Goal: Task Accomplishment & Management: Complete application form

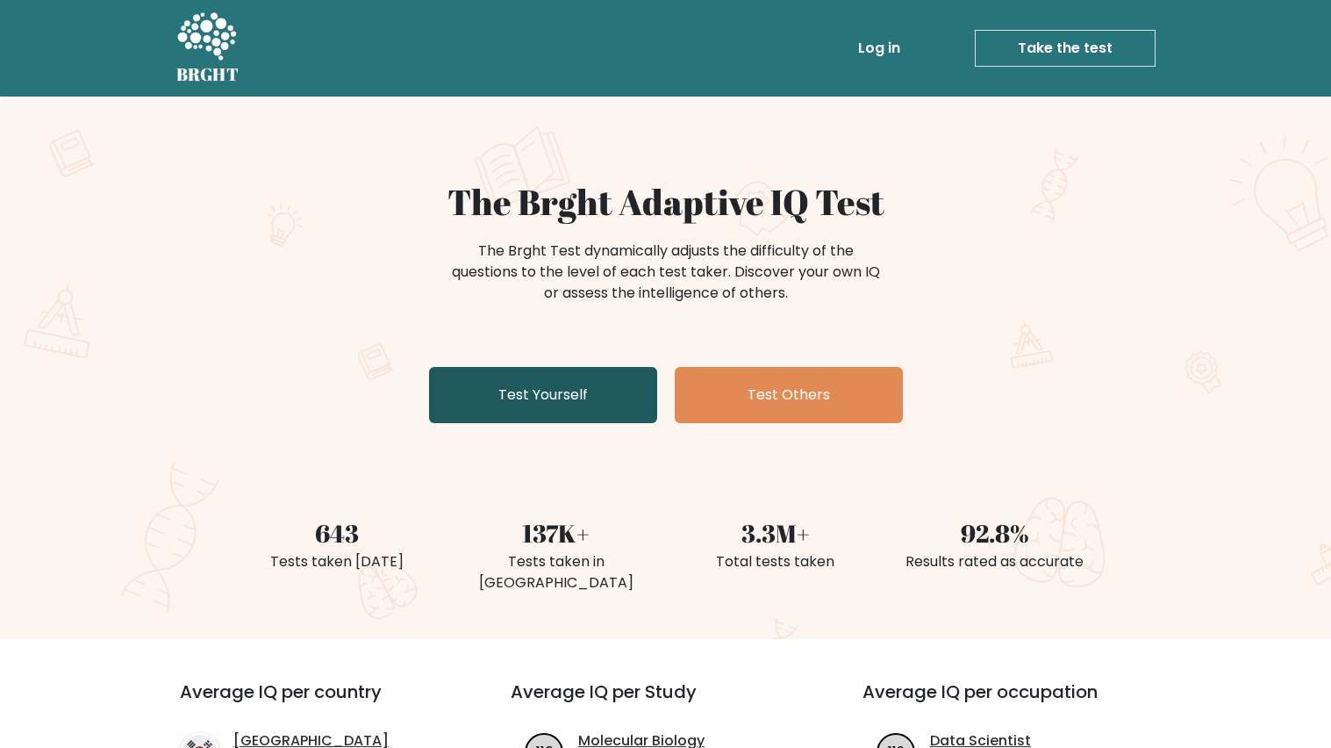
click at [586, 397] on link "Test Yourself" at bounding box center [543, 395] width 228 height 56
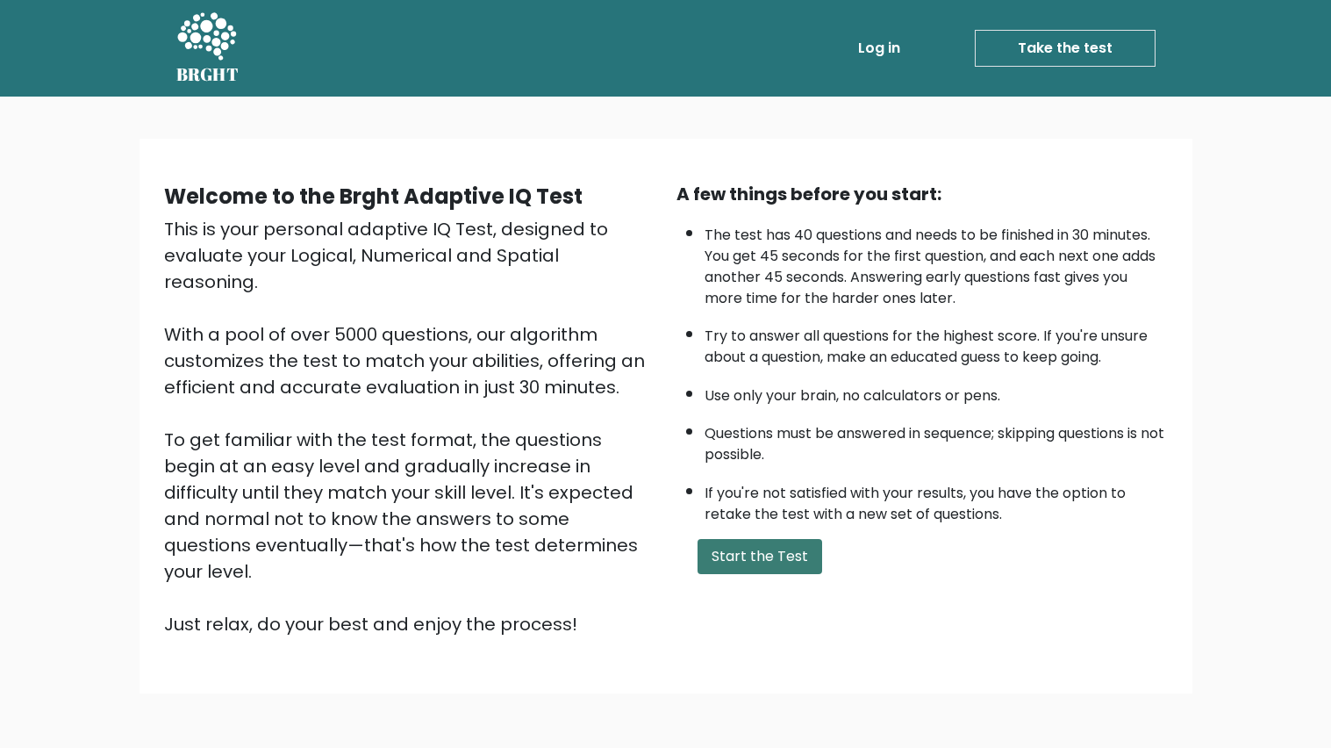
click at [771, 550] on button "Start the Test" at bounding box center [760, 556] width 125 height 35
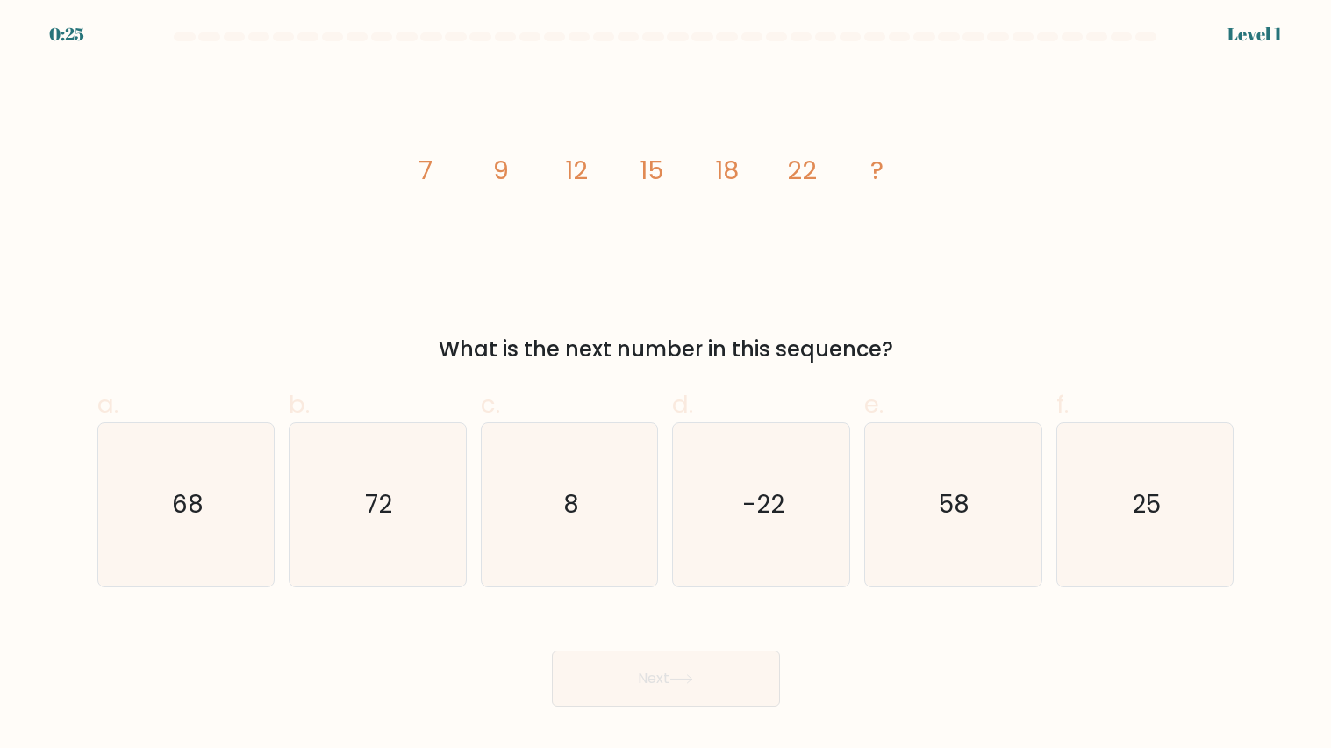
click at [858, 170] on icon "image/svg+xml 7 9 12 15 18 22 ?" at bounding box center [666, 179] width 527 height 225
click at [1154, 483] on icon "25" at bounding box center [1145, 504] width 163 height 163
click at [667, 385] on input "f. 25" at bounding box center [666, 379] width 1 height 11
radio input "true"
click at [725, 681] on button "Next" at bounding box center [666, 678] width 228 height 56
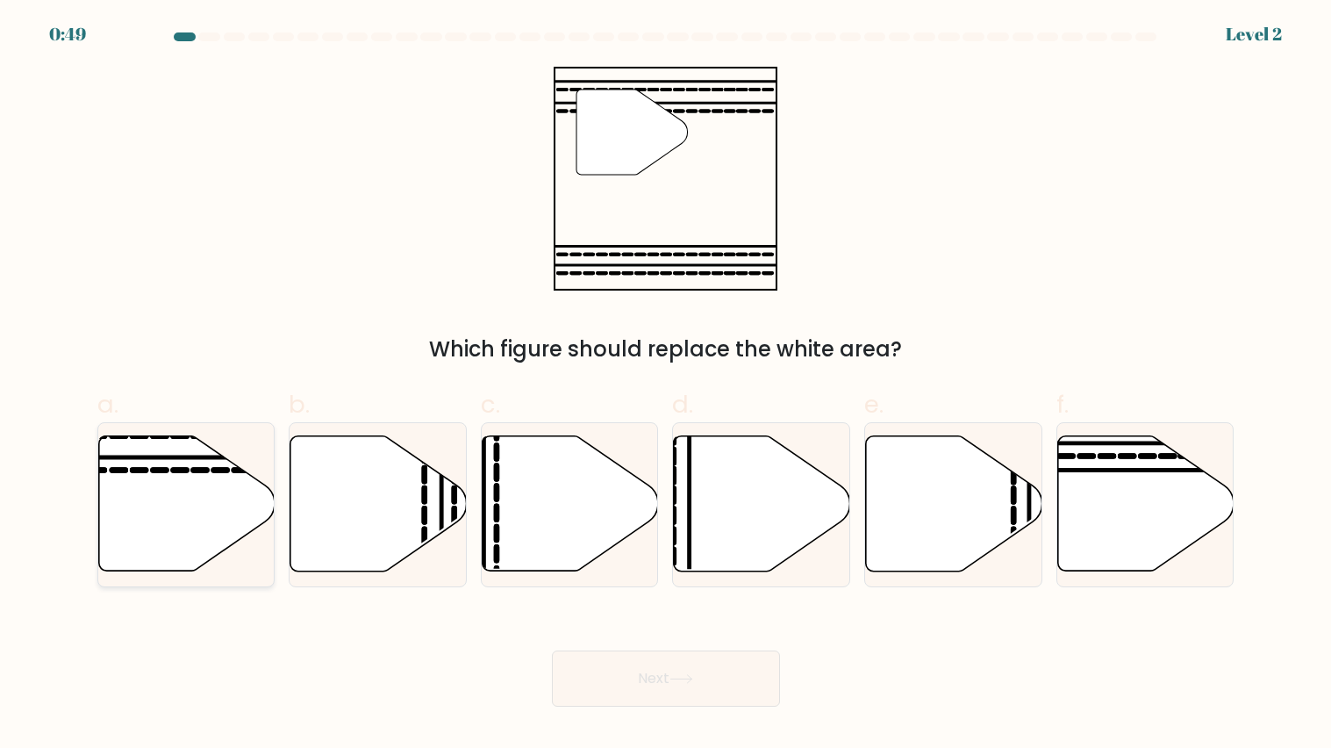
click at [215, 527] on icon at bounding box center [186, 503] width 176 height 135
click at [666, 385] on input "a." at bounding box center [666, 379] width 1 height 11
radio input "true"
click at [752, 689] on button "Next" at bounding box center [666, 678] width 228 height 56
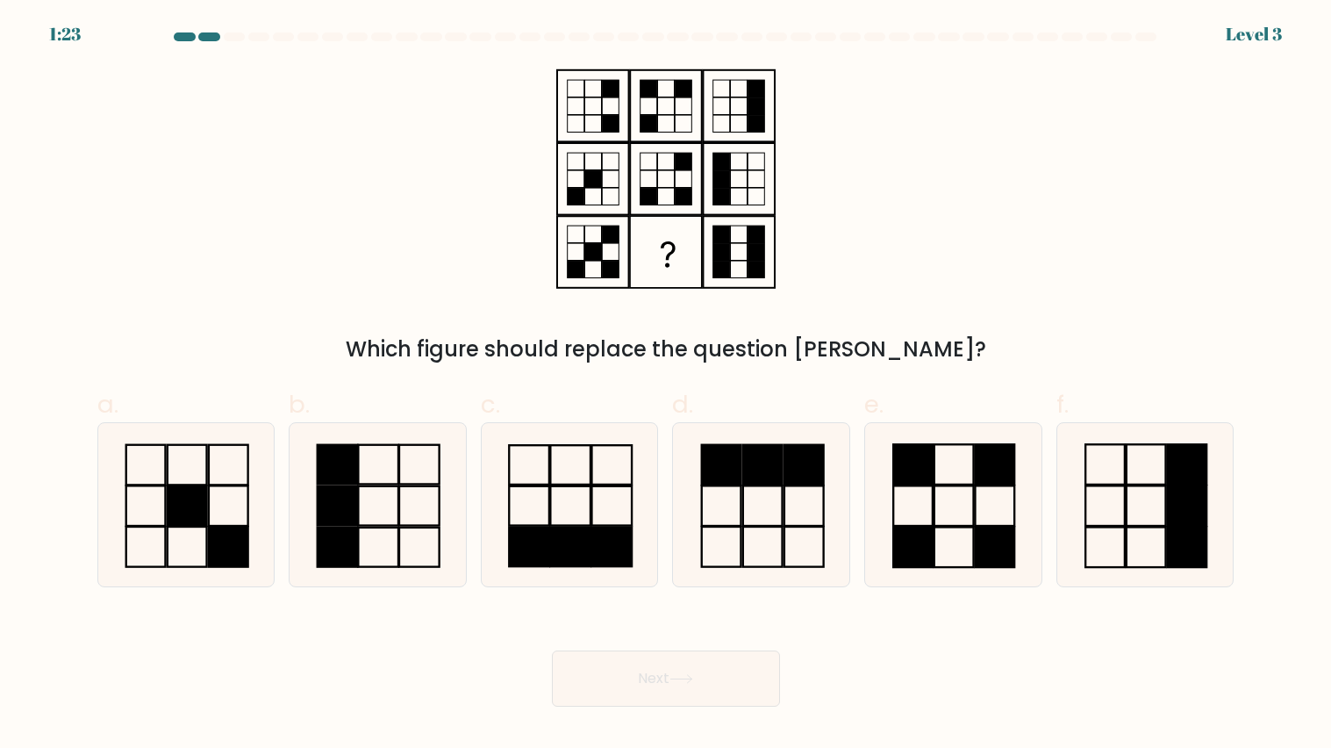
click at [107, 397] on span "a." at bounding box center [107, 404] width 21 height 34
click at [666, 385] on input "a." at bounding box center [666, 379] width 1 height 11
radio input "true"
click at [592, 694] on button "Next" at bounding box center [666, 678] width 228 height 56
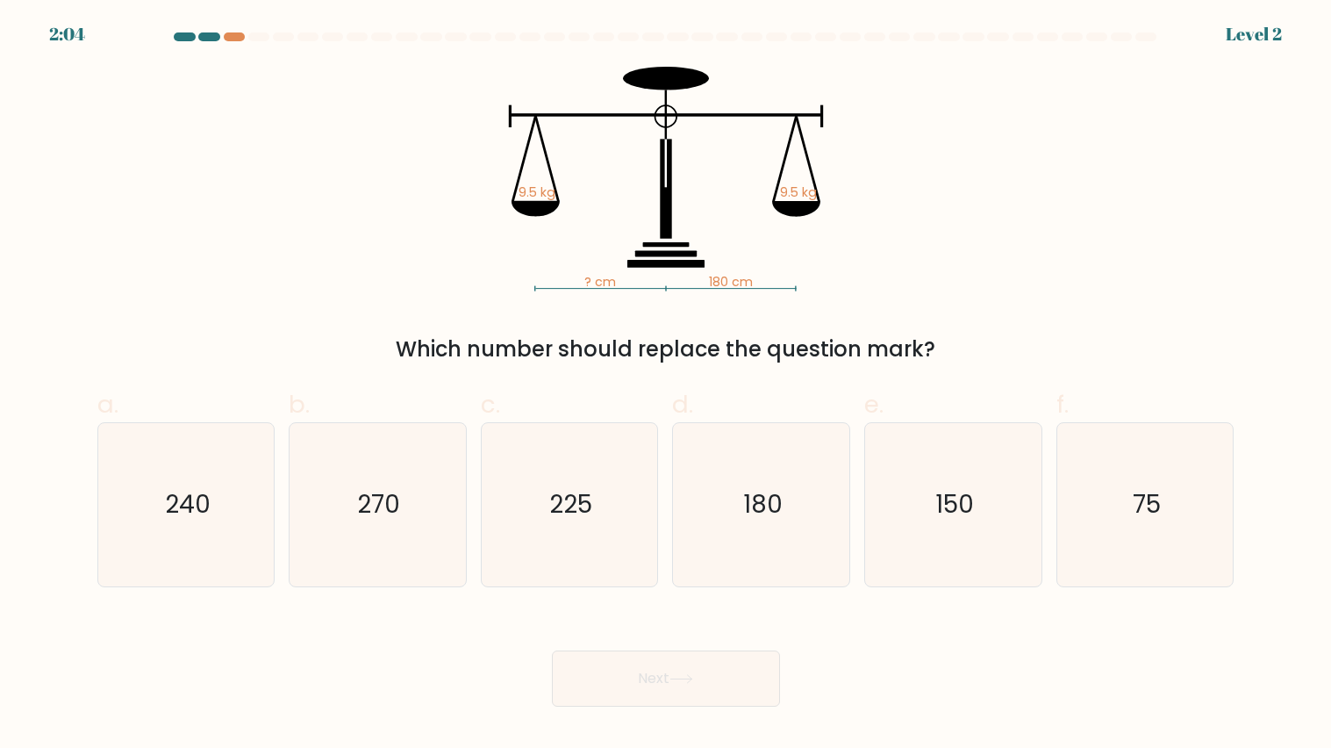
click at [570, 351] on div "Which number should replace the question mark?" at bounding box center [666, 350] width 1116 height 32
click at [785, 495] on icon "180" at bounding box center [761, 504] width 163 height 163
click at [667, 385] on input "d. 180" at bounding box center [666, 379] width 1 height 11
radio input "true"
click at [629, 671] on button "Next" at bounding box center [666, 678] width 228 height 56
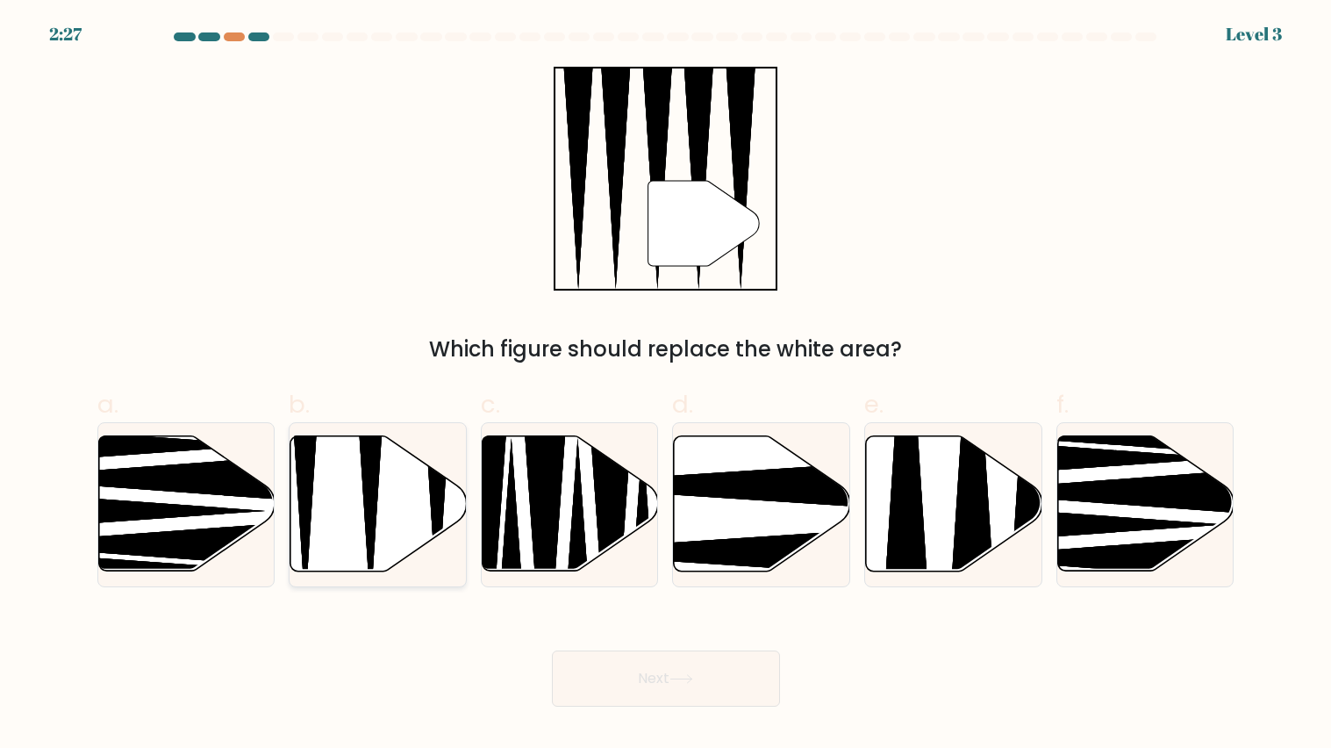
click at [381, 519] on icon at bounding box center [379, 503] width 176 height 135
click at [666, 385] on input "b." at bounding box center [666, 379] width 1 height 11
radio input "true"
click at [594, 677] on button "Next" at bounding box center [666, 678] width 228 height 56
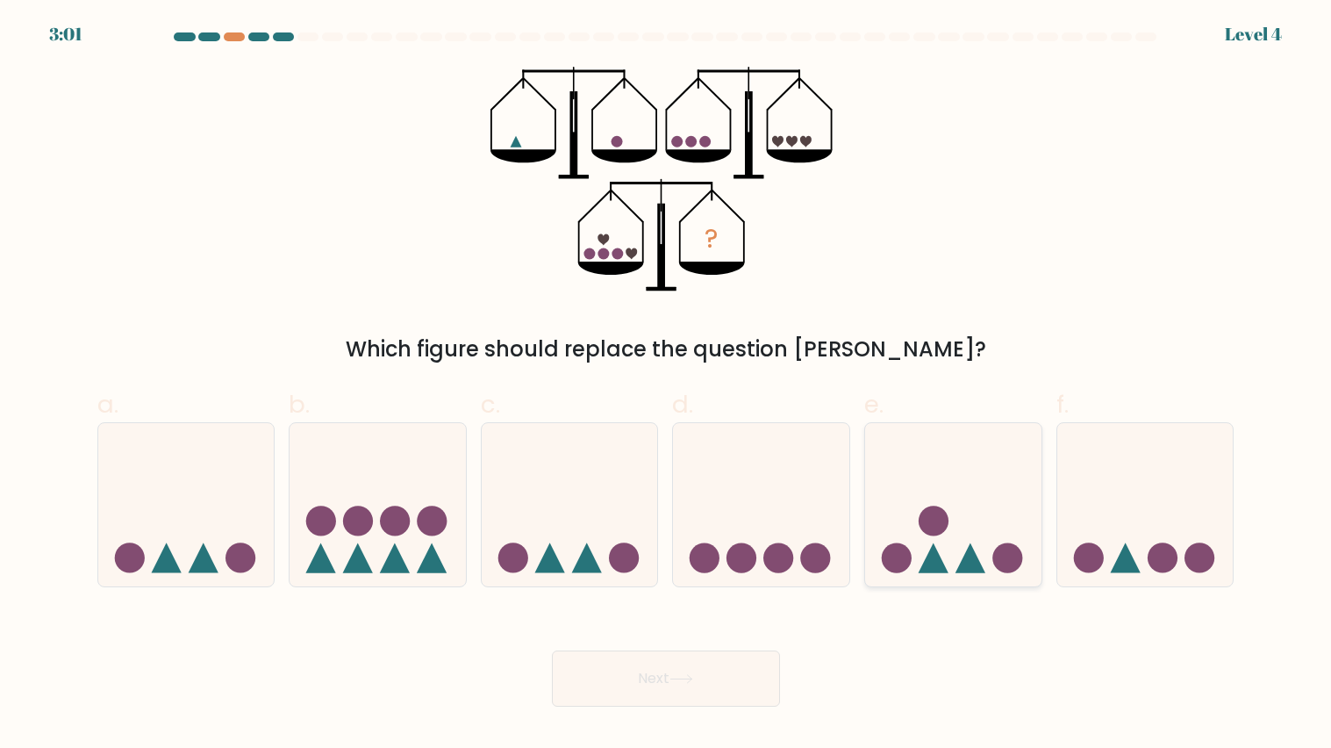
click at [1031, 578] on div at bounding box center [954, 504] width 178 height 165
click at [667, 385] on input "e." at bounding box center [666, 379] width 1 height 11
radio input "true"
click at [675, 689] on button "Next" at bounding box center [666, 678] width 228 height 56
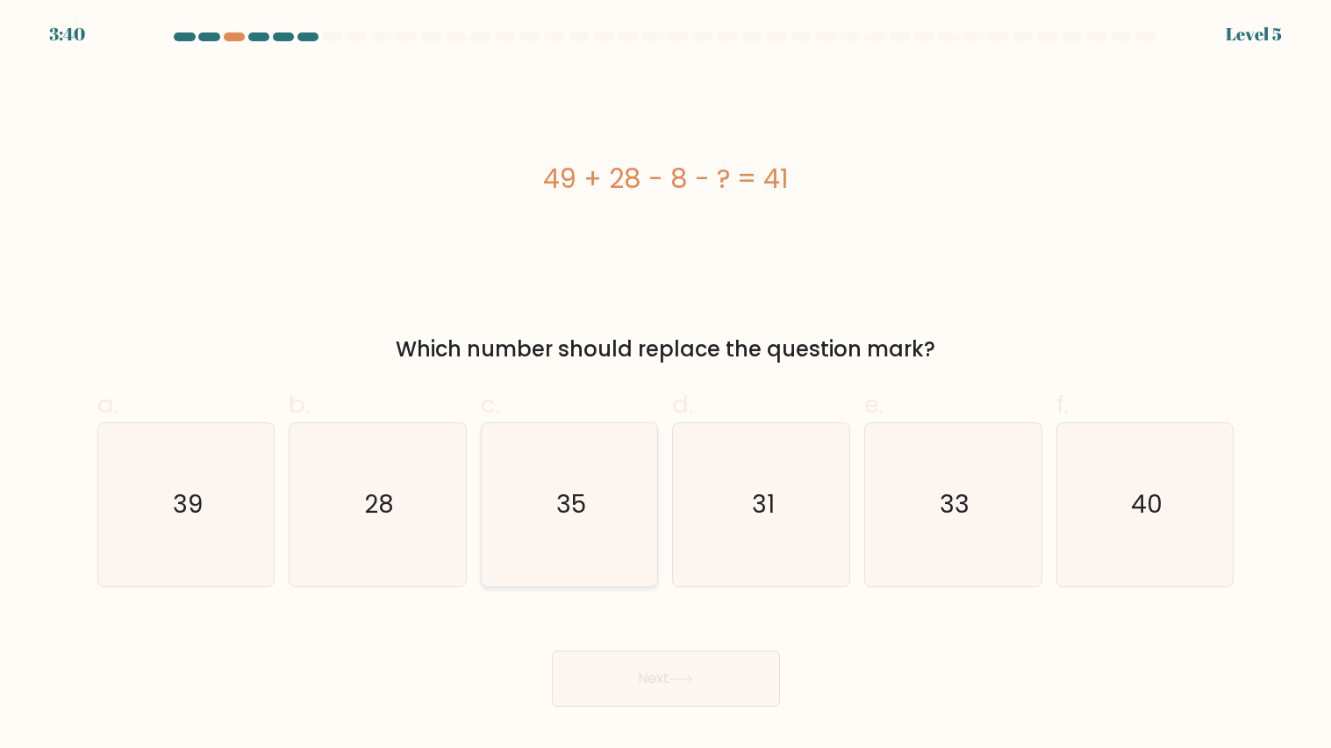
click at [573, 492] on text "35" at bounding box center [571, 504] width 30 height 34
click at [666, 385] on input "c. 35" at bounding box center [666, 379] width 1 height 11
radio input "true"
click at [645, 697] on button "Next" at bounding box center [666, 678] width 228 height 56
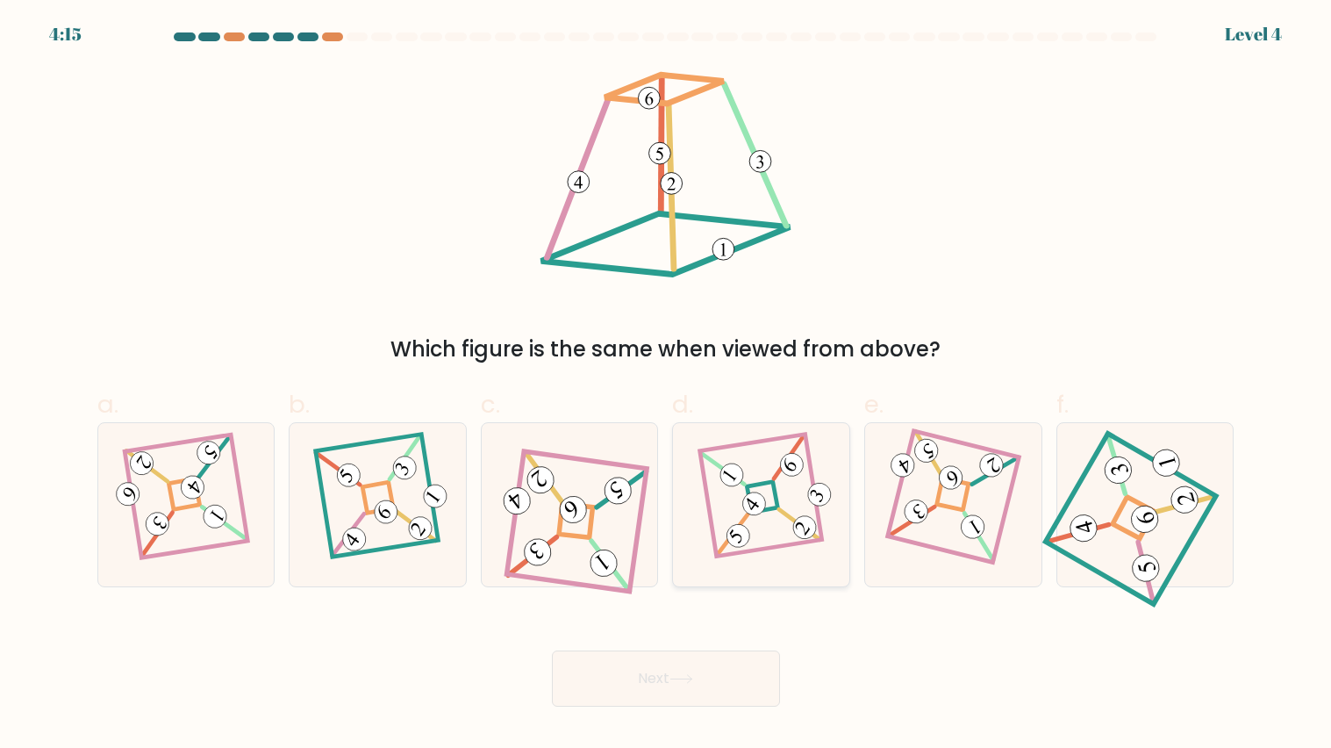
click at [795, 469] on 859 at bounding box center [793, 464] width 32 height 32
click at [667, 385] on input "d." at bounding box center [666, 379] width 1 height 11
radio input "true"
click at [745, 654] on button "Next" at bounding box center [666, 678] width 228 height 56
click at [710, 685] on button "Next" at bounding box center [666, 678] width 228 height 56
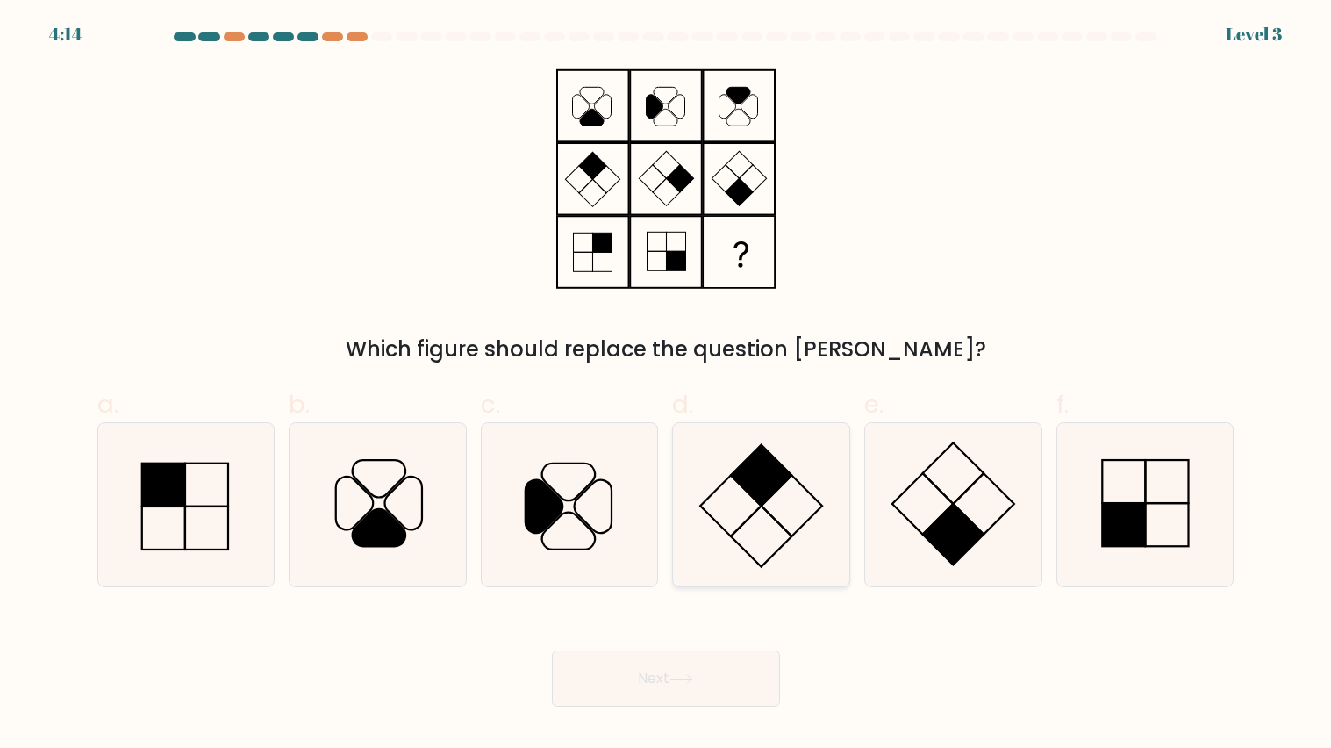
click at [699, 524] on icon at bounding box center [761, 504] width 163 height 163
click at [667, 385] on input "d." at bounding box center [666, 379] width 1 height 11
radio input "true"
click at [536, 561] on icon at bounding box center [569, 504] width 163 height 163
click at [666, 385] on input "c." at bounding box center [666, 379] width 1 height 11
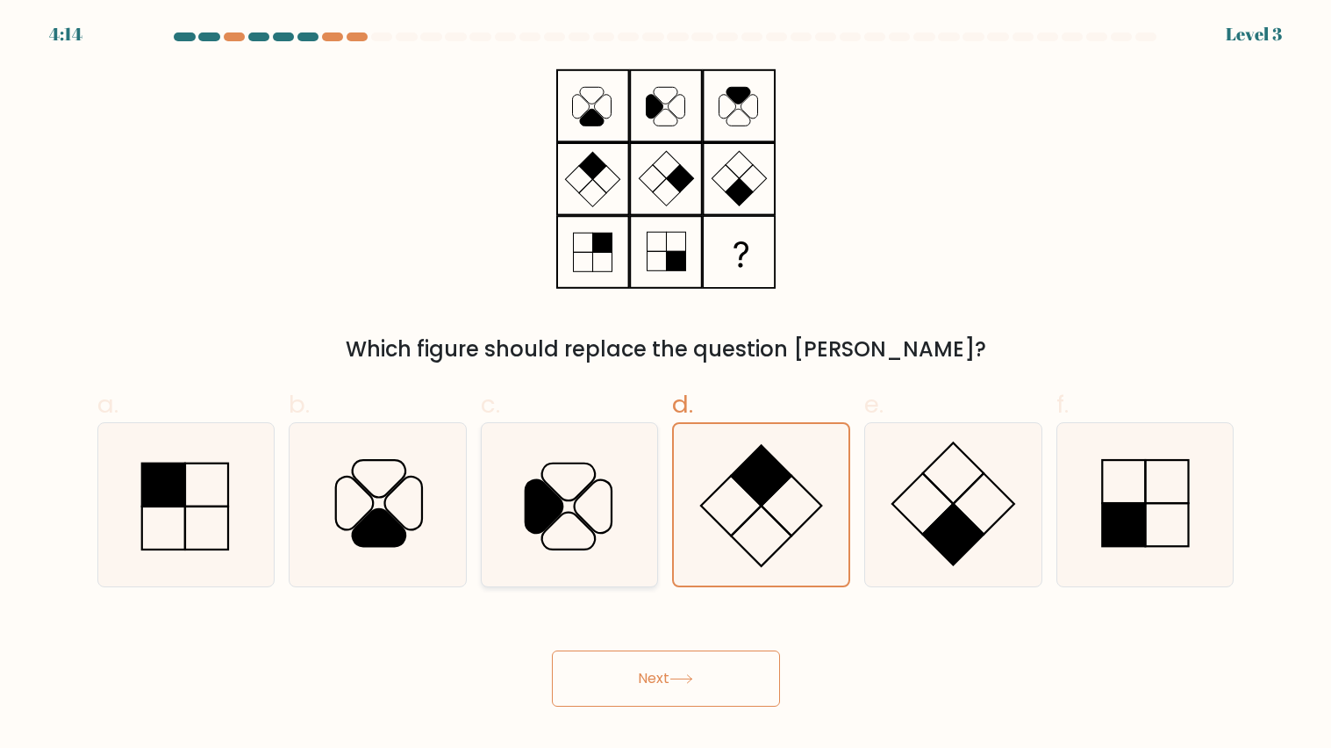
radio input "true"
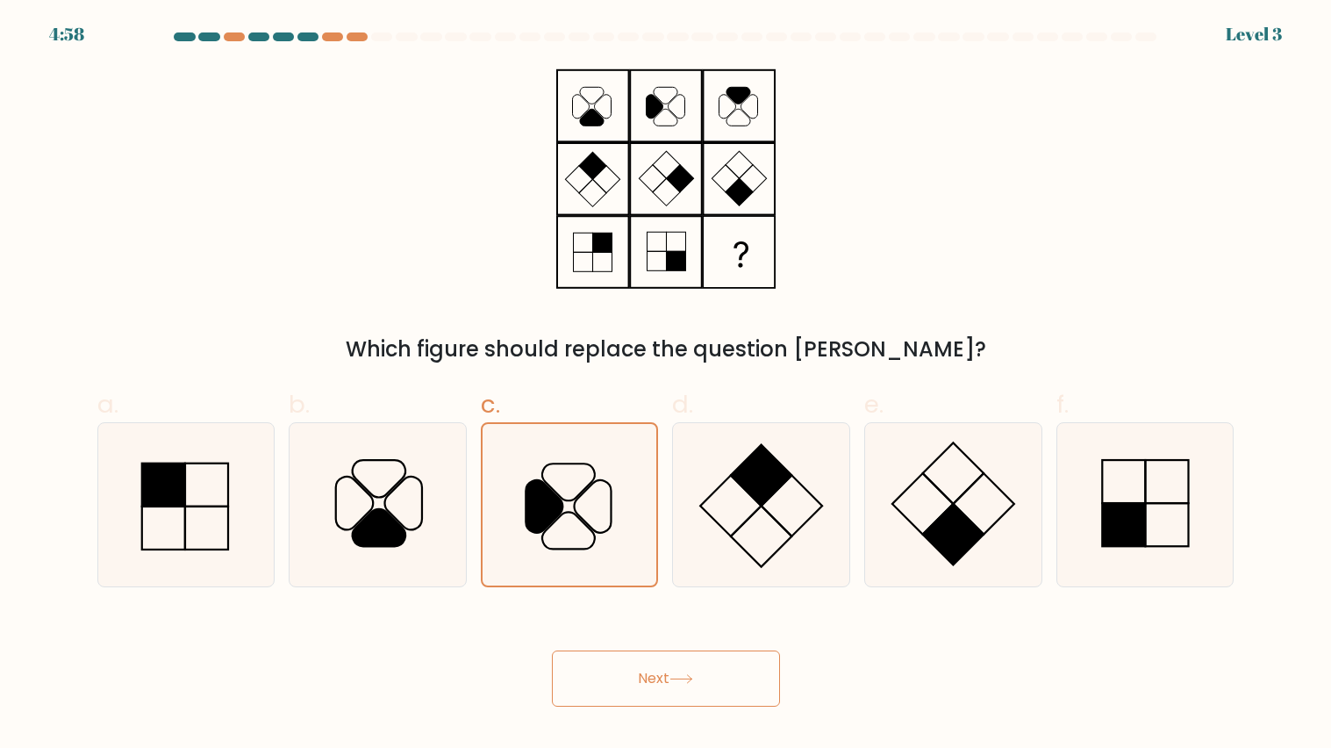
click at [720, 657] on button "Next" at bounding box center [666, 678] width 228 height 56
click at [721, 666] on button "Next" at bounding box center [666, 678] width 228 height 56
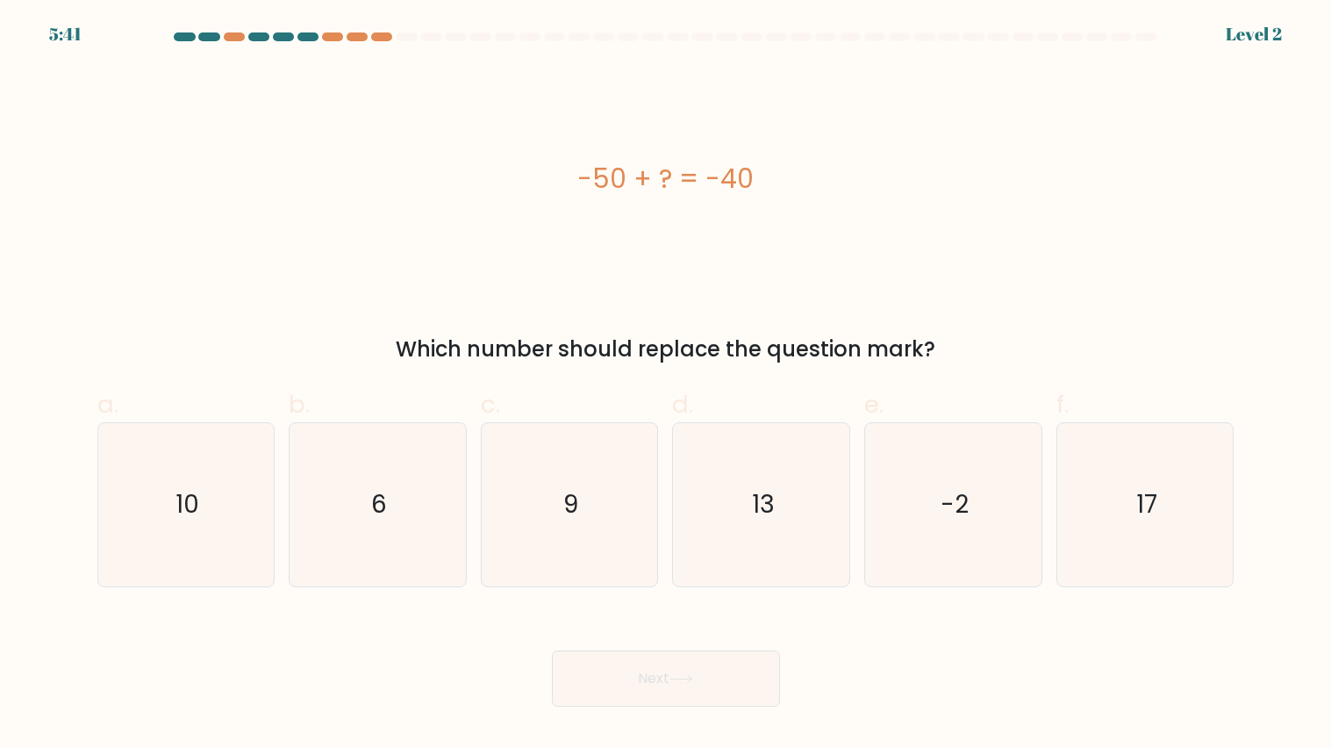
click at [732, 675] on button "Next" at bounding box center [666, 678] width 228 height 56
click at [732, 671] on button "Next" at bounding box center [666, 678] width 228 height 56
click at [721, 671] on button "Next" at bounding box center [666, 678] width 228 height 56
click at [384, 536] on icon "6" at bounding box center [377, 504] width 163 height 163
click at [666, 385] on input "b. 6" at bounding box center [666, 379] width 1 height 11
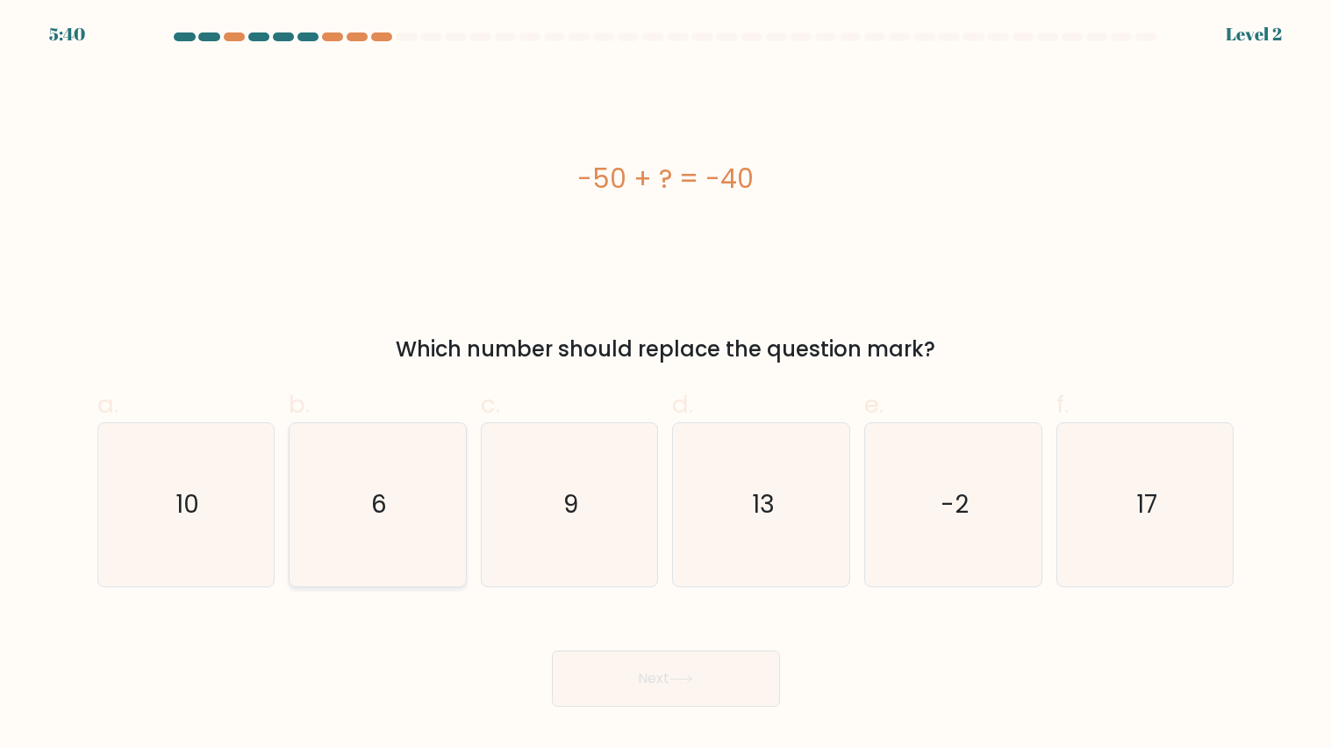
radio input "true"
click at [596, 692] on button "Next" at bounding box center [666, 678] width 228 height 56
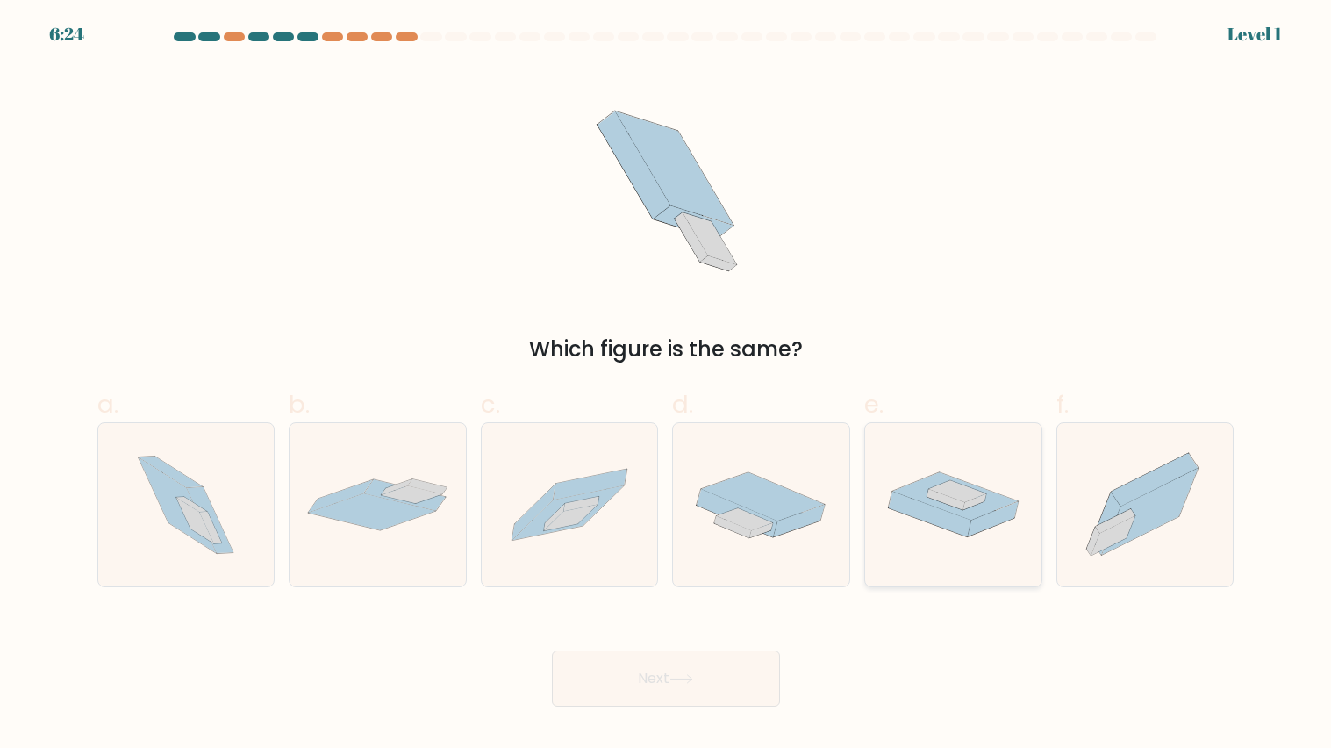
click at [951, 534] on icon at bounding box center [953, 504] width 176 height 85
click at [667, 385] on input "e." at bounding box center [666, 379] width 1 height 11
radio input "true"
click at [729, 665] on button "Next" at bounding box center [666, 678] width 228 height 56
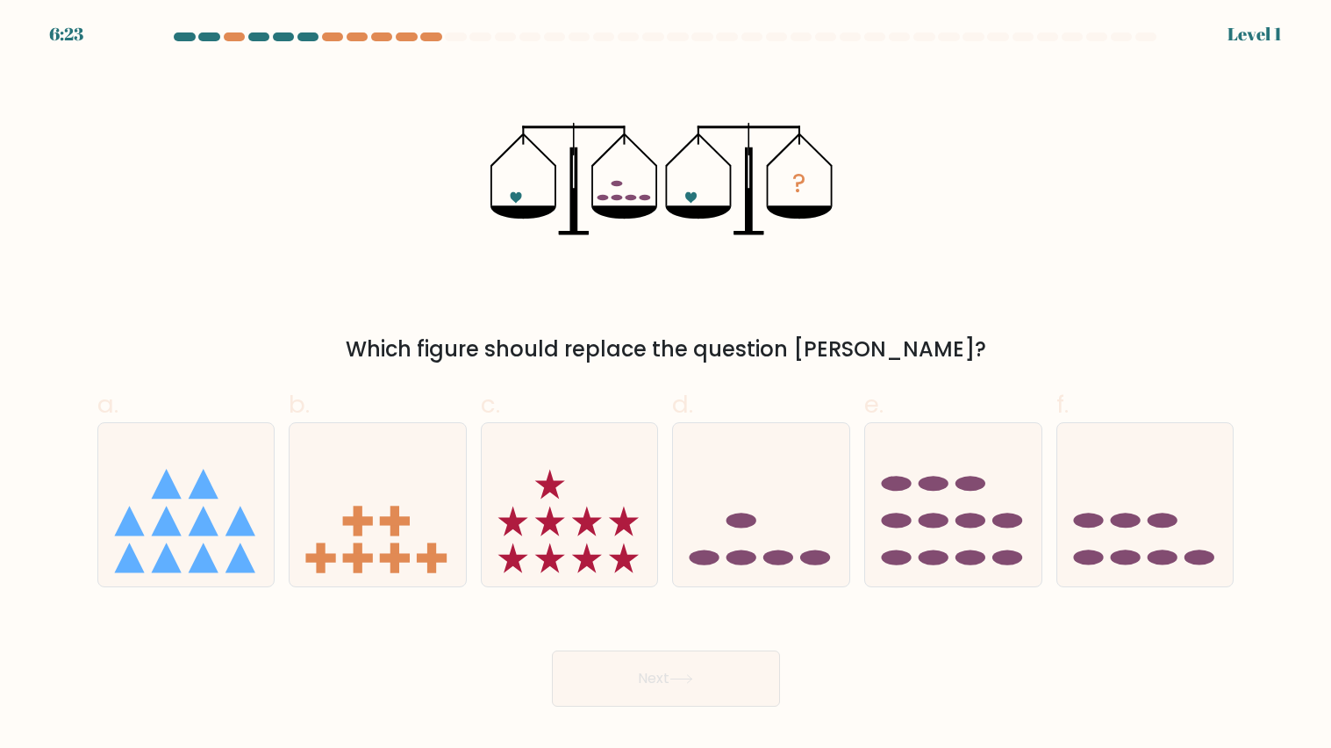
click at [135, 498] on icon at bounding box center [186, 505] width 176 height 146
click at [666, 385] on input "a." at bounding box center [666, 379] width 1 height 11
radio input "true"
click at [738, 690] on button "Next" at bounding box center [666, 678] width 228 height 56
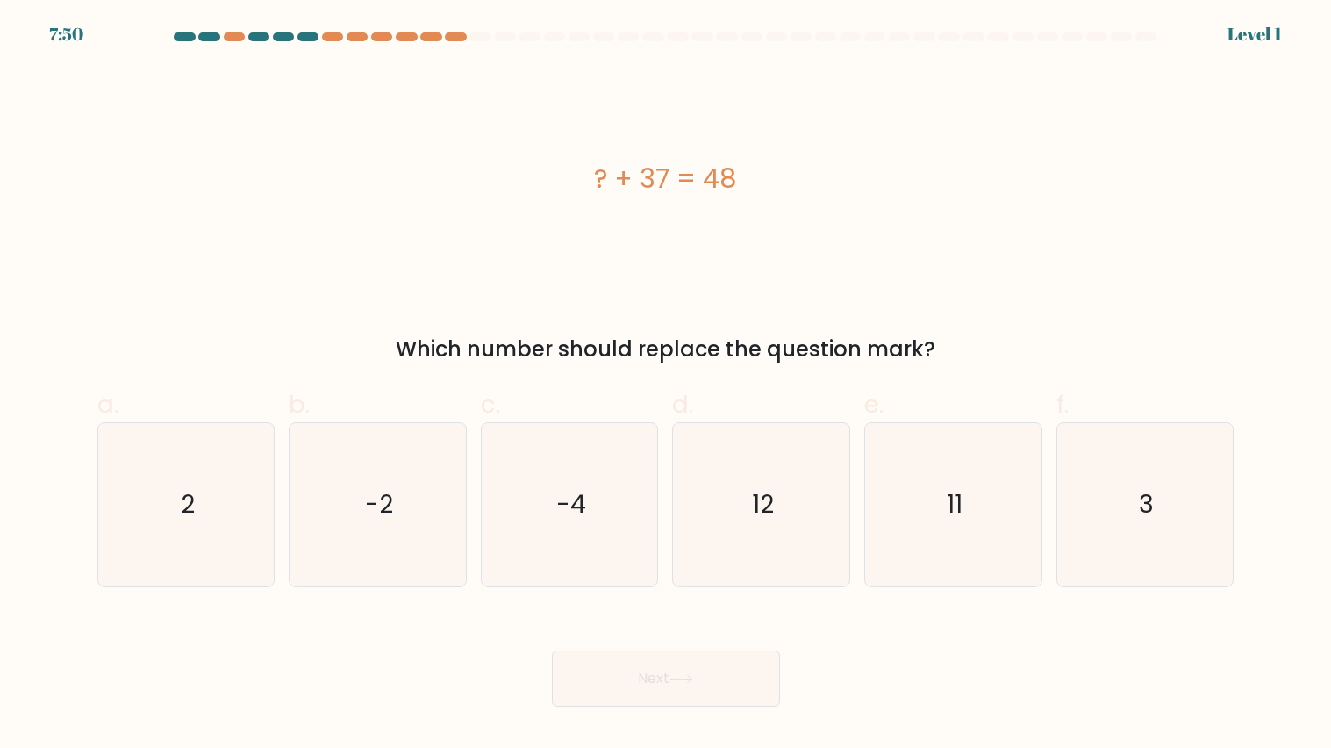
click at [370, 494] on text "-2" at bounding box center [379, 504] width 28 height 34
click at [666, 385] on input "b. -2" at bounding box center [666, 379] width 1 height 11
radio input "true"
click at [734, 691] on button "Next" at bounding box center [666, 678] width 228 height 56
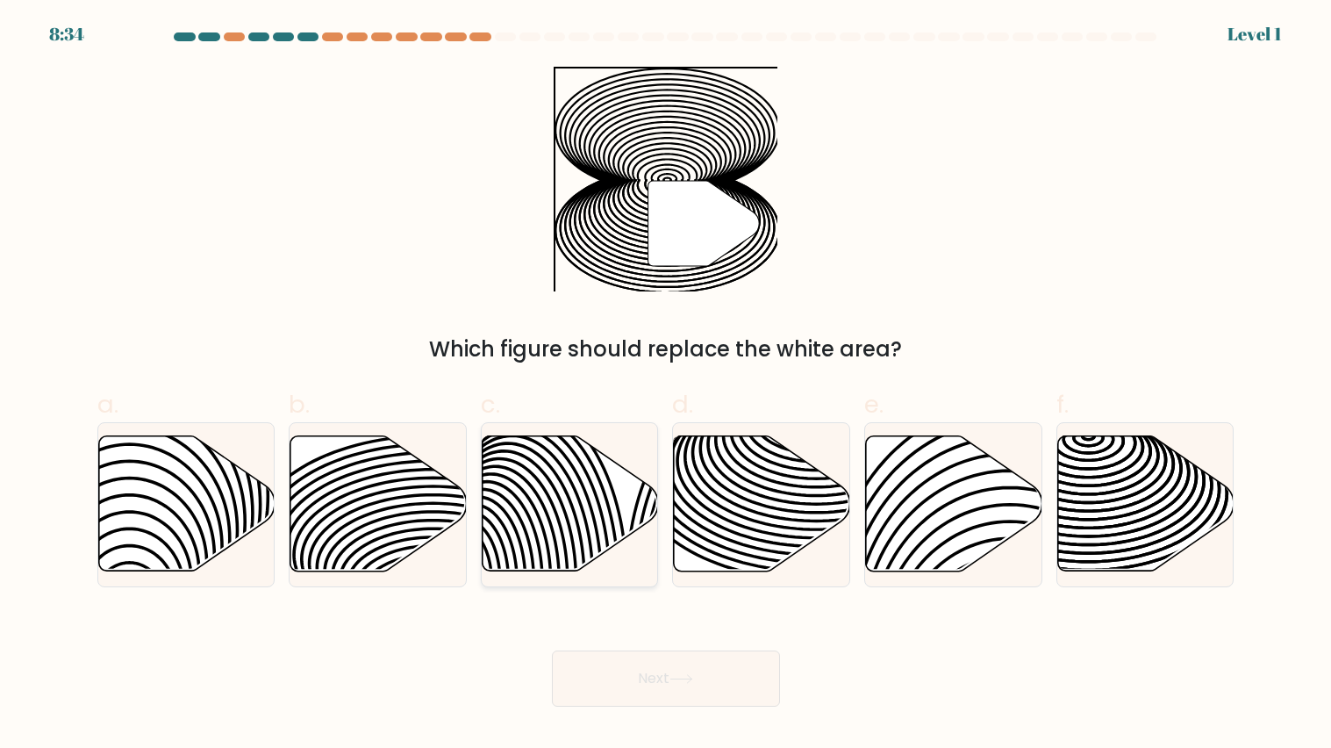
click at [643, 573] on div at bounding box center [570, 504] width 178 height 165
click at [666, 385] on input "c." at bounding box center [666, 379] width 1 height 11
radio input "true"
click at [716, 673] on button "Next" at bounding box center [666, 678] width 228 height 56
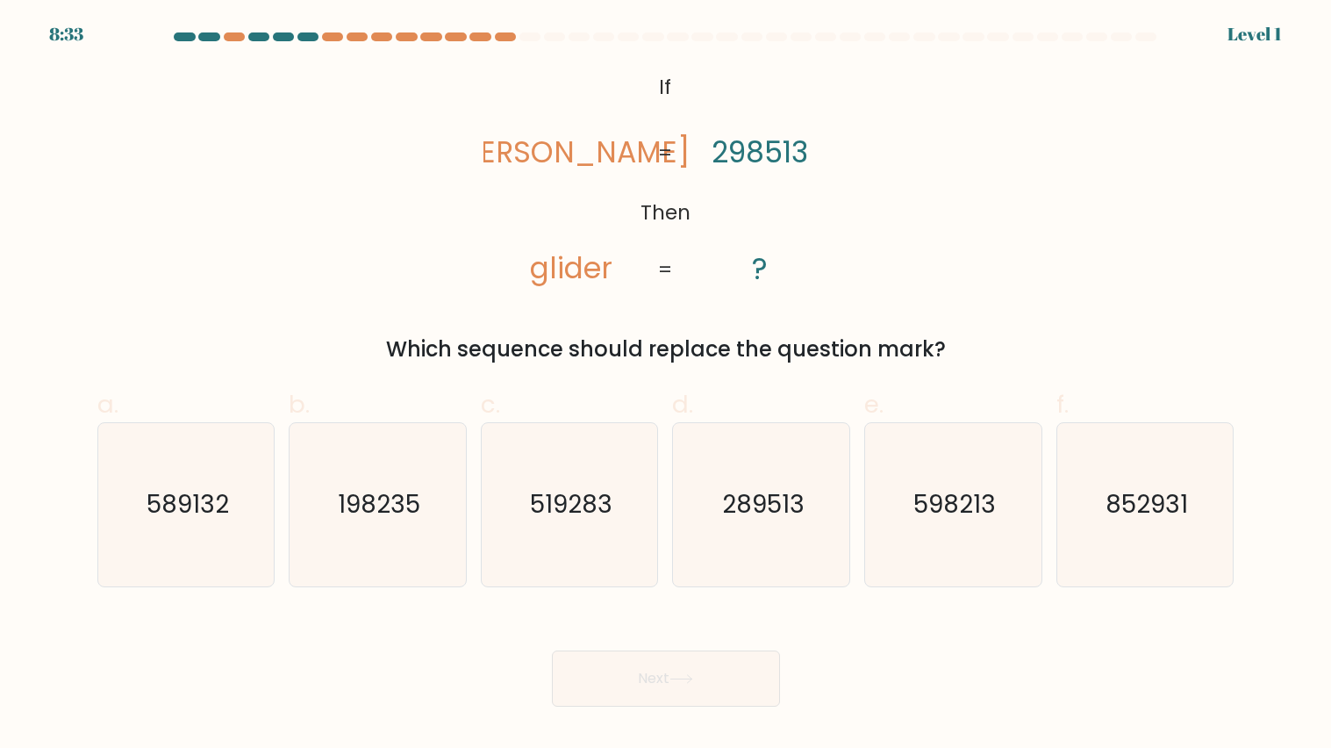
click at [655, 613] on div "Next" at bounding box center [666, 657] width 1159 height 98
click at [506, 414] on label "c. 519283" at bounding box center [570, 486] width 178 height 201
click at [666, 385] on input "c. 519283" at bounding box center [666, 379] width 1 height 11
radio input "true"
click at [649, 672] on button "Next" at bounding box center [666, 678] width 228 height 56
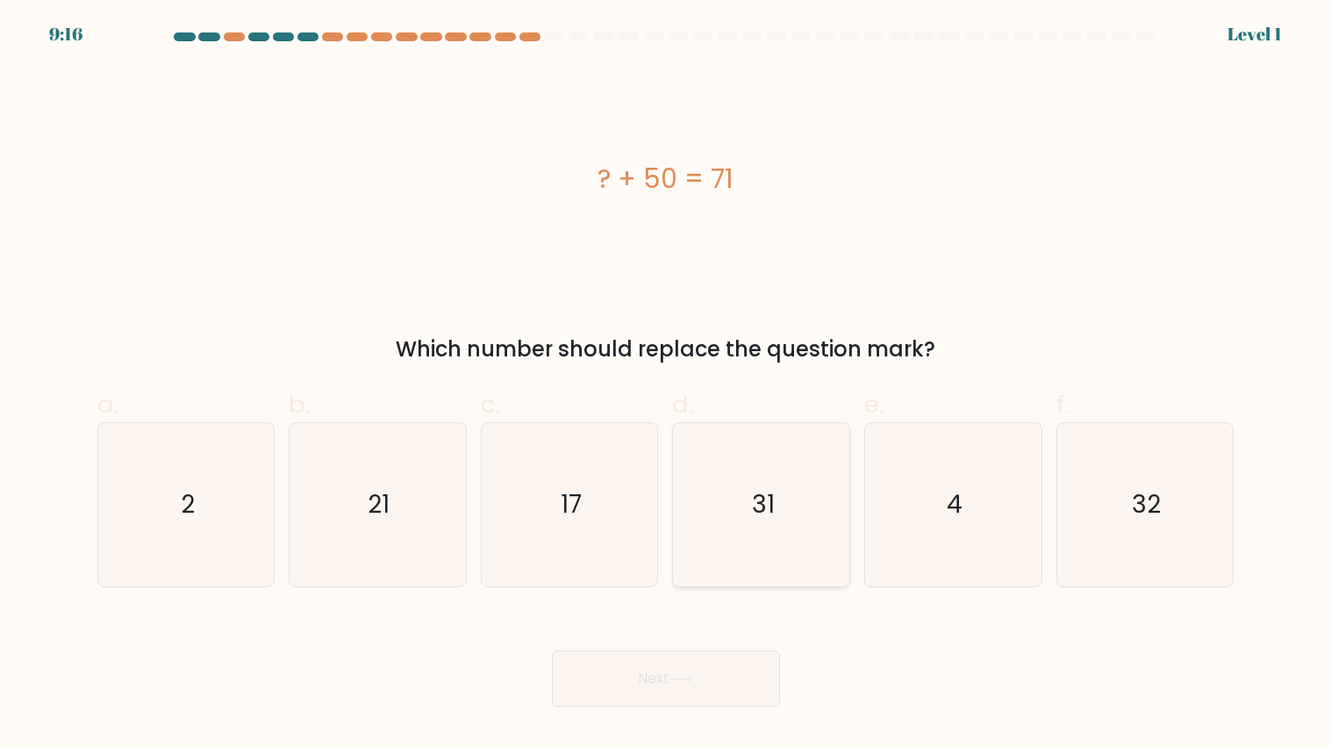
click at [764, 535] on icon "31" at bounding box center [761, 504] width 163 height 163
click at [667, 385] on input "d. 31" at bounding box center [666, 379] width 1 height 11
radio input "true"
click at [695, 692] on button "Next" at bounding box center [666, 678] width 228 height 56
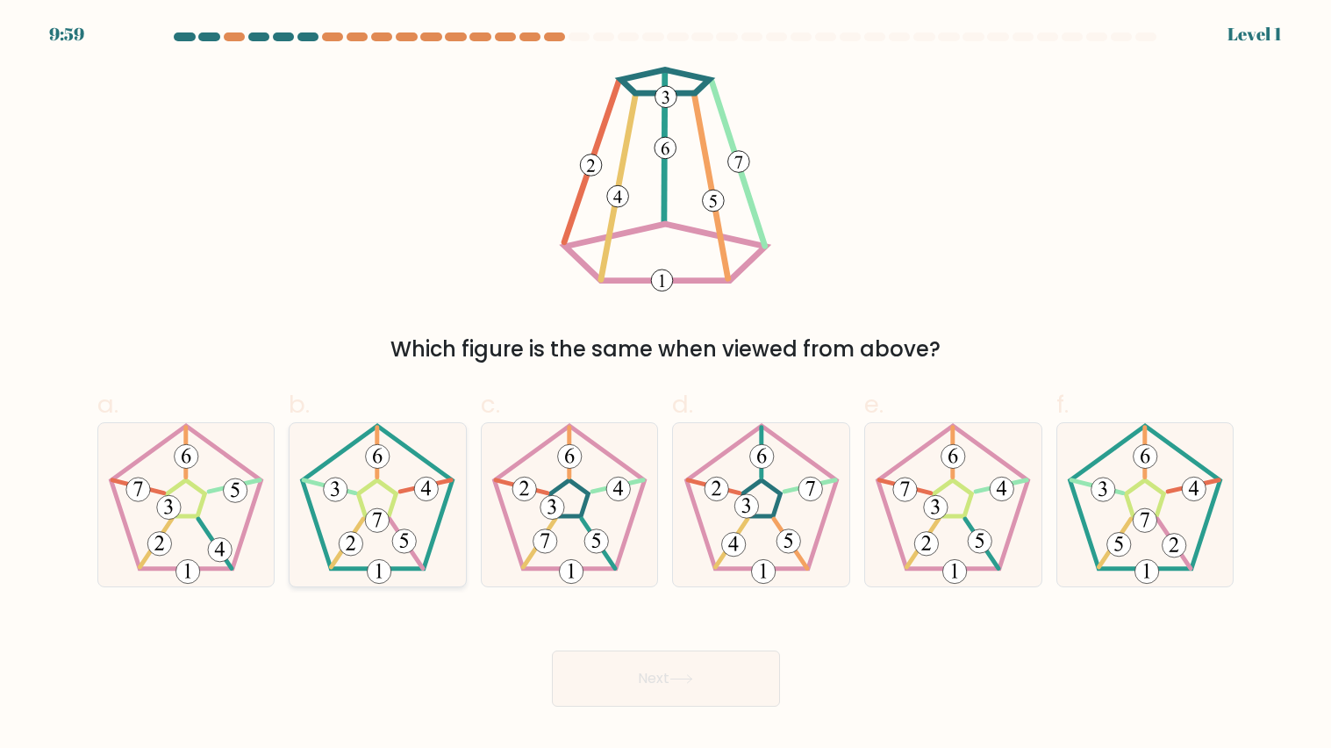
click at [432, 538] on 170 at bounding box center [378, 497] width 150 height 143
click at [666, 385] on input "b." at bounding box center [666, 379] width 1 height 11
radio input "true"
click at [578, 645] on div "Next" at bounding box center [666, 657] width 1159 height 98
click at [582, 661] on button "Next" at bounding box center [666, 678] width 228 height 56
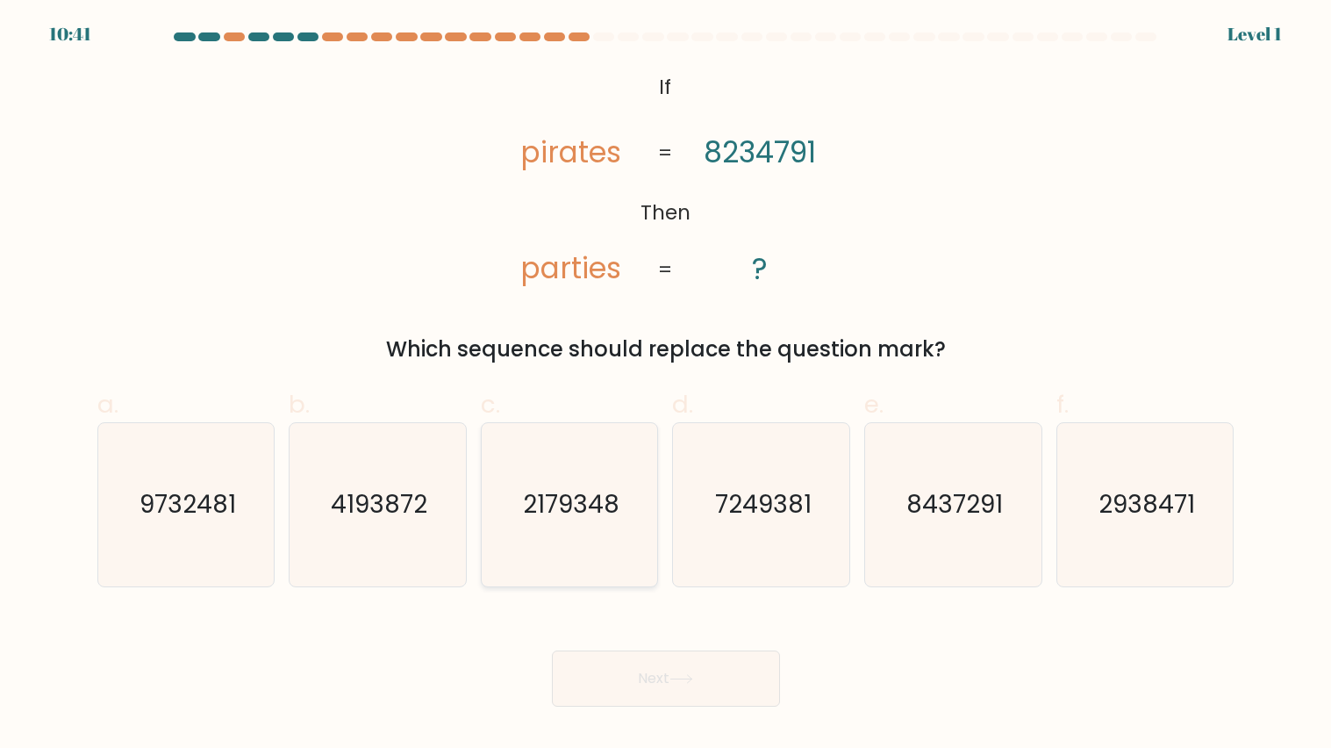
click at [590, 473] on icon "2179348" at bounding box center [569, 504] width 163 height 163
click at [666, 385] on input "c. 2179348" at bounding box center [666, 379] width 1 height 11
radio input "true"
click at [648, 655] on button "Next" at bounding box center [666, 678] width 228 height 56
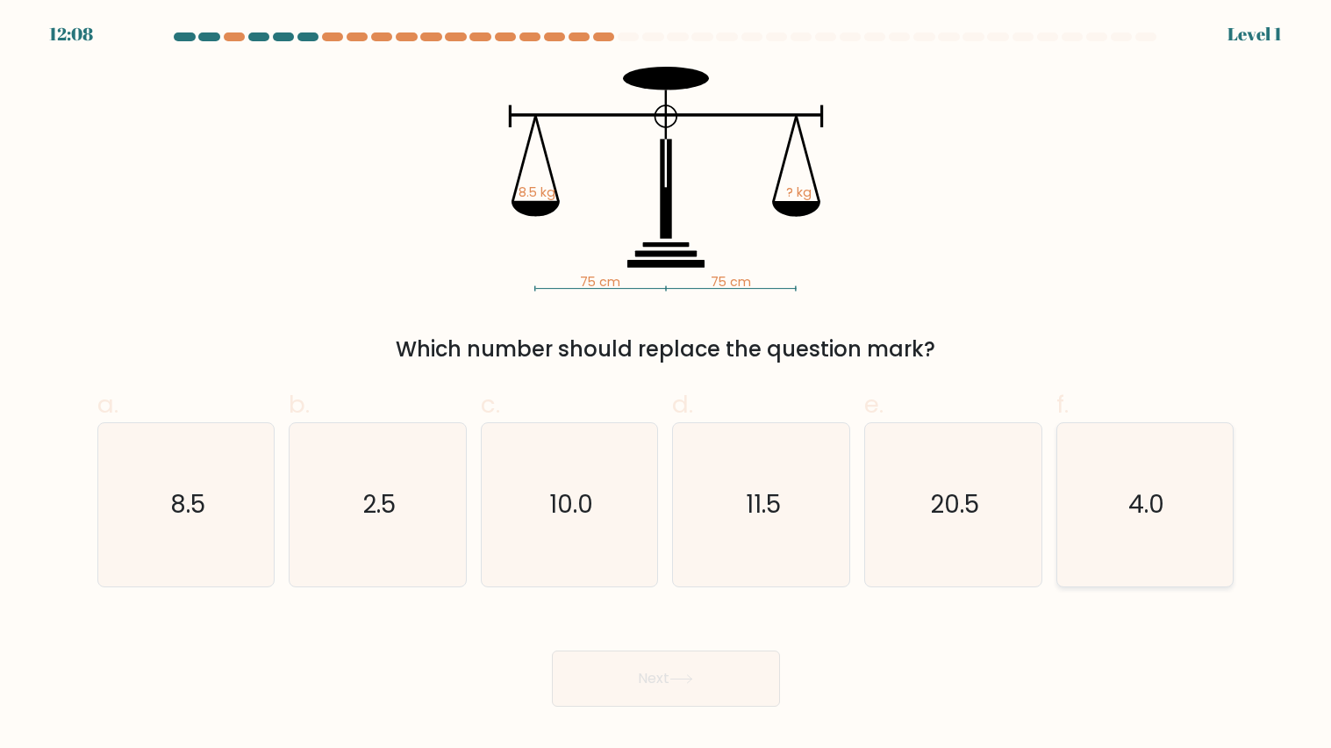
click at [1099, 524] on icon "4.0" at bounding box center [1145, 504] width 163 height 163
click at [667, 385] on input "f. 4.0" at bounding box center [666, 379] width 1 height 11
radio input "true"
click at [748, 664] on button "Next" at bounding box center [666, 678] width 228 height 56
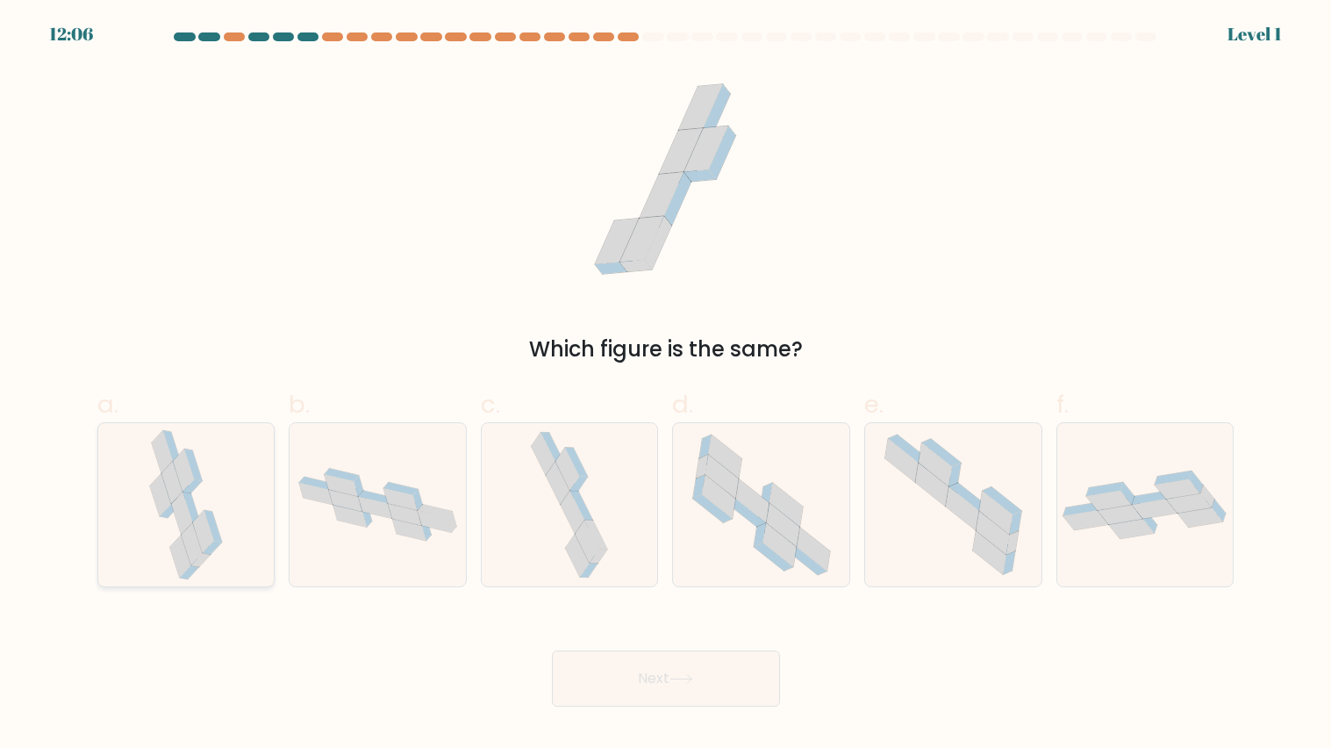
click at [182, 521] on icon at bounding box center [181, 513] width 21 height 42
click at [666, 385] on input "a." at bounding box center [666, 379] width 1 height 11
radio input "true"
click at [590, 693] on button "Next" at bounding box center [666, 678] width 228 height 56
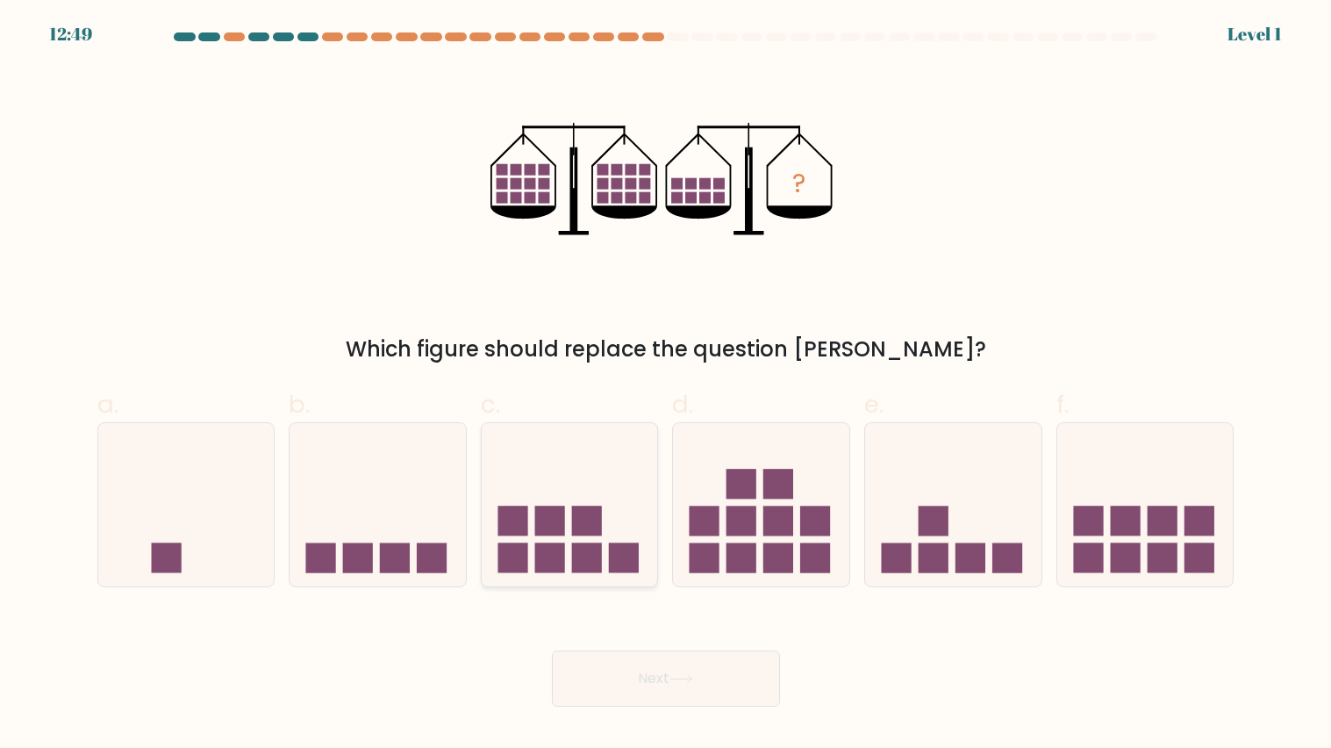
click at [606, 556] on icon at bounding box center [570, 505] width 176 height 146
click at [666, 385] on input "c." at bounding box center [666, 379] width 1 height 11
radio input "true"
click at [669, 675] on button "Next" at bounding box center [666, 678] width 228 height 56
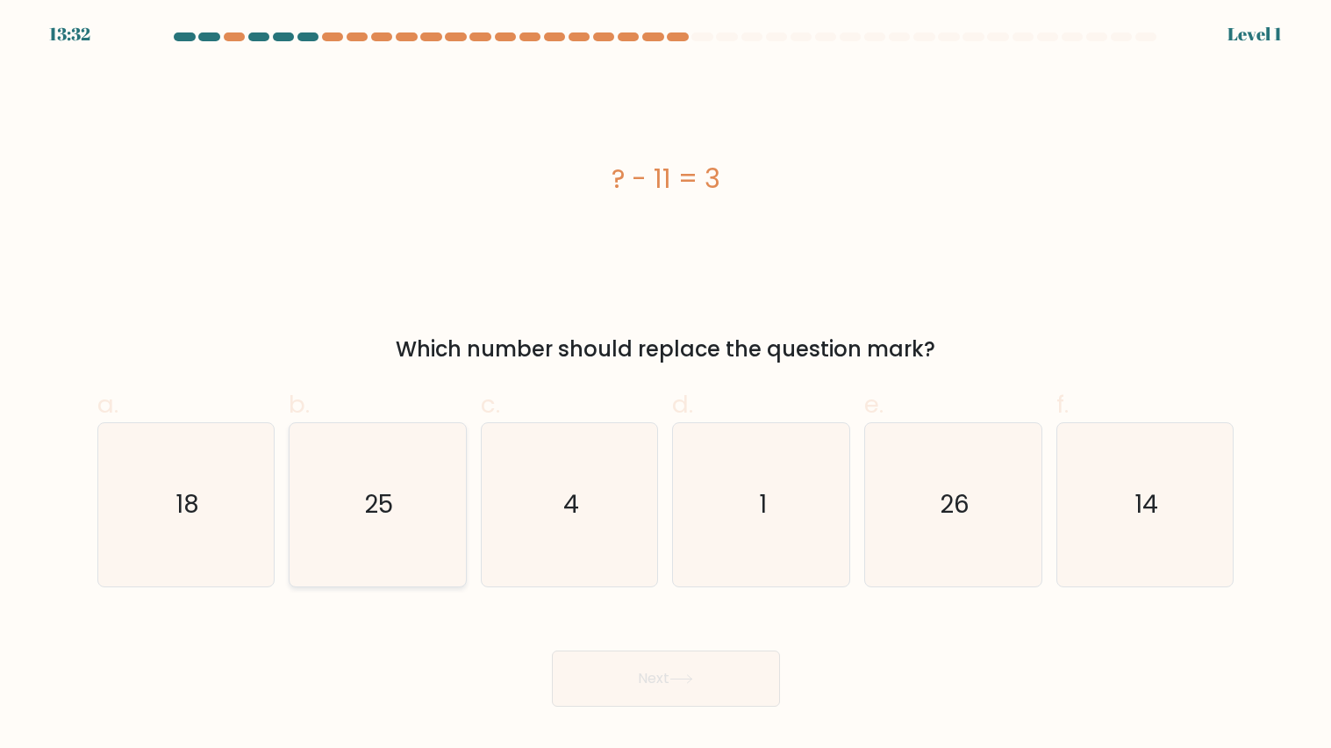
click at [428, 499] on icon "25" at bounding box center [377, 504] width 163 height 163
click at [666, 385] on input "b. 25" at bounding box center [666, 379] width 1 height 11
radio input "true"
click at [606, 712] on body "14:16 Level 1 4" at bounding box center [665, 374] width 1331 height 748
click at [603, 700] on button "Next" at bounding box center [666, 678] width 228 height 56
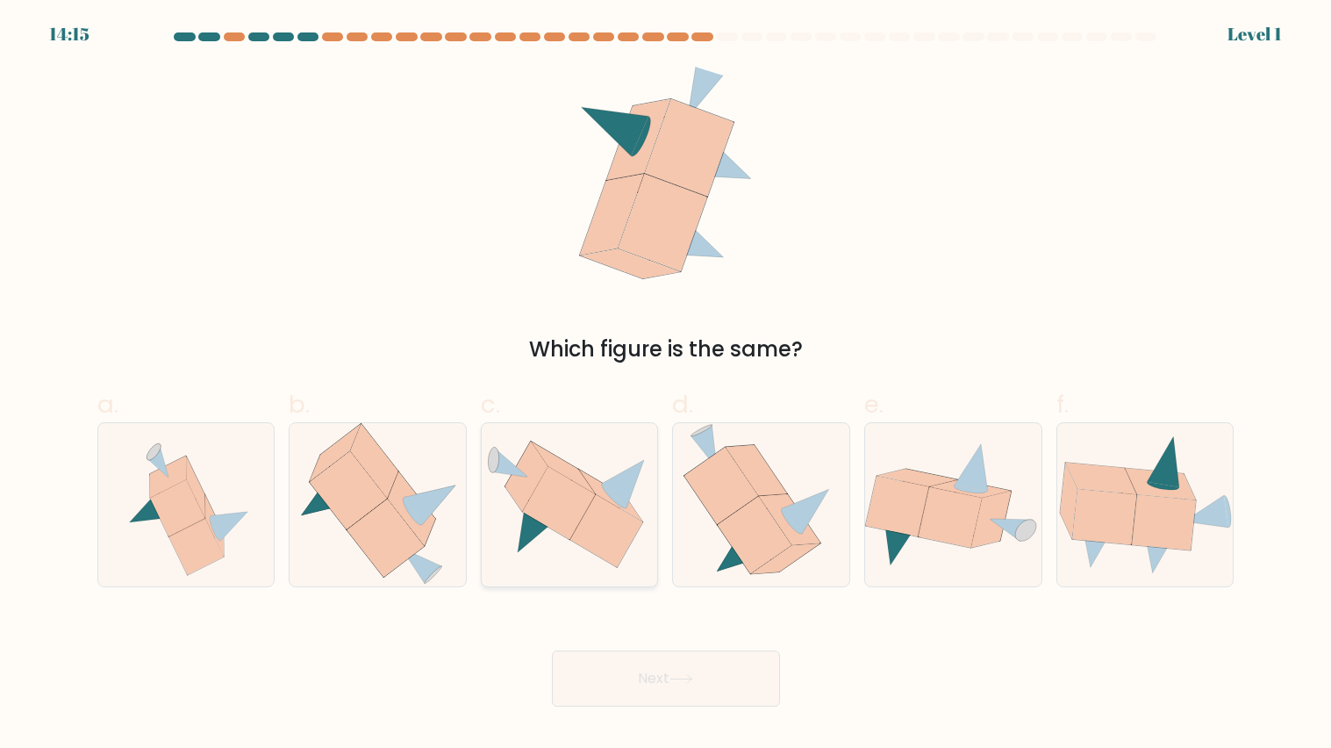
click at [535, 441] on icon at bounding box center [570, 504] width 176 height 127
click at [666, 385] on input "c." at bounding box center [666, 379] width 1 height 11
radio input "true"
click at [654, 636] on div "Next" at bounding box center [666, 657] width 1159 height 98
click at [667, 647] on div "Next" at bounding box center [666, 657] width 1159 height 98
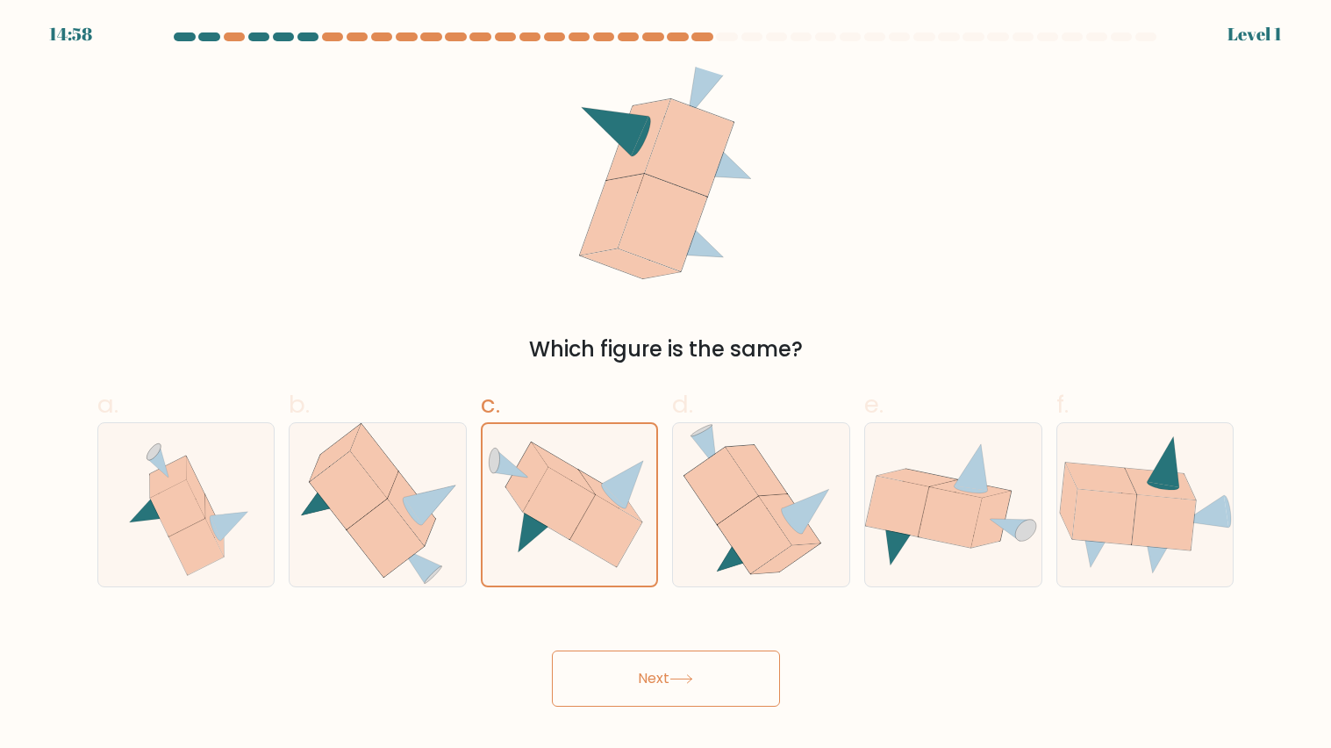
click at [665, 658] on button "Next" at bounding box center [666, 678] width 228 height 56
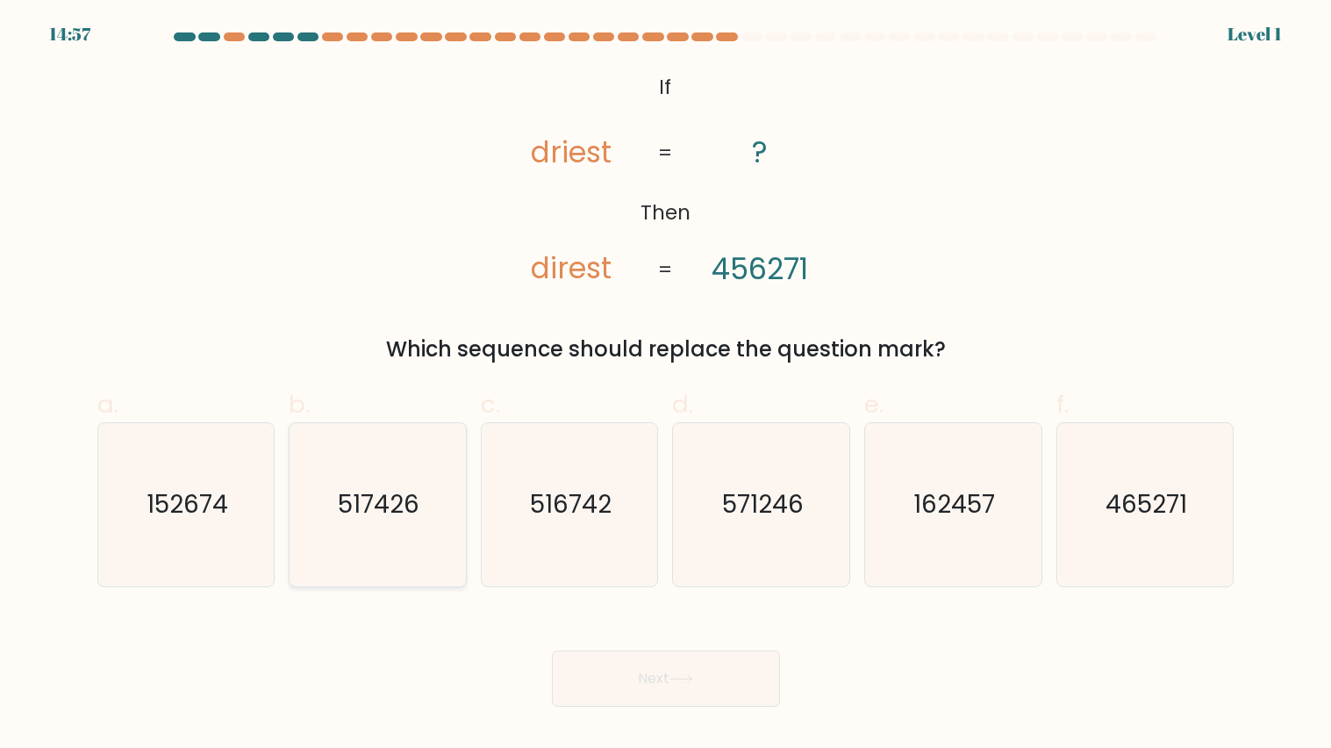
click at [378, 520] on text "517426" at bounding box center [380, 504] width 82 height 34
click at [666, 385] on input "b. 517426" at bounding box center [666, 379] width 1 height 11
radio input "true"
click at [646, 679] on button "Next" at bounding box center [666, 678] width 228 height 56
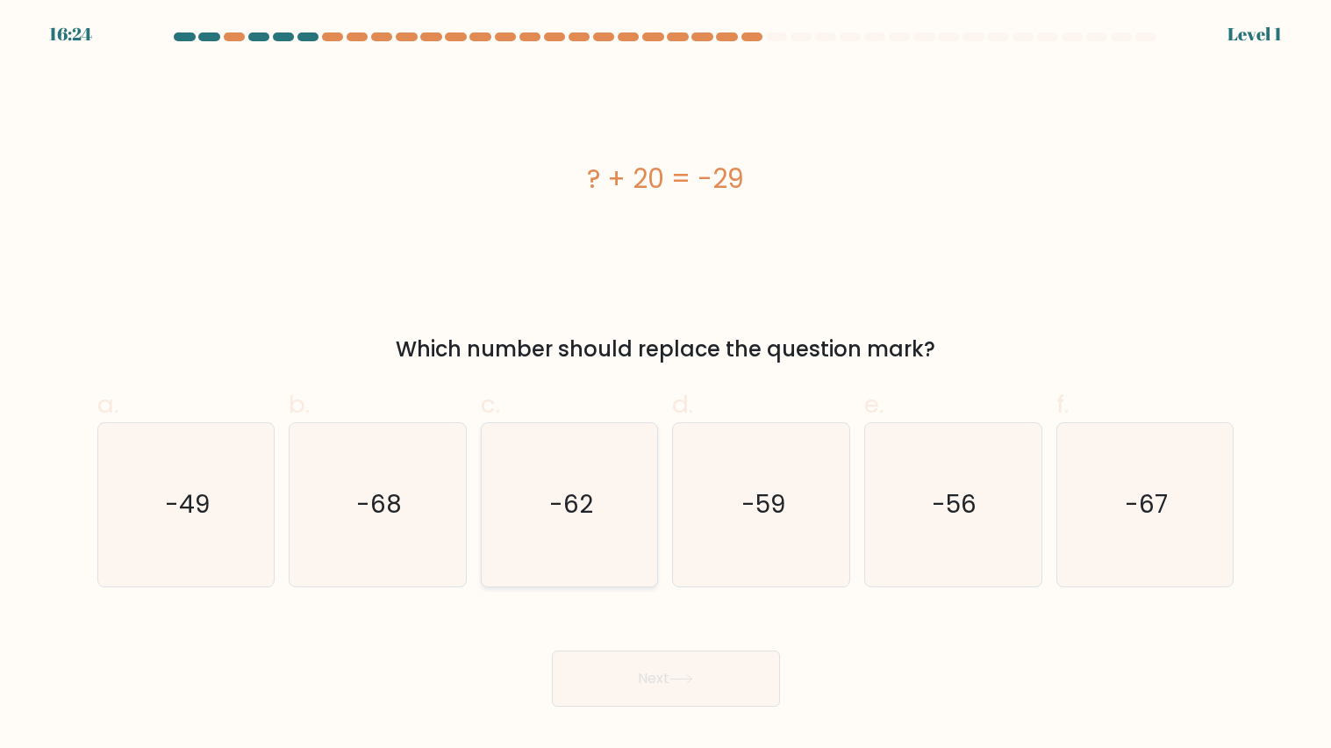
click at [627, 578] on icon "-62" at bounding box center [569, 504] width 163 height 163
click at [666, 385] on input "c. -62" at bounding box center [666, 379] width 1 height 11
radio input "true"
click at [675, 700] on button "Next" at bounding box center [666, 678] width 228 height 56
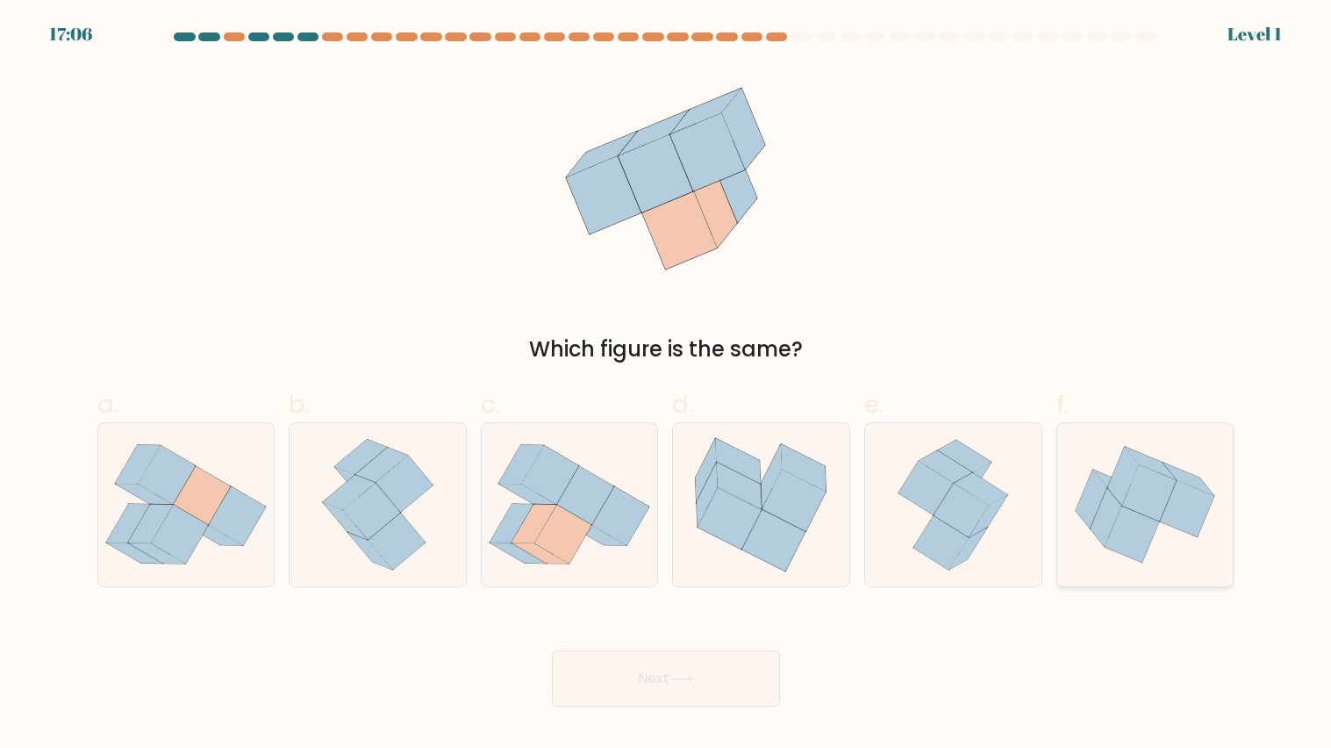
click at [1113, 520] on icon at bounding box center [1107, 517] width 32 height 59
click at [667, 385] on input "f." at bounding box center [666, 379] width 1 height 11
radio input "true"
click at [626, 535] on icon at bounding box center [620, 516] width 57 height 59
click at [666, 385] on input "c." at bounding box center [666, 379] width 1 height 11
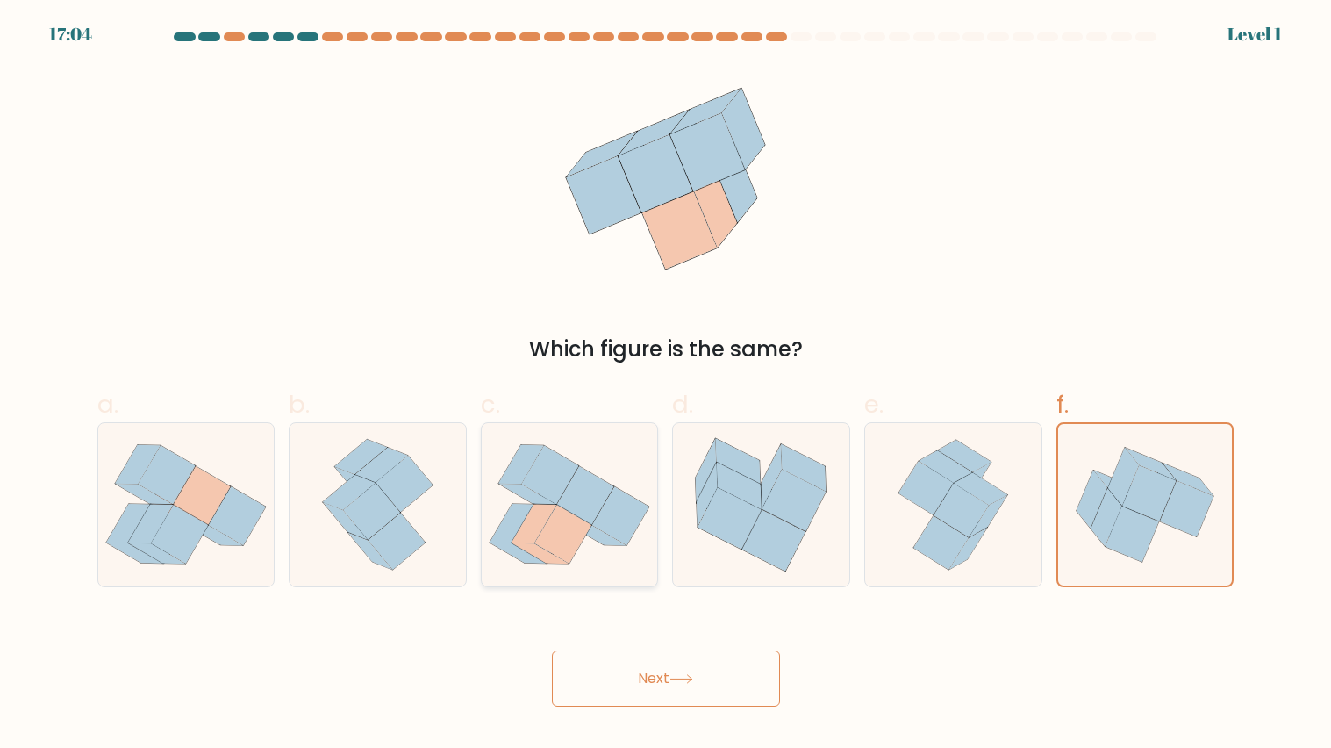
radio input "true"
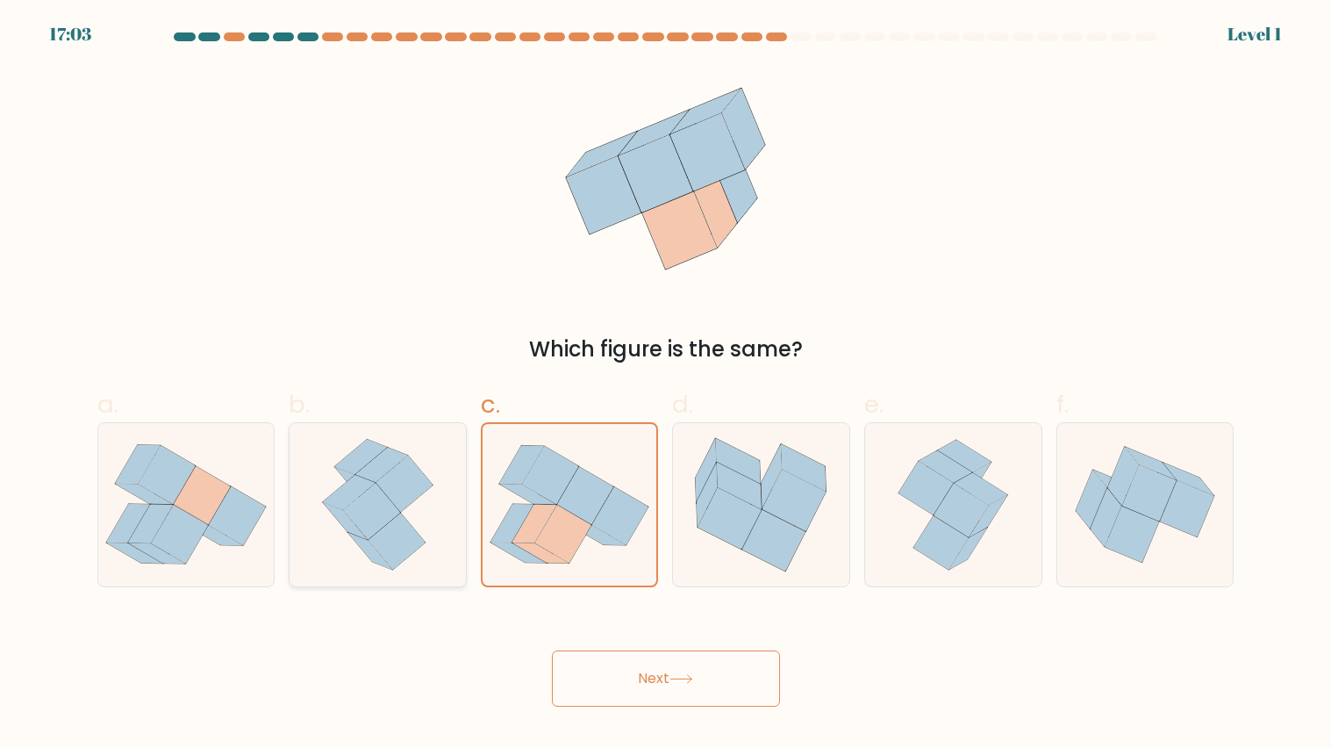
click at [400, 516] on icon at bounding box center [397, 541] width 57 height 56
click at [666, 385] on input "b." at bounding box center [666, 379] width 1 height 11
radio input "true"
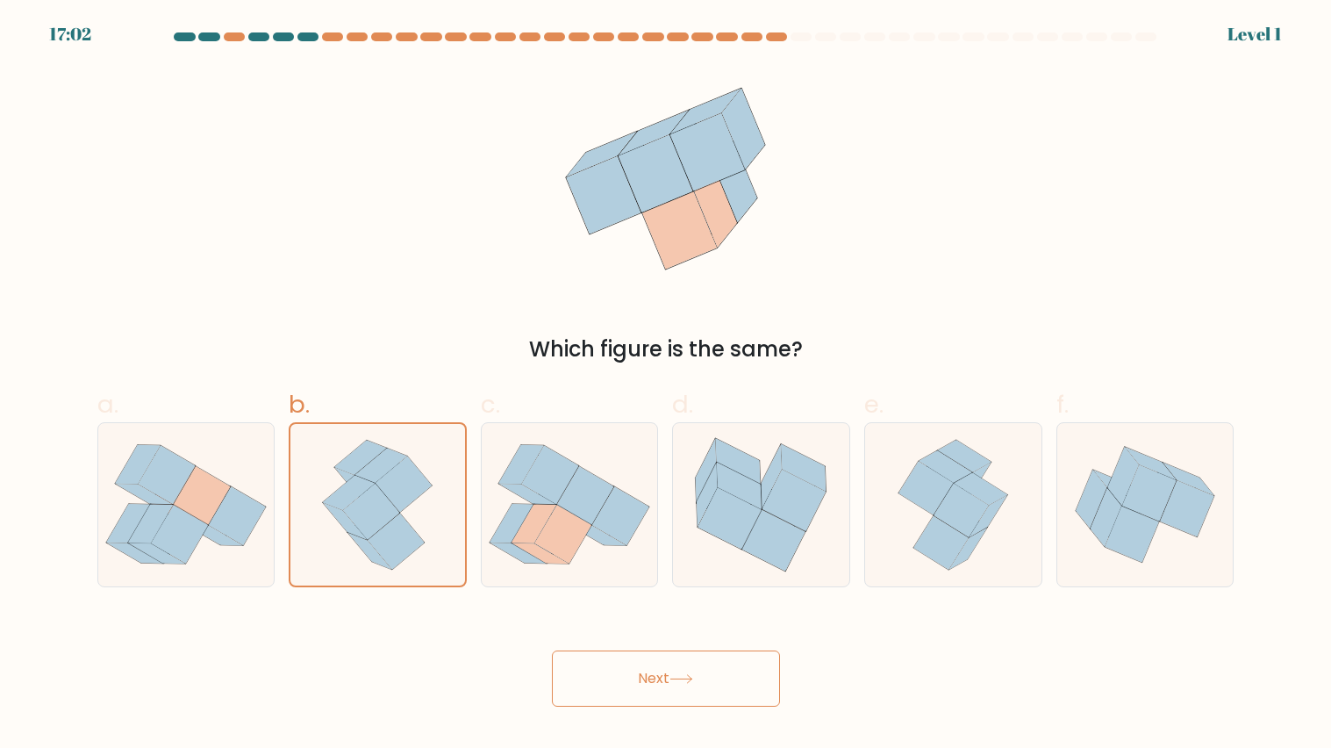
click at [659, 684] on button "Next" at bounding box center [666, 678] width 228 height 56
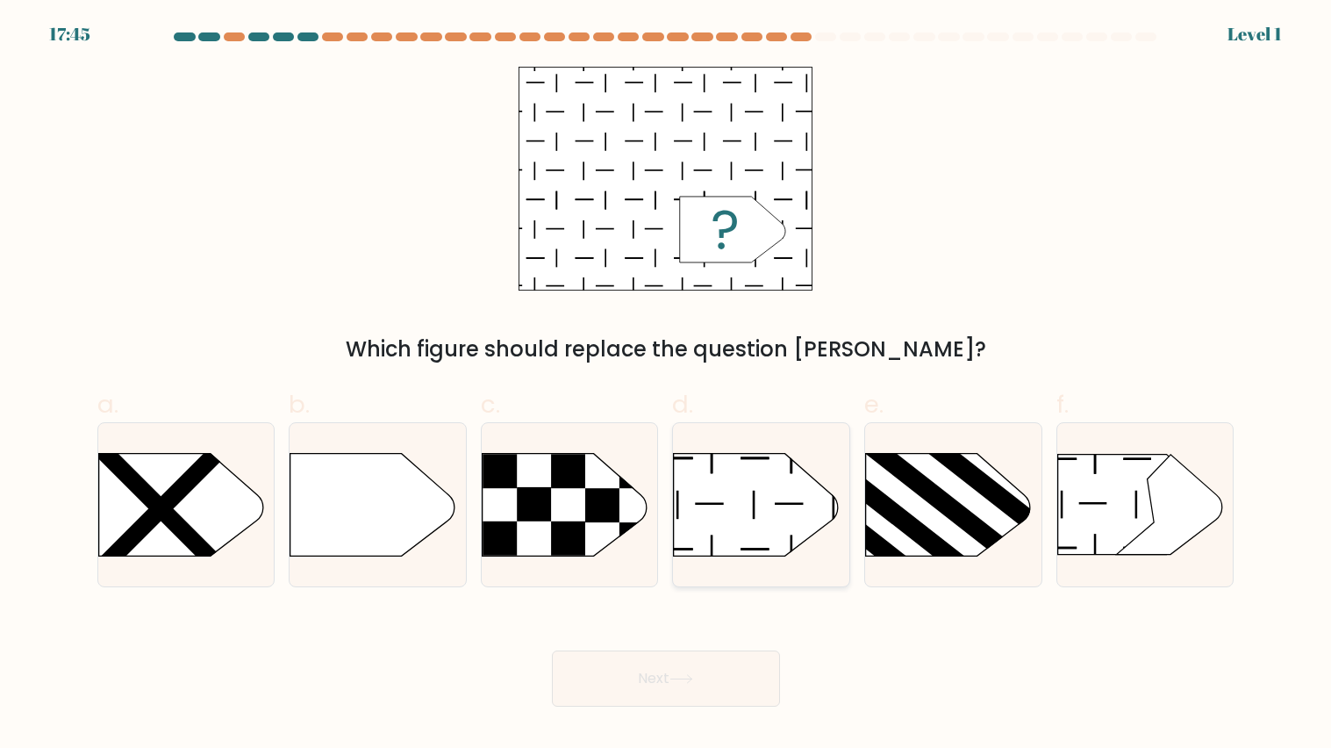
click at [733, 527] on icon at bounding box center [756, 504] width 165 height 103
click at [667, 385] on input "d." at bounding box center [666, 379] width 1 height 11
radio input "true"
click at [712, 656] on button "Next" at bounding box center [666, 678] width 228 height 56
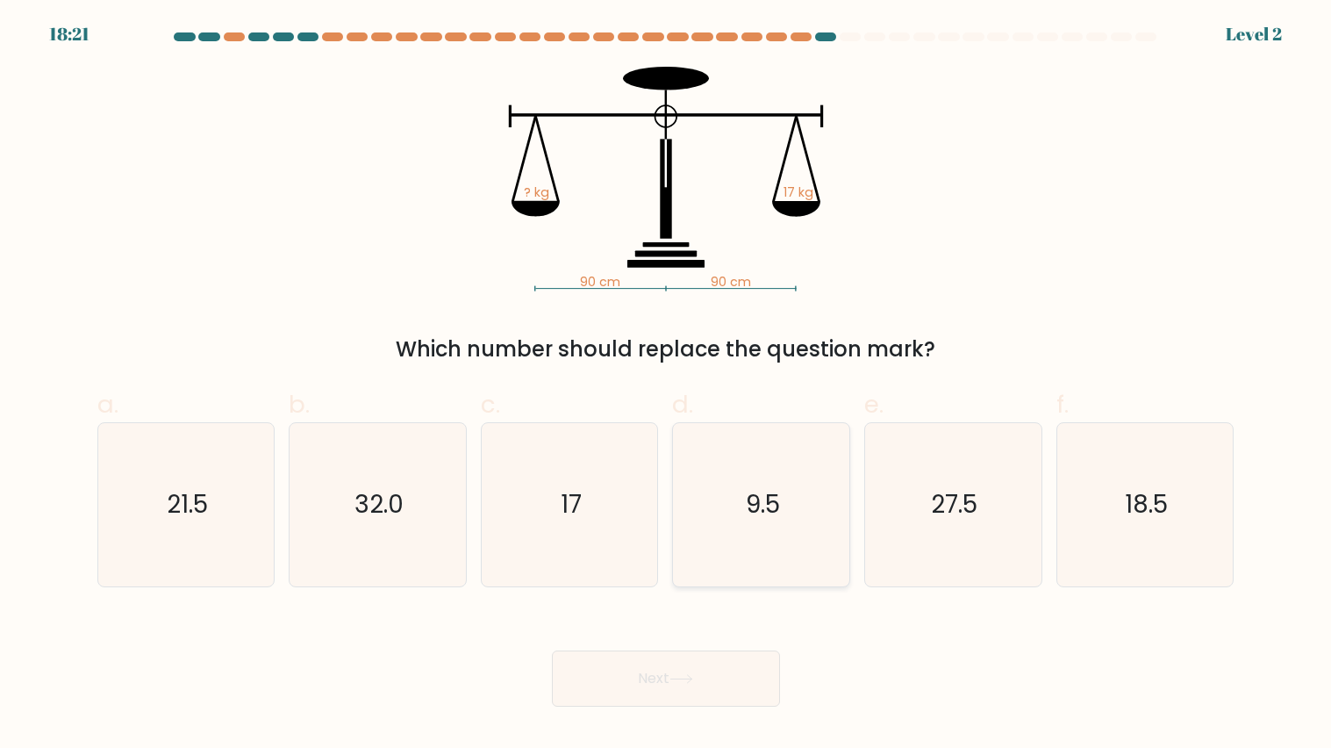
click at [730, 487] on icon "9.5" at bounding box center [761, 504] width 163 height 163
click at [667, 385] on input "d. 9.5" at bounding box center [666, 379] width 1 height 11
radio input "true"
click at [740, 673] on button "Next" at bounding box center [666, 678] width 228 height 56
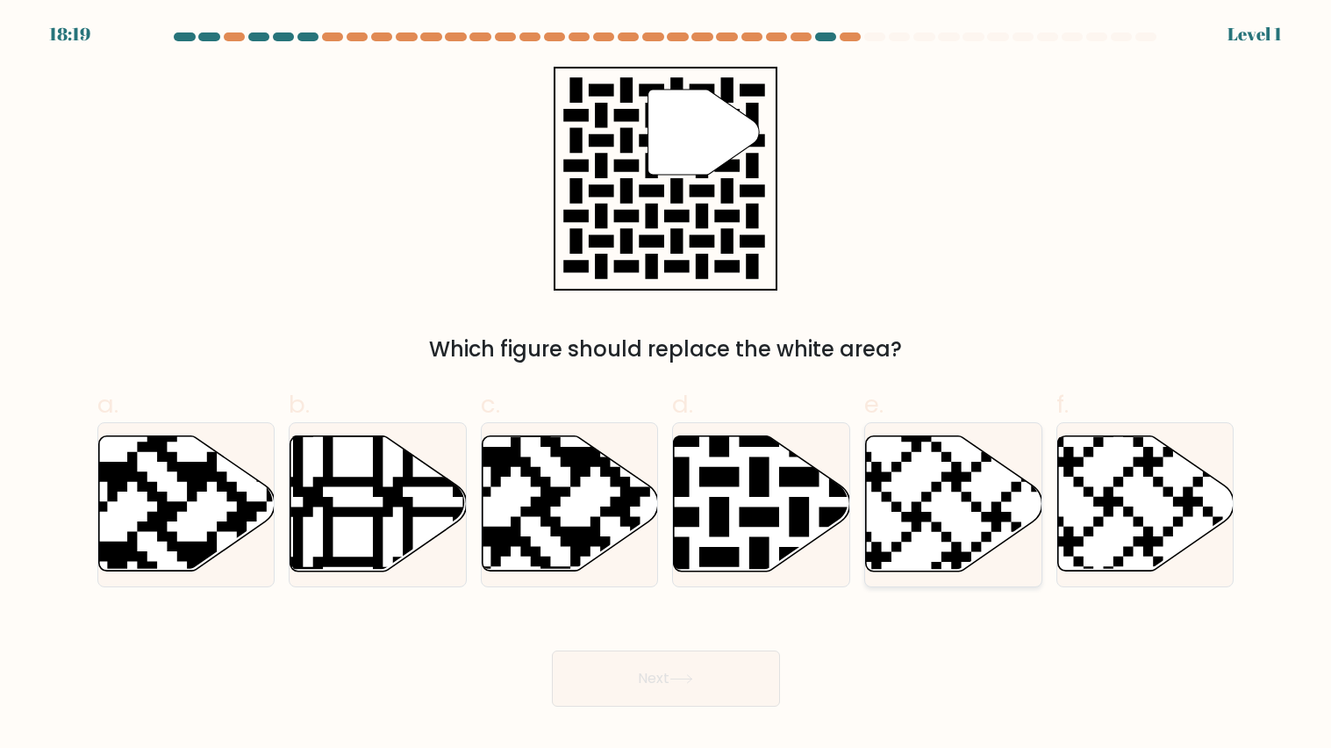
click at [884, 561] on icon at bounding box center [891, 431] width 319 height 319
click at [667, 385] on input "e." at bounding box center [666, 379] width 1 height 11
radio input "true"
click at [779, 536] on icon at bounding box center [762, 503] width 176 height 135
click at [667, 385] on input "d." at bounding box center [666, 379] width 1 height 11
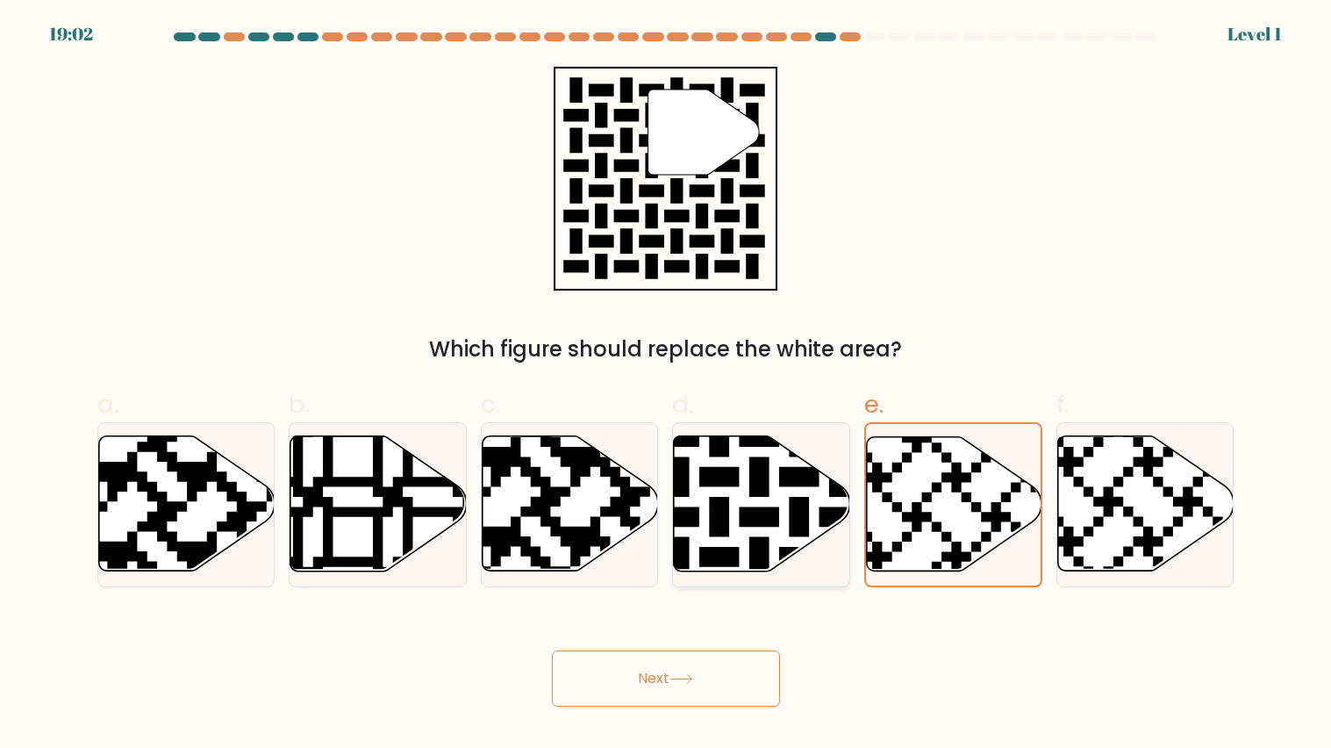
radio input "true"
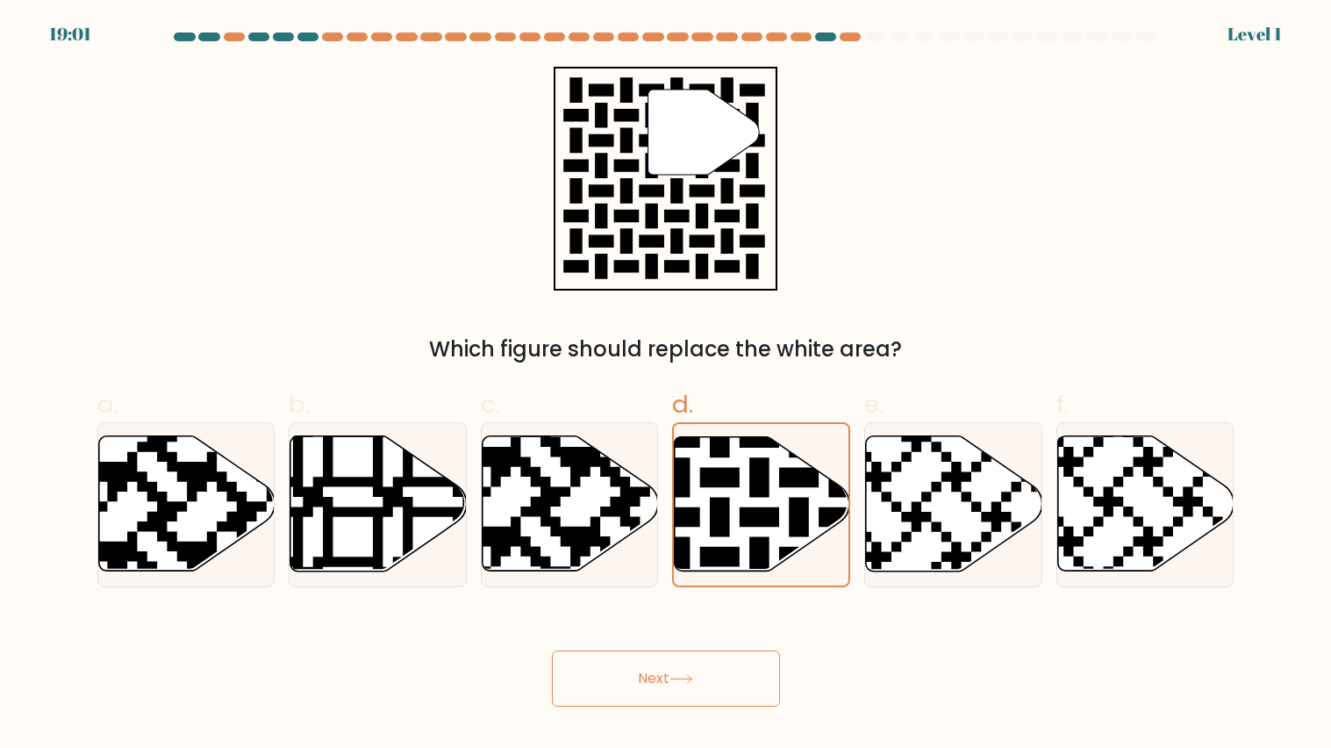
click at [710, 675] on button "Next" at bounding box center [666, 678] width 228 height 56
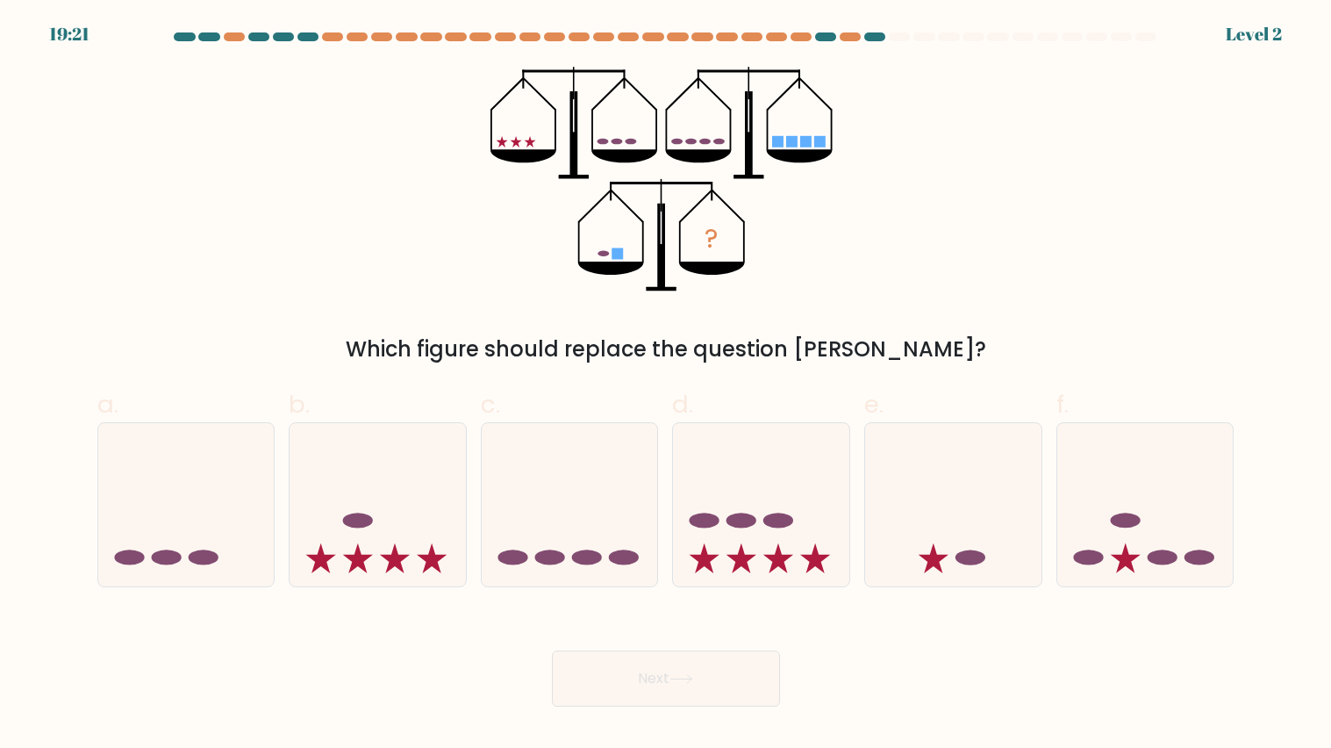
click at [941, 495] on icon at bounding box center [953, 505] width 176 height 146
click at [667, 385] on input "e." at bounding box center [666, 379] width 1 height 11
radio input "true"
click at [671, 683] on button "Next" at bounding box center [666, 678] width 228 height 56
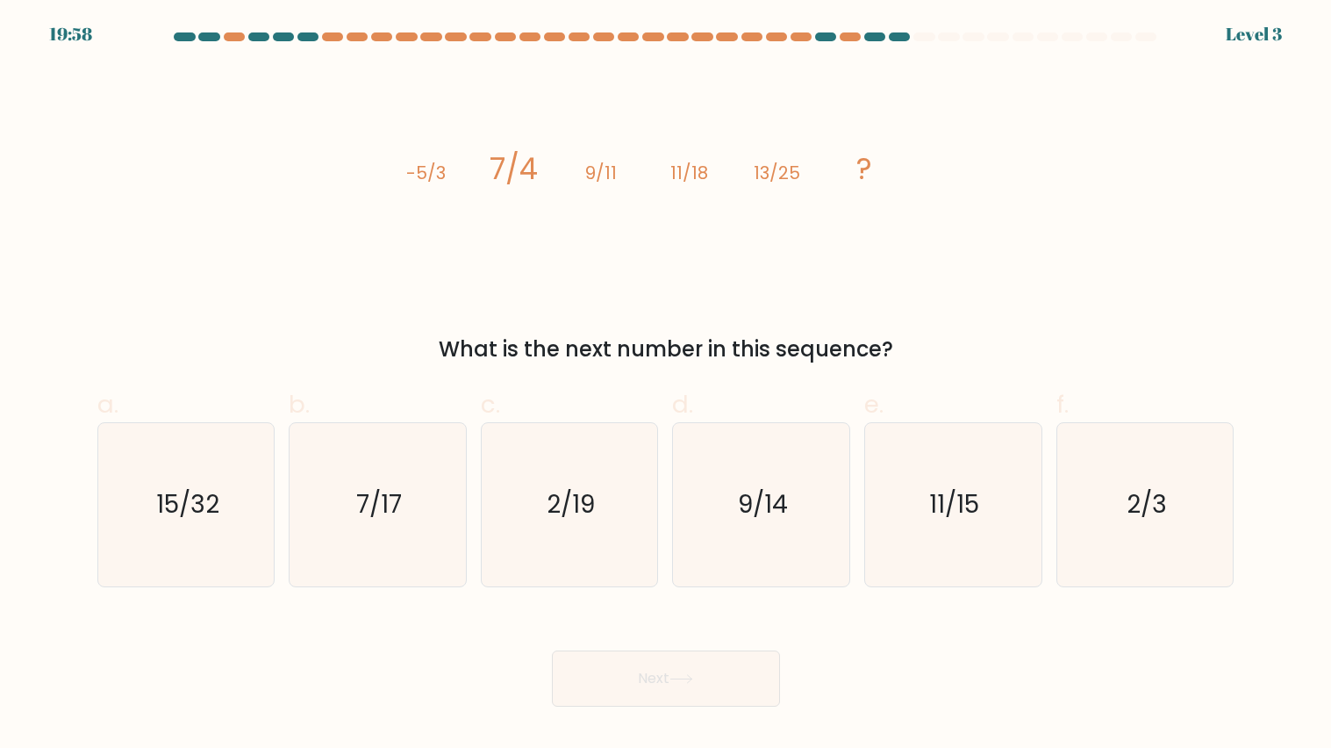
click at [692, 219] on icon "image/svg+xml -5/3 7/4 9/11 11/18 13/25 ?" at bounding box center [666, 179] width 527 height 225
click at [1021, 473] on icon "11/15" at bounding box center [953, 504] width 163 height 163
click at [667, 385] on input "e. 11/15" at bounding box center [666, 379] width 1 height 11
radio input "true"
click at [613, 700] on button "Next" at bounding box center [666, 678] width 228 height 56
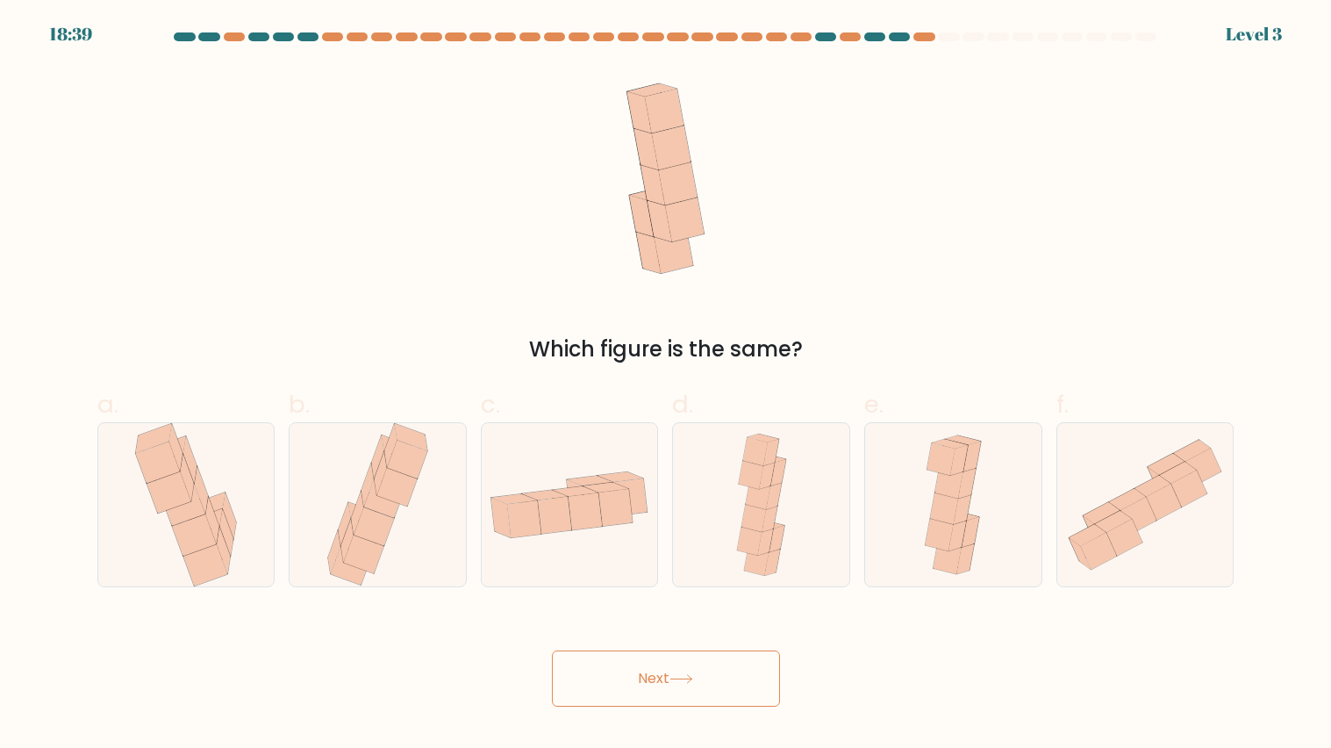
click at [688, 678] on icon at bounding box center [682, 679] width 24 height 10
click at [610, 520] on icon at bounding box center [616, 507] width 34 height 37
click at [666, 385] on input "c." at bounding box center [666, 379] width 1 height 11
radio input "true"
click at [666, 658] on button "Next" at bounding box center [666, 678] width 228 height 56
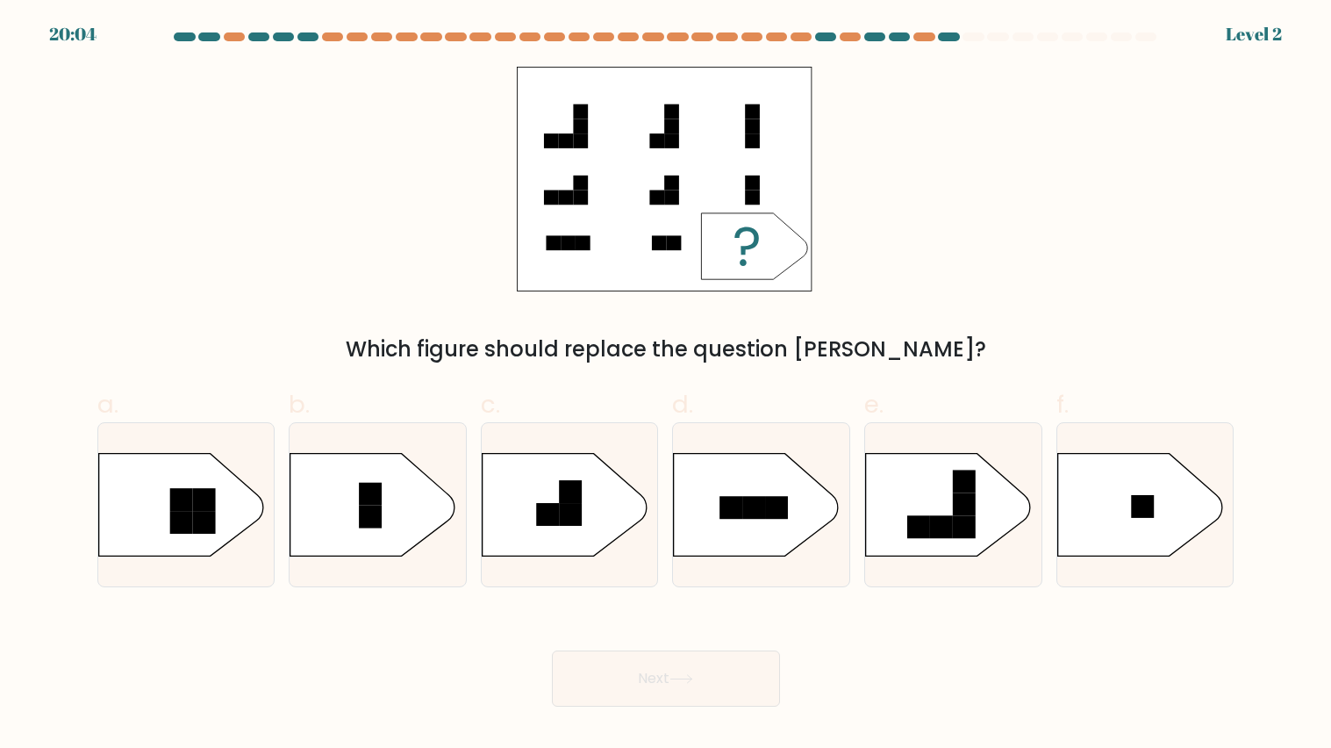
click at [693, 293] on div "Which figure should replace the question mark?" at bounding box center [666, 216] width 1159 height 298
click at [693, 586] on div at bounding box center [761, 504] width 178 height 165
click at [667, 385] on input "d." at bounding box center [666, 379] width 1 height 11
radio input "true"
click at [690, 561] on div at bounding box center [761, 504] width 178 height 165
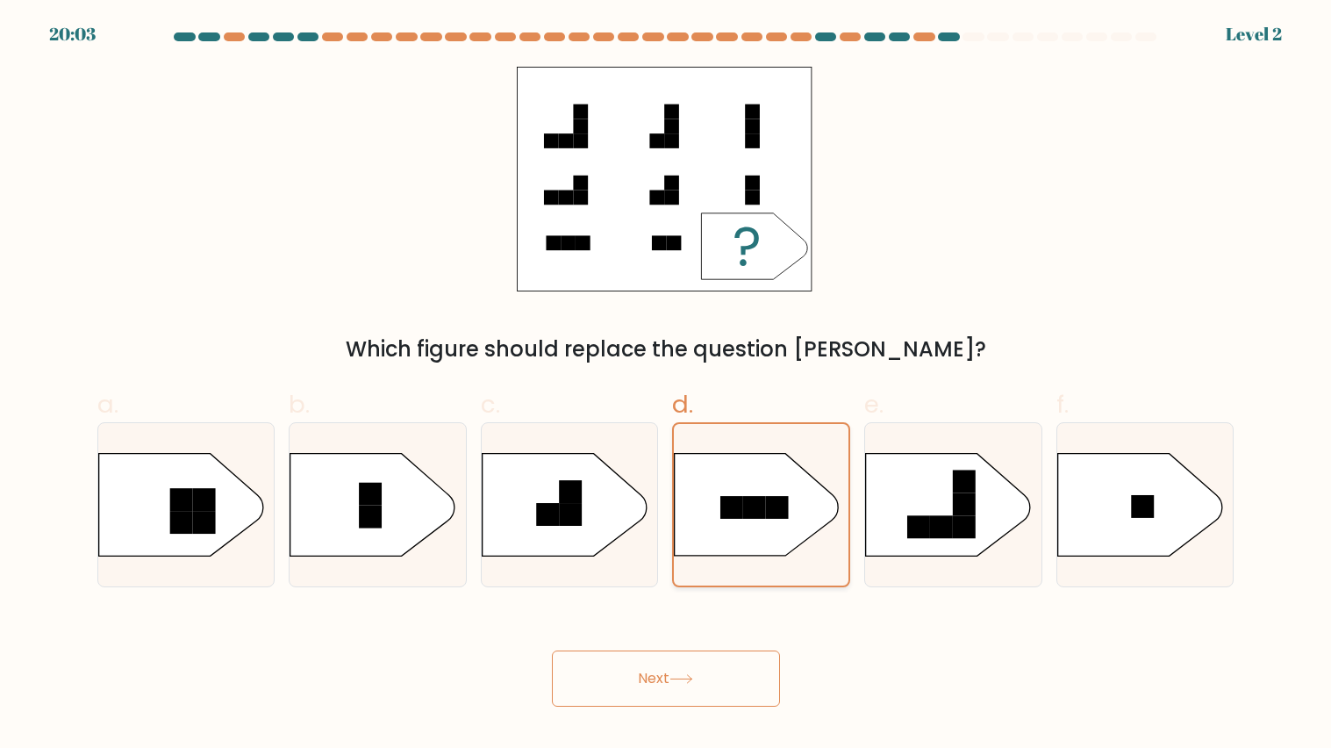
click at [667, 385] on input "d." at bounding box center [666, 379] width 1 height 11
click at [675, 671] on button "Next" at bounding box center [666, 678] width 228 height 56
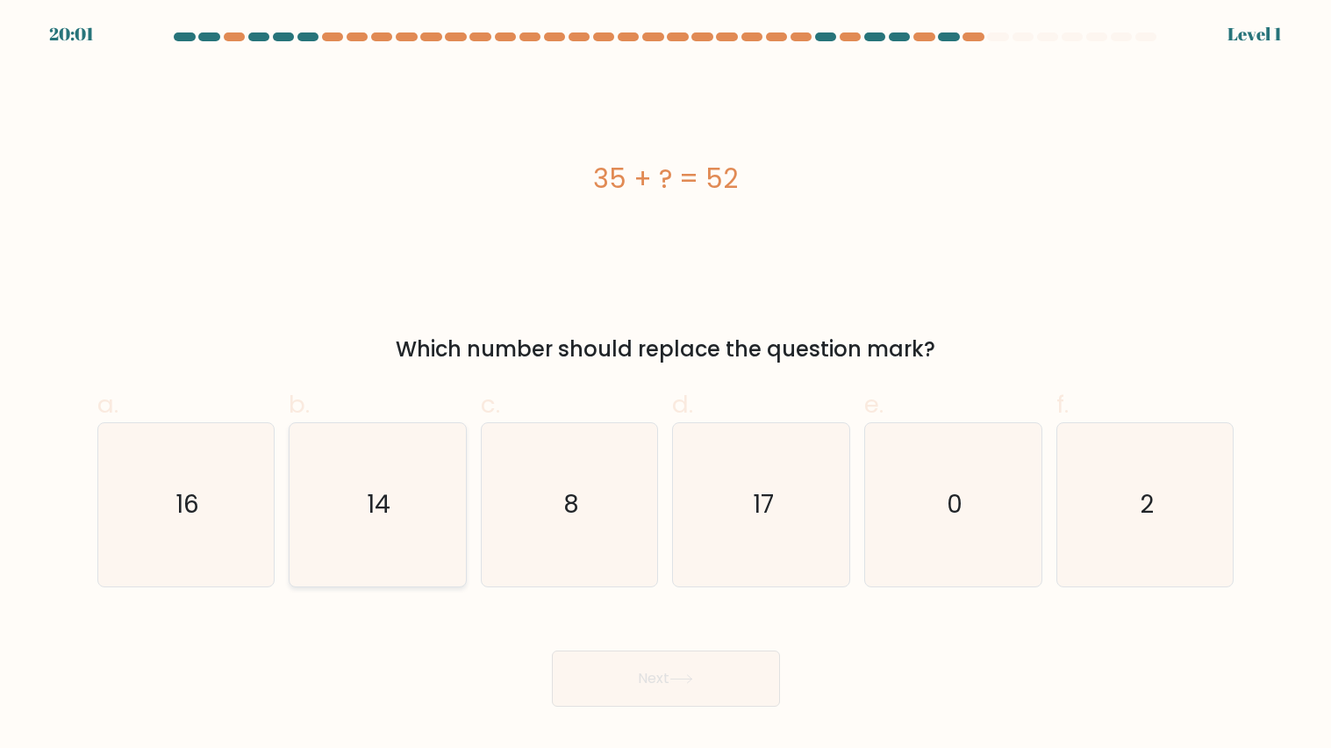
click at [342, 561] on icon "14" at bounding box center [377, 504] width 163 height 163
click at [666, 385] on input "b. 14" at bounding box center [666, 379] width 1 height 11
radio input "true"
click at [675, 671] on button "Next" at bounding box center [666, 678] width 228 height 56
click at [193, 503] on text "16" at bounding box center [188, 504] width 24 height 34
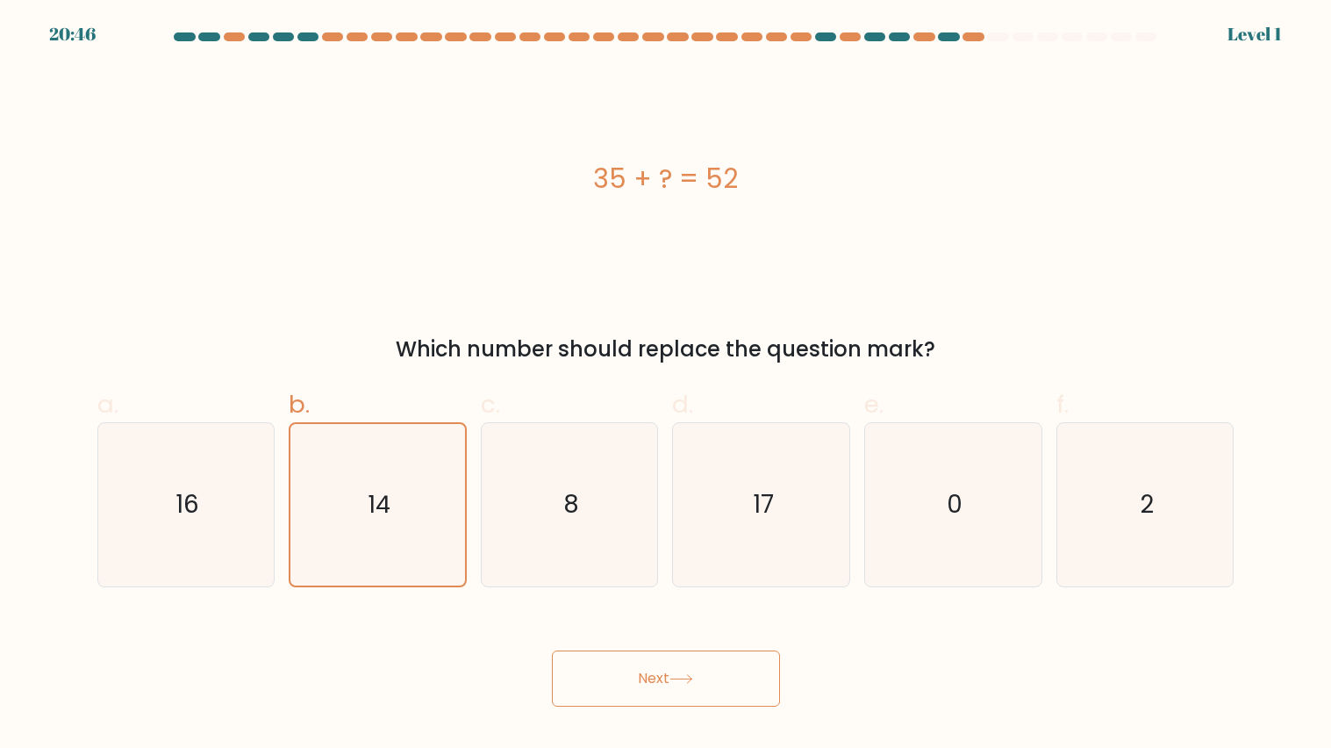
click at [666, 385] on input "a. 16" at bounding box center [666, 379] width 1 height 11
radio input "true"
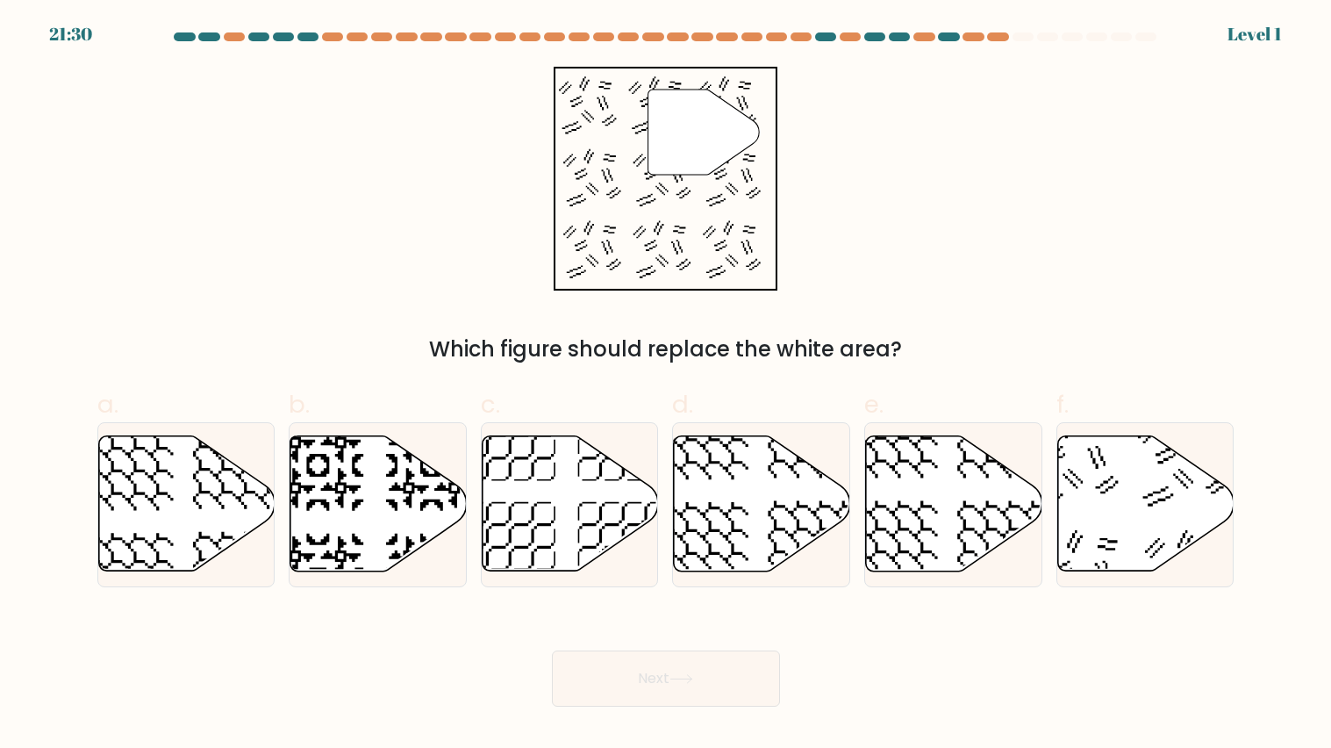
click at [675, 671] on button "Next" at bounding box center [666, 678] width 228 height 56
click at [261, 503] on icon at bounding box center [186, 503] width 176 height 135
click at [666, 385] on input "a." at bounding box center [666, 379] width 1 height 11
radio input "true"
click at [1138, 568] on icon at bounding box center [1146, 503] width 176 height 135
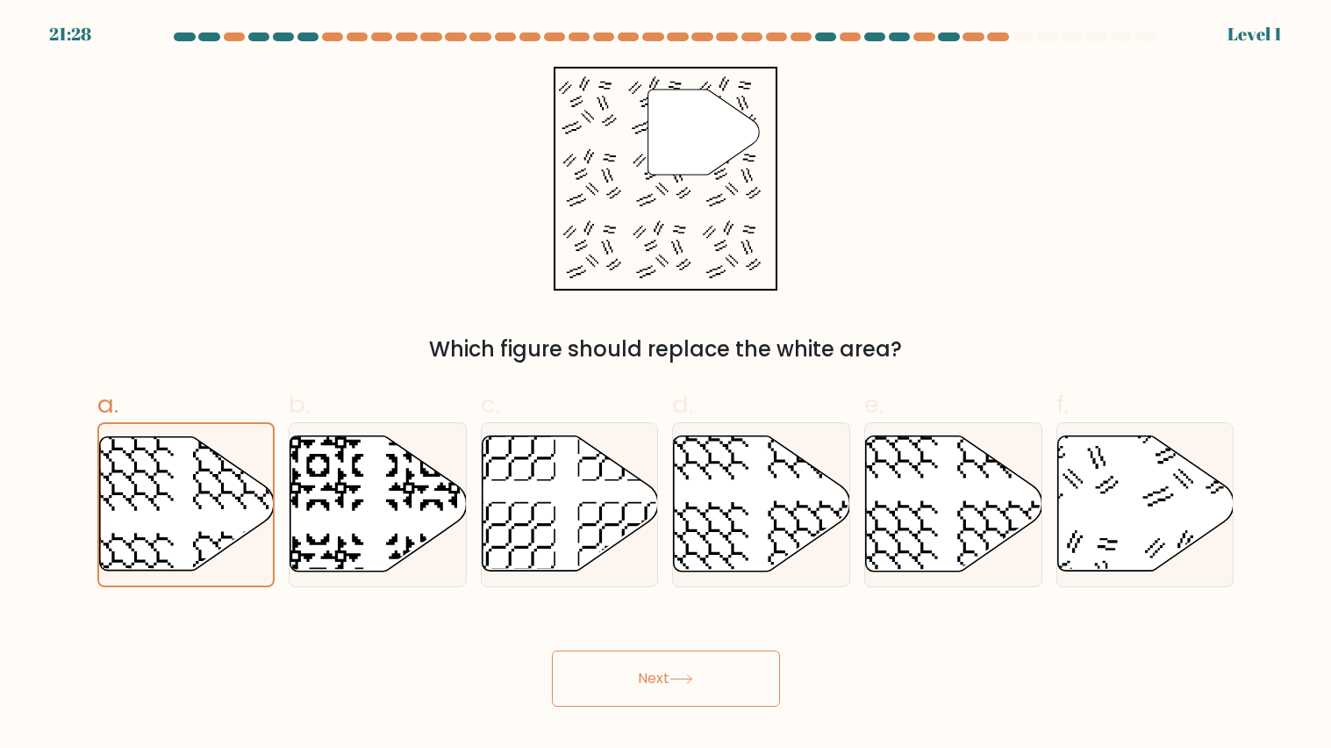
click at [667, 385] on input "f." at bounding box center [666, 379] width 1 height 11
radio input "true"
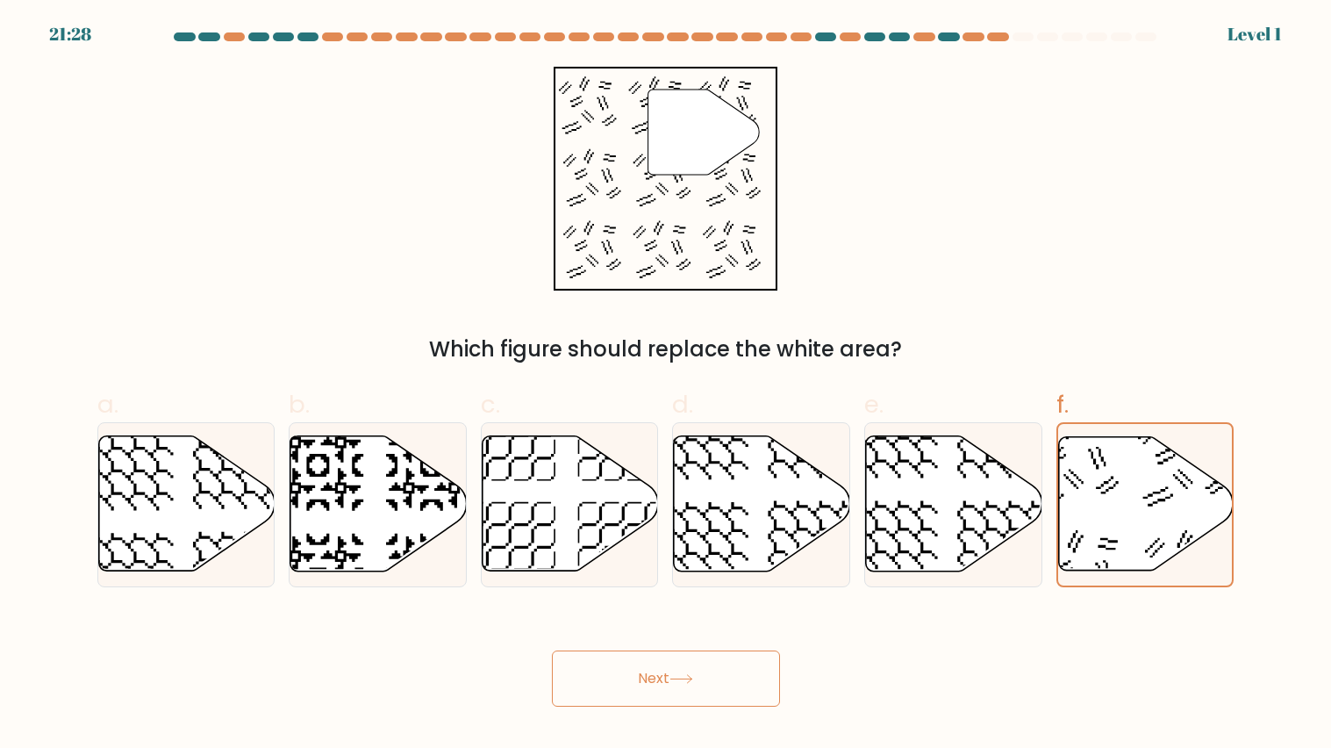
click at [678, 664] on button "Next" at bounding box center [666, 678] width 228 height 56
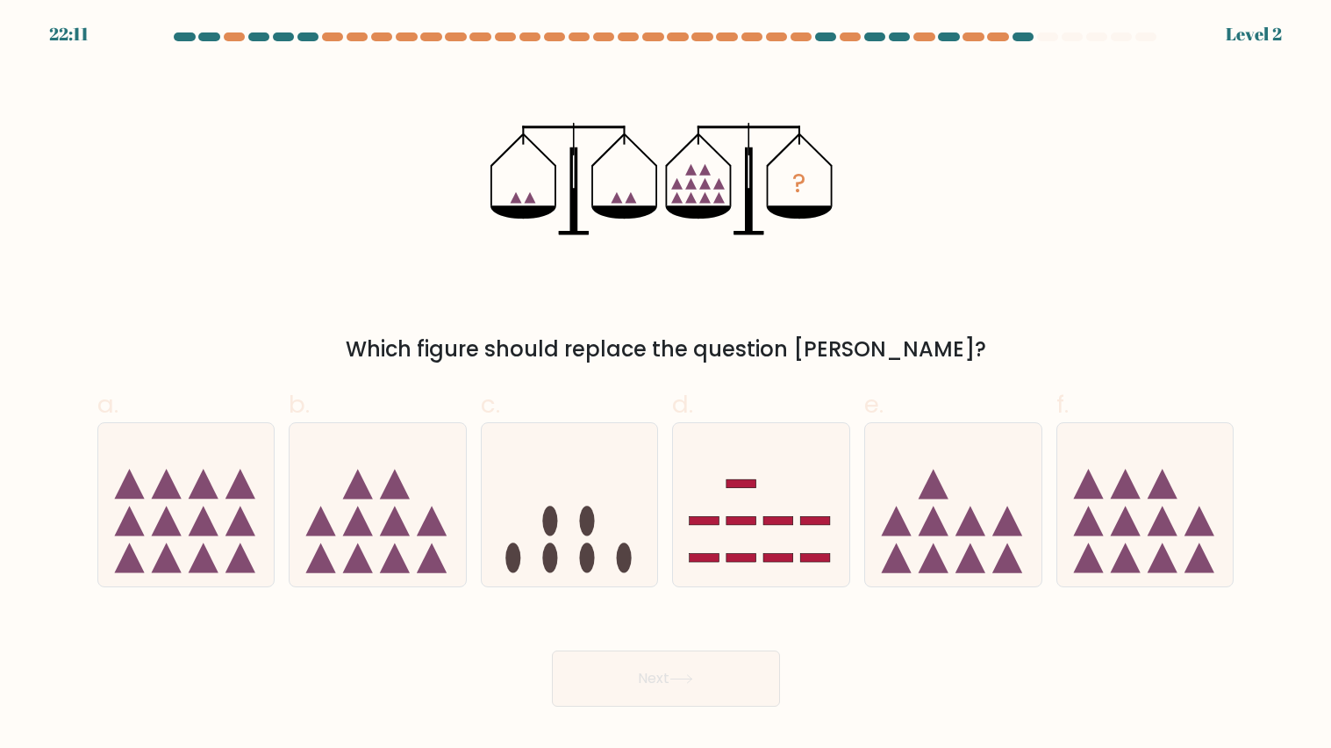
click at [367, 541] on icon at bounding box center [378, 505] width 176 height 146
click at [666, 385] on input "b." at bounding box center [666, 379] width 1 height 11
radio input "true"
click at [678, 674] on icon at bounding box center [682, 679] width 24 height 10
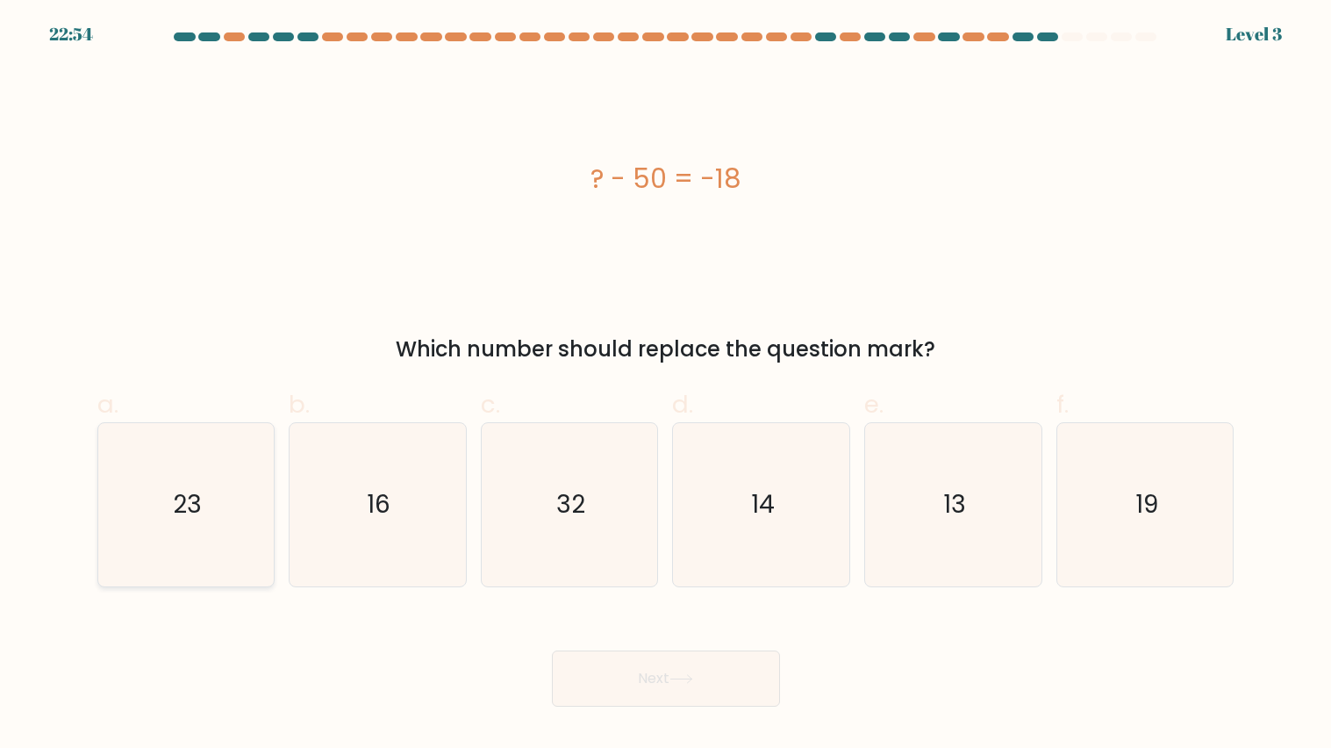
click at [187, 494] on text "23" at bounding box center [187, 504] width 29 height 34
click at [666, 385] on input "a. 23" at bounding box center [666, 379] width 1 height 11
radio input "true"
click at [678, 675] on icon at bounding box center [682, 679] width 24 height 10
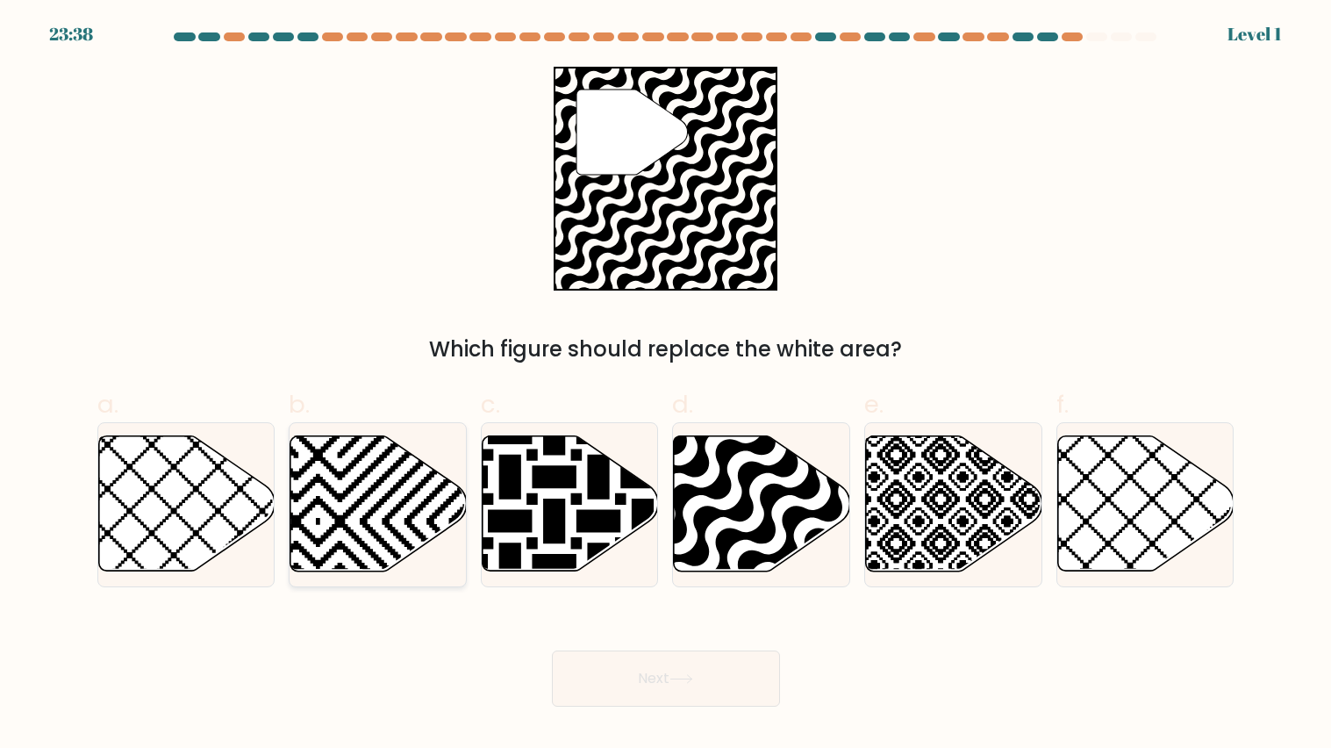
click at [325, 518] on icon at bounding box center [379, 503] width 176 height 135
click at [666, 385] on input "b." at bounding box center [666, 379] width 1 height 11
radio input "true"
click at [735, 569] on icon at bounding box center [762, 503] width 176 height 135
click at [667, 385] on input "d." at bounding box center [666, 379] width 1 height 11
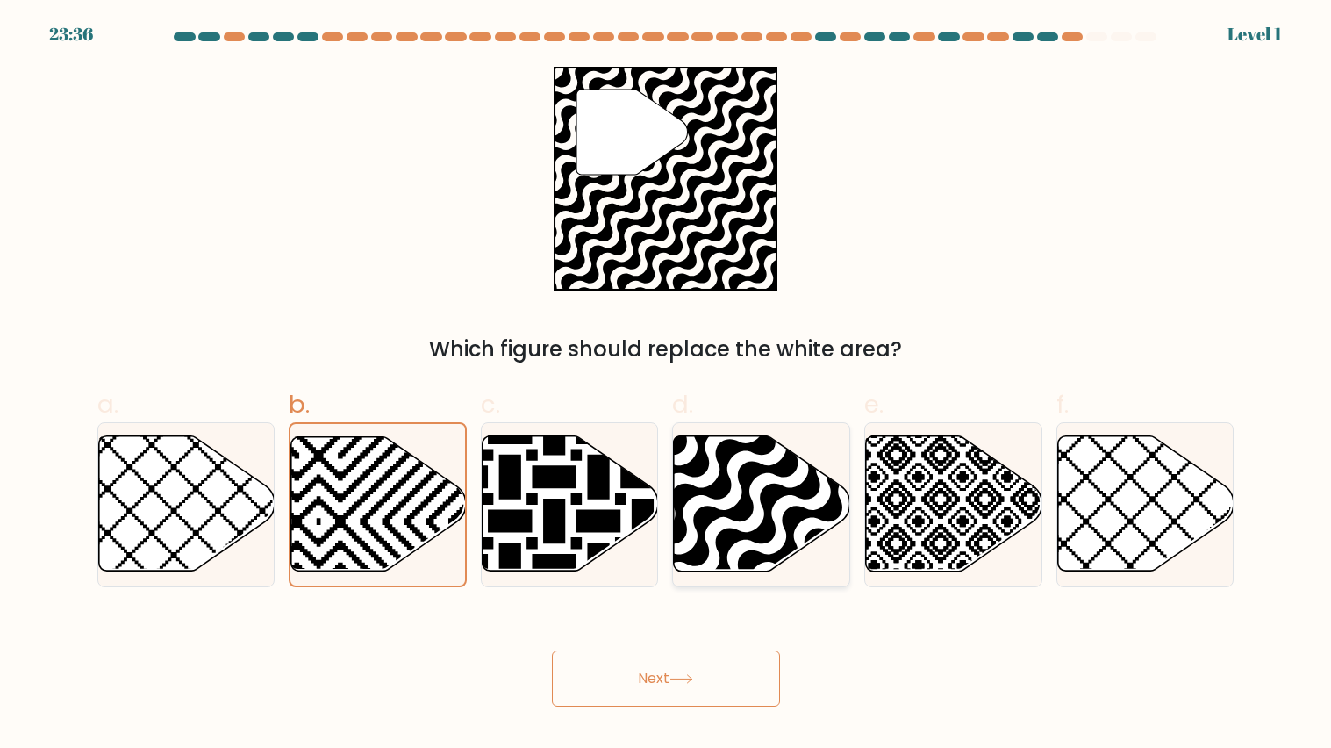
radio input "true"
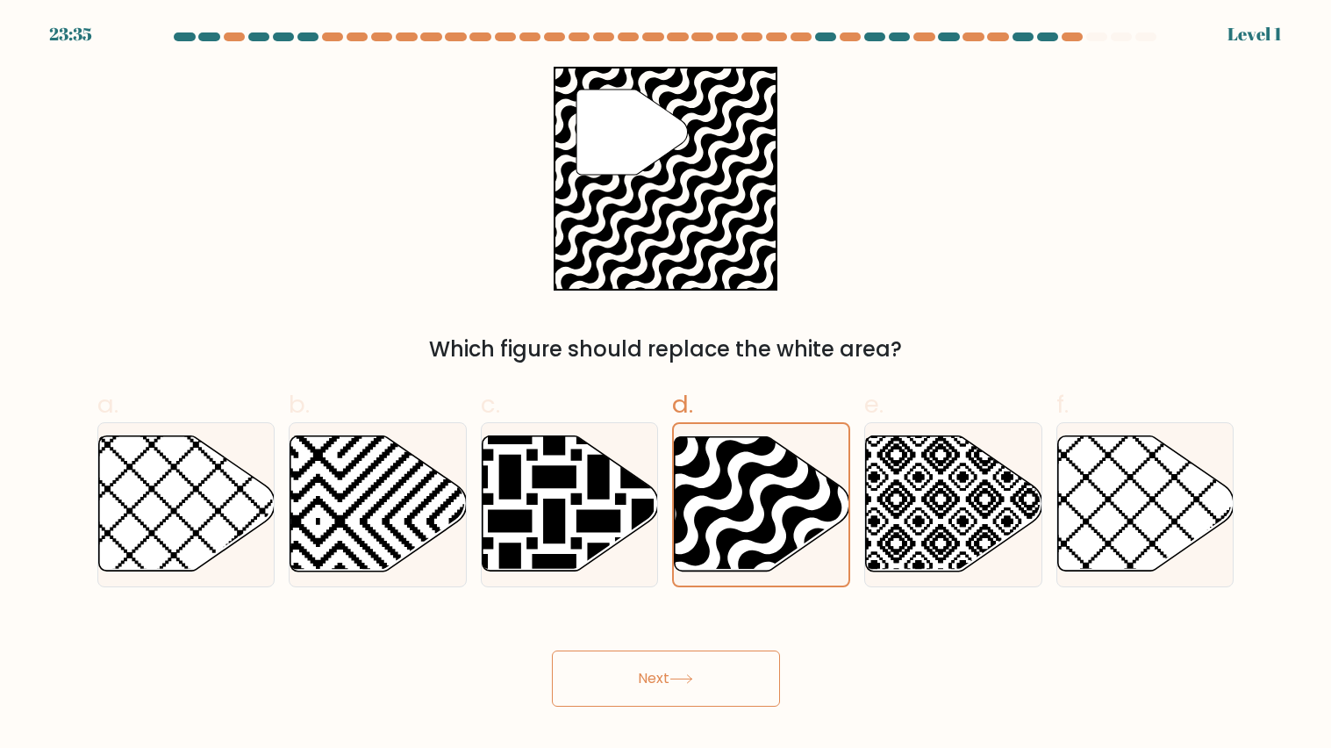
click at [678, 664] on button "Next" at bounding box center [666, 678] width 228 height 56
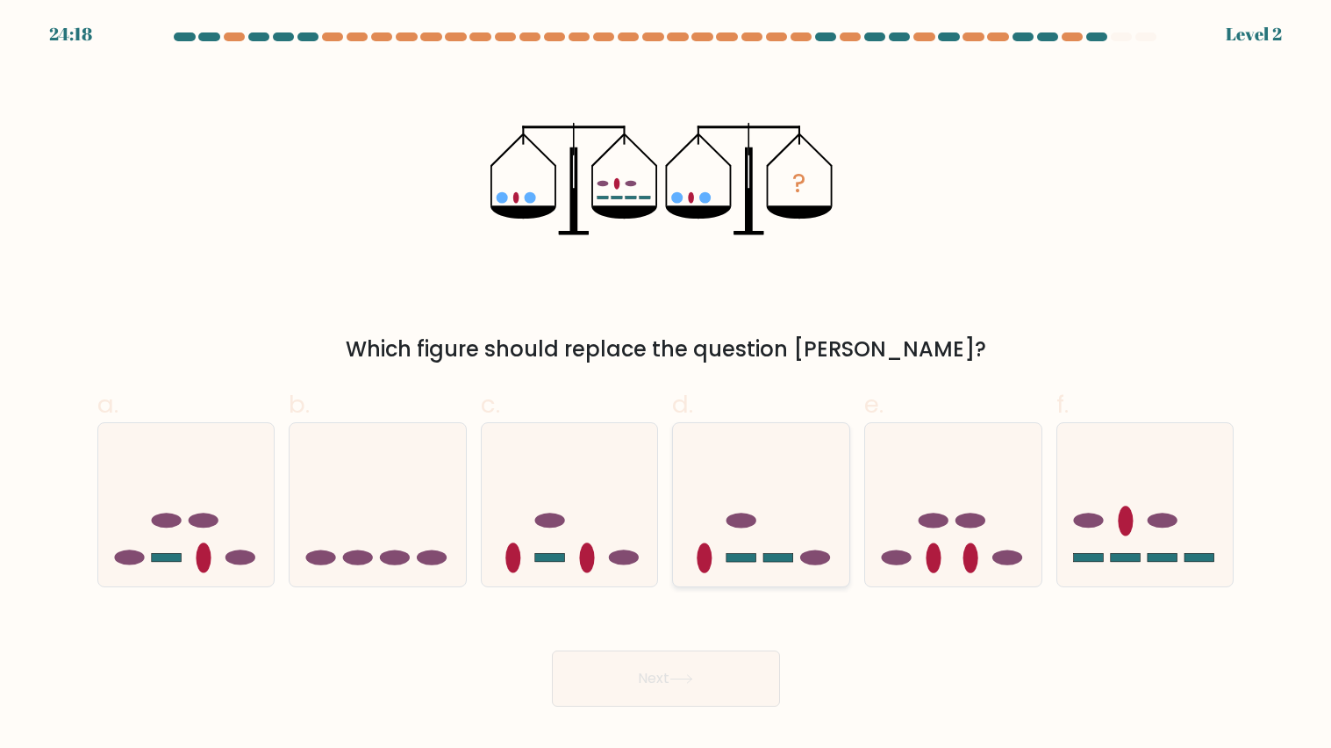
click at [833, 550] on icon at bounding box center [761, 505] width 176 height 146
click at [667, 385] on input "d." at bounding box center [666, 379] width 1 height 11
radio input "true"
click at [736, 678] on button "Next" at bounding box center [666, 678] width 228 height 56
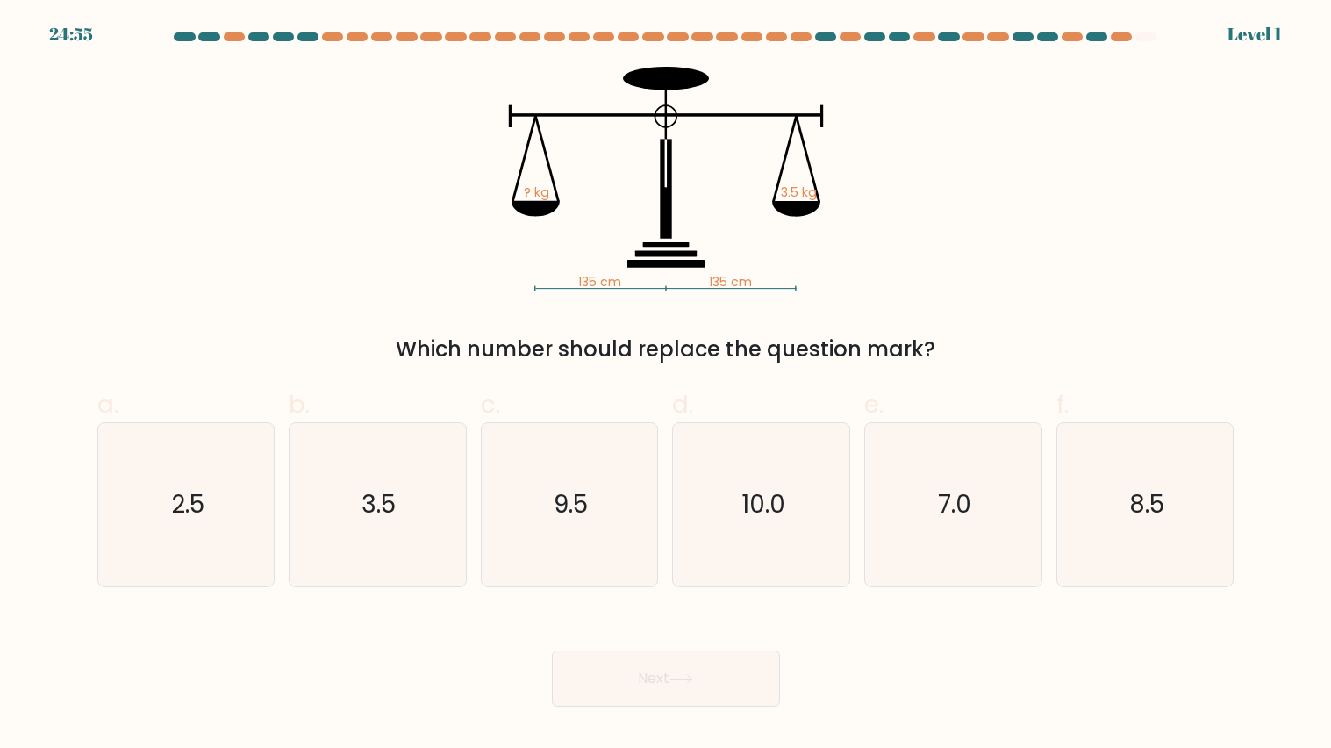
click at [743, 649] on div "Next" at bounding box center [666, 657] width 1159 height 98
click at [733, 547] on icon "10.0" at bounding box center [761, 504] width 163 height 163
click at [667, 385] on input "d. 10.0" at bounding box center [666, 379] width 1 height 11
radio input "true"
click at [737, 663] on button "Next" at bounding box center [666, 678] width 228 height 56
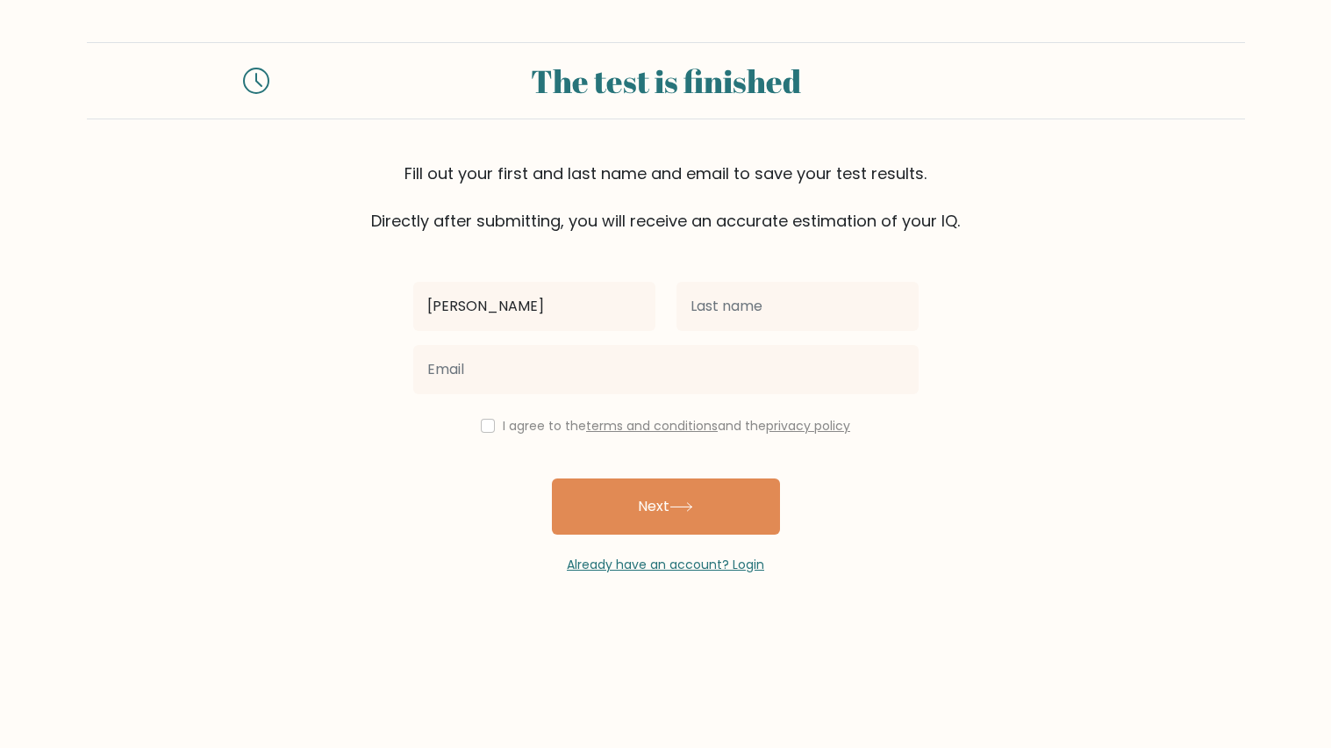
type input "elsie"
click at [786, 311] on input "text" at bounding box center [798, 306] width 242 height 49
type input "yuah"
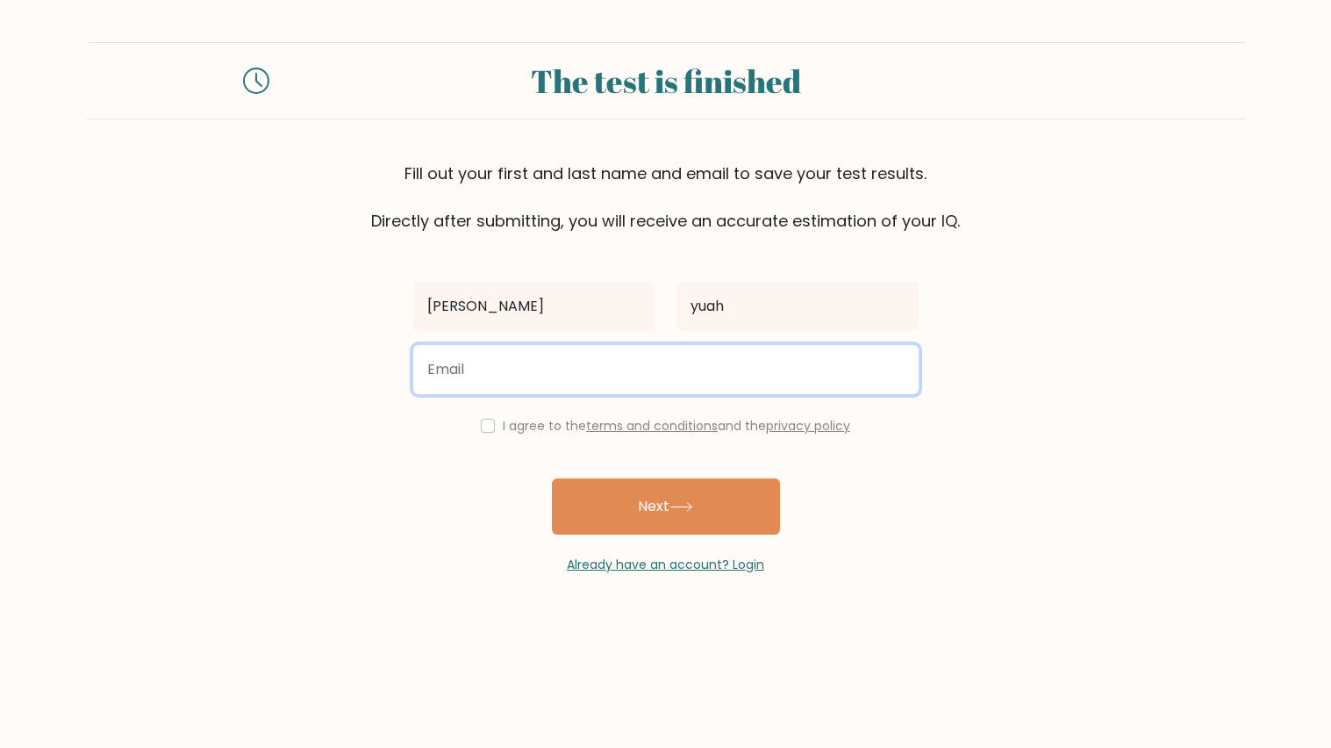
click at [681, 364] on input "email" at bounding box center [666, 369] width 506 height 49
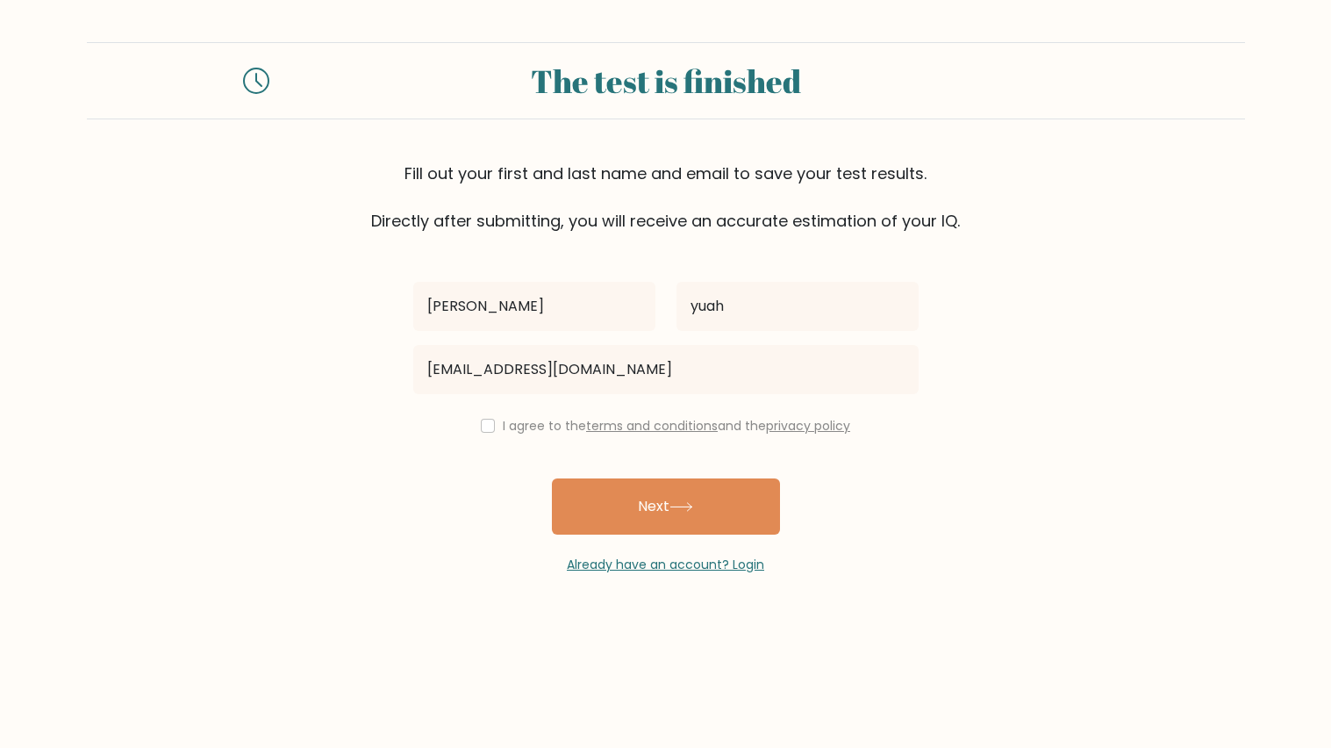
click at [459, 413] on div "elsie yuah jc683@gemail.com I agree to the terms and conditions and the privacy…" at bounding box center [666, 403] width 527 height 341
click at [498, 435] on div "I agree to the terms and conditions and the privacy policy" at bounding box center [666, 425] width 527 height 21
click at [492, 431] on div "I agree to the terms and conditions and the privacy policy" at bounding box center [666, 425] width 527 height 21
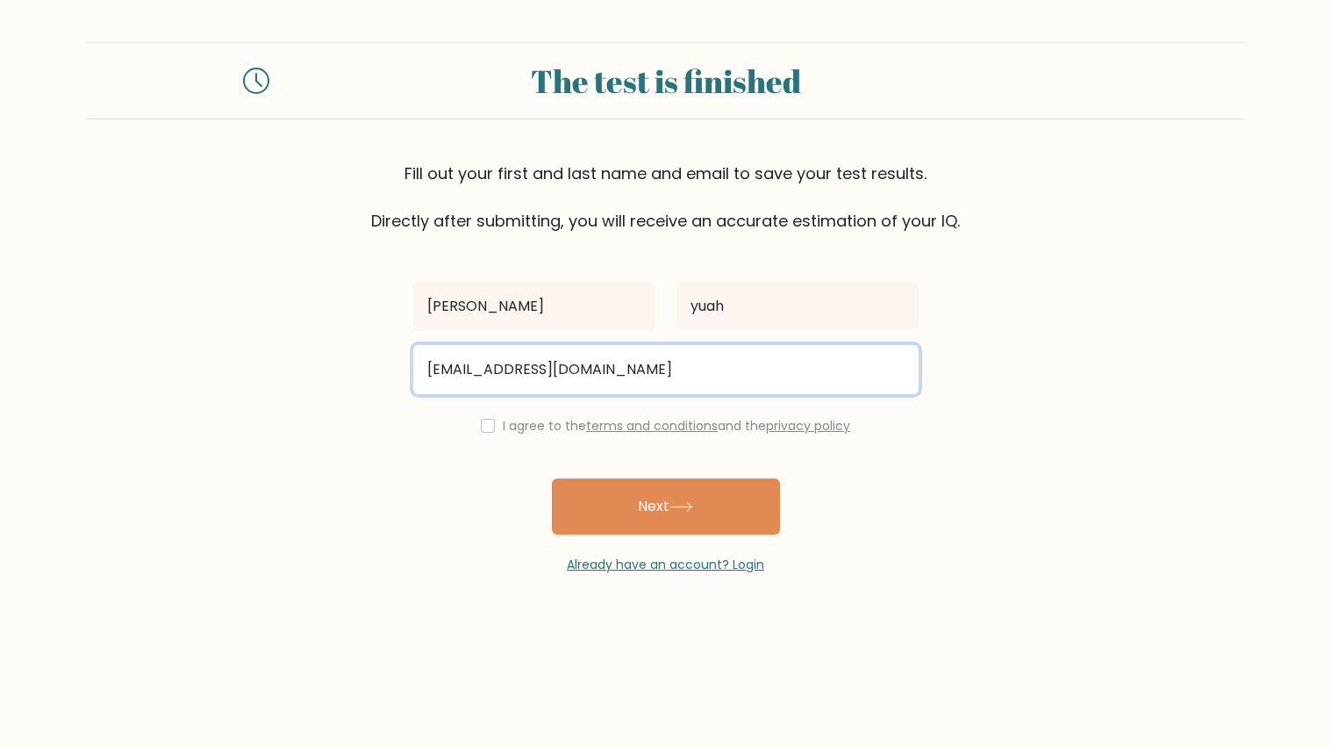
click at [492, 376] on input "jc683@gemail.com" at bounding box center [666, 369] width 506 height 49
click at [496, 375] on input "jc683@gemail.com" at bounding box center [666, 369] width 506 height 49
type input "jc683@gmail.com"
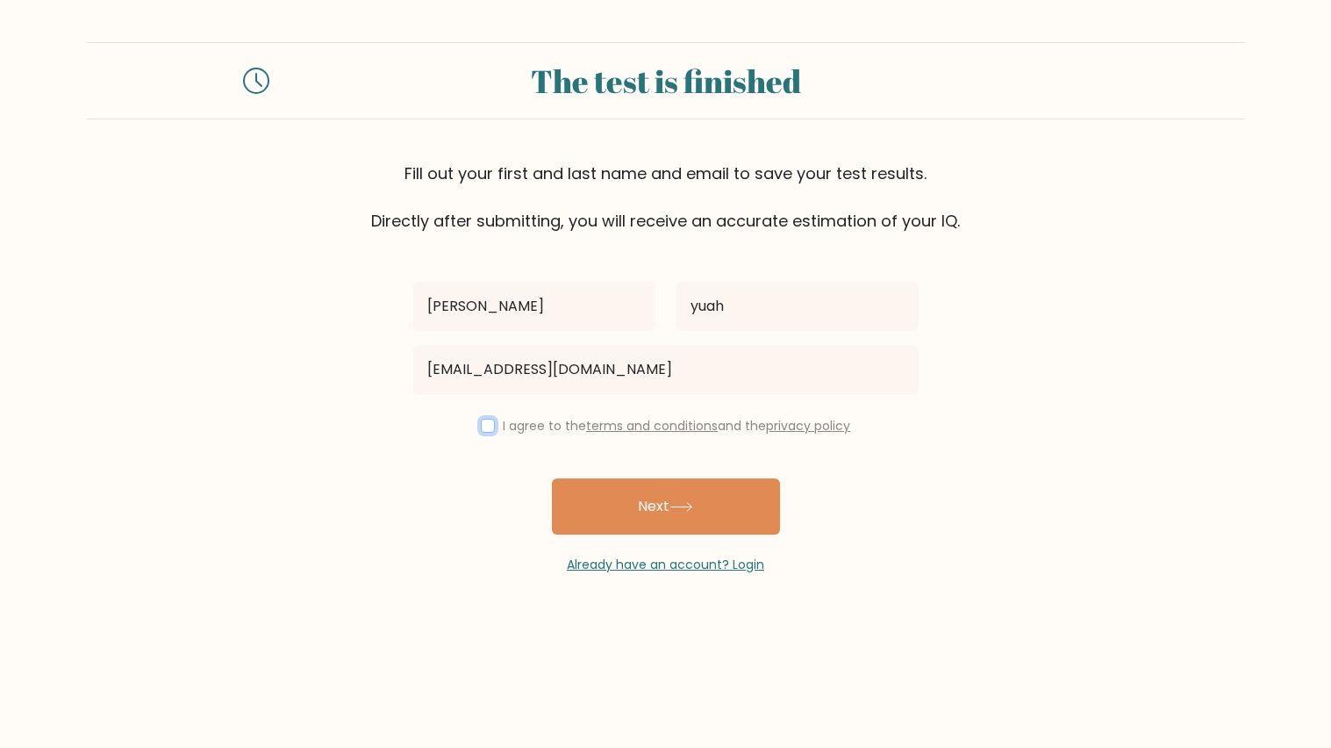
click at [490, 427] on input "checkbox" at bounding box center [488, 426] width 14 height 14
checkbox input "true"
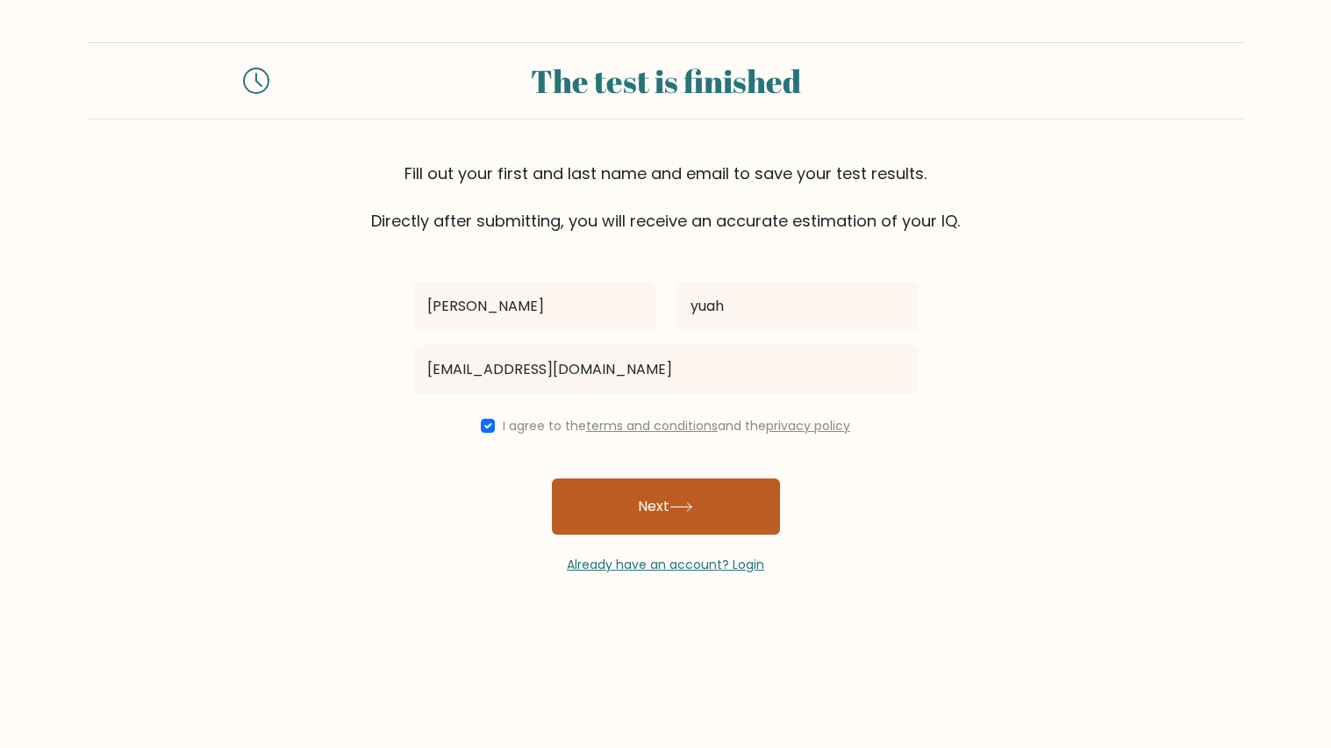
click at [569, 495] on button "Next" at bounding box center [666, 506] width 228 height 56
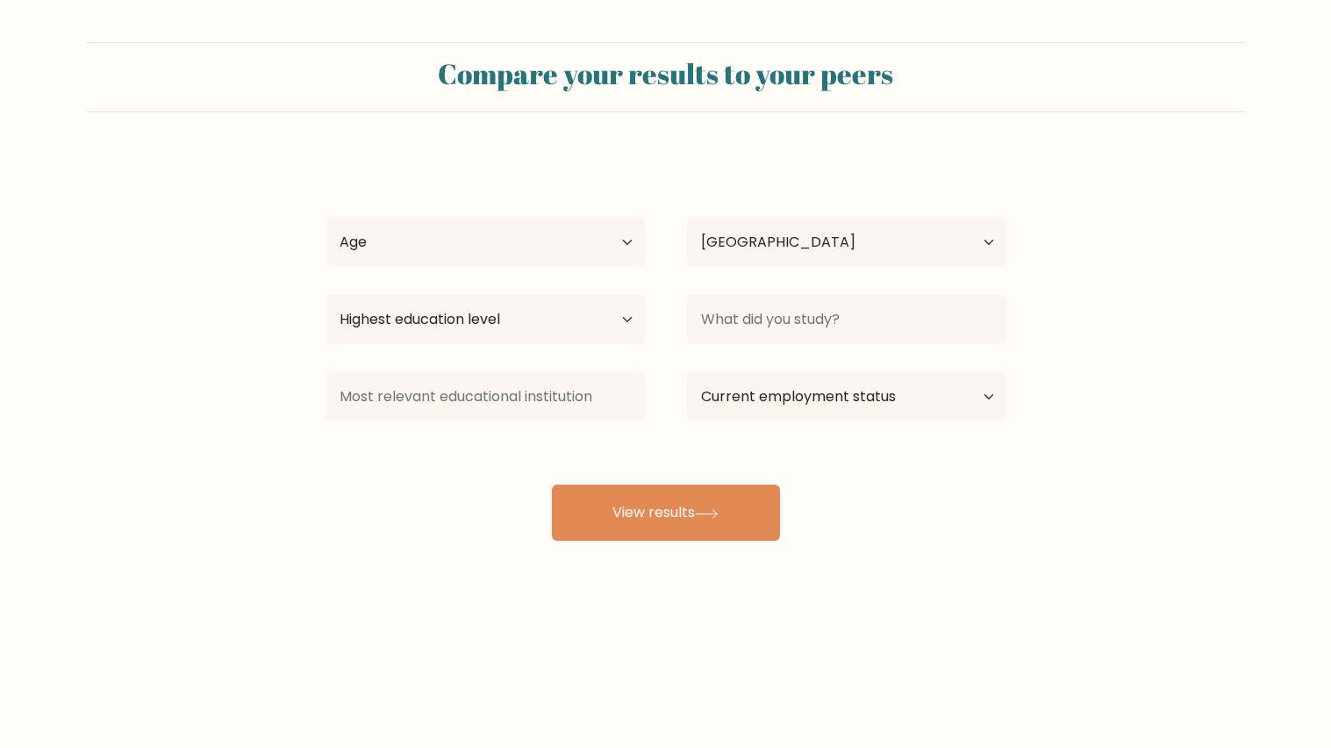
select select "US"
click at [458, 223] on select "Age Under 18 years old 18-24 years old 25-34 years old 35-44 years old 45-54 ye…" at bounding box center [485, 242] width 319 height 49
select select "min_18"
click at [326, 218] on select "Age Under 18 years old 18-24 years old 25-34 years old 35-44 years old 45-54 ye…" at bounding box center [485, 242] width 319 height 49
click at [495, 319] on select "Highest education level No schooling Primary Lower Secondary Upper Secondary Oc…" at bounding box center [485, 319] width 319 height 49
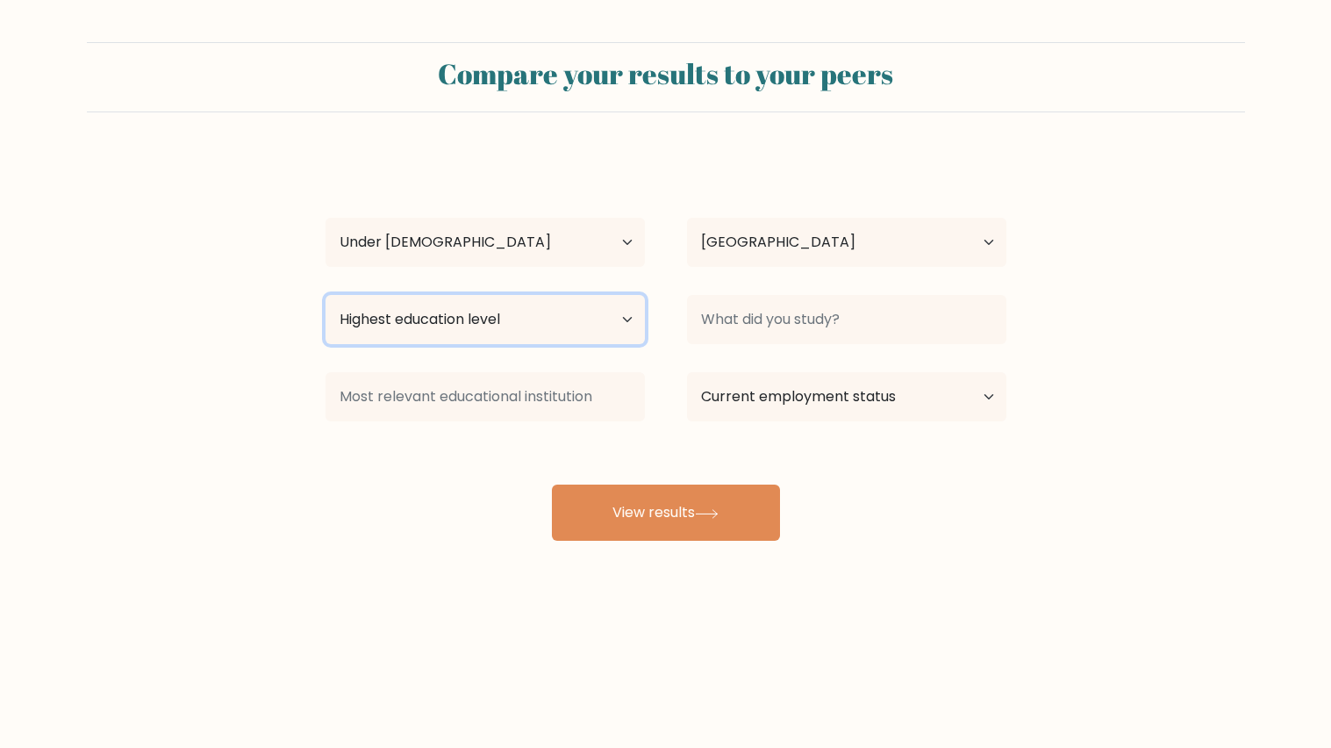
select select "primary"
click at [326, 295] on select "Highest education level No schooling Primary Lower Secondary Upper Secondary Oc…" at bounding box center [485, 319] width 319 height 49
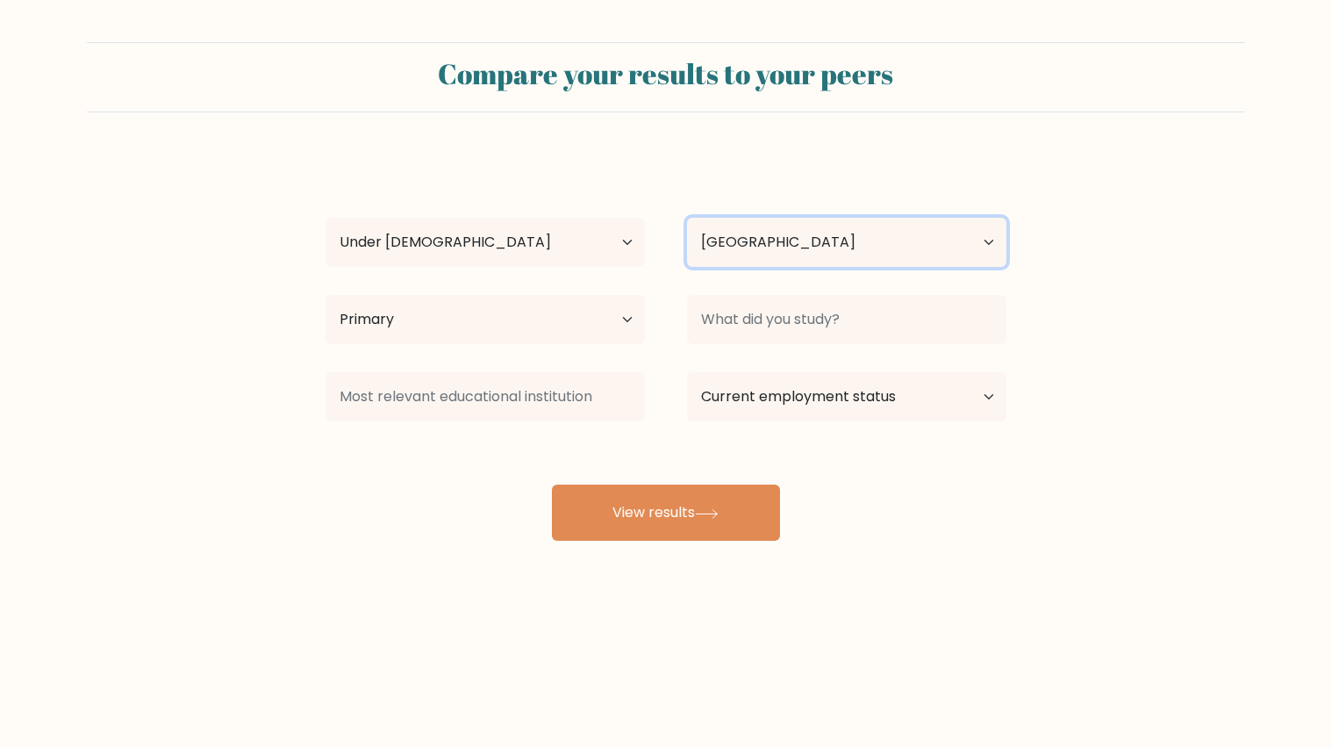
click at [739, 245] on select "Country Afghanistan Albania Algeria American Samoa Andorra Angola Anguilla Anta…" at bounding box center [846, 242] width 319 height 49
click at [1127, 253] on form "Compare your results to your peers elsie yuah Age Under 18 years old 18-24 year…" at bounding box center [665, 291] width 1331 height 499
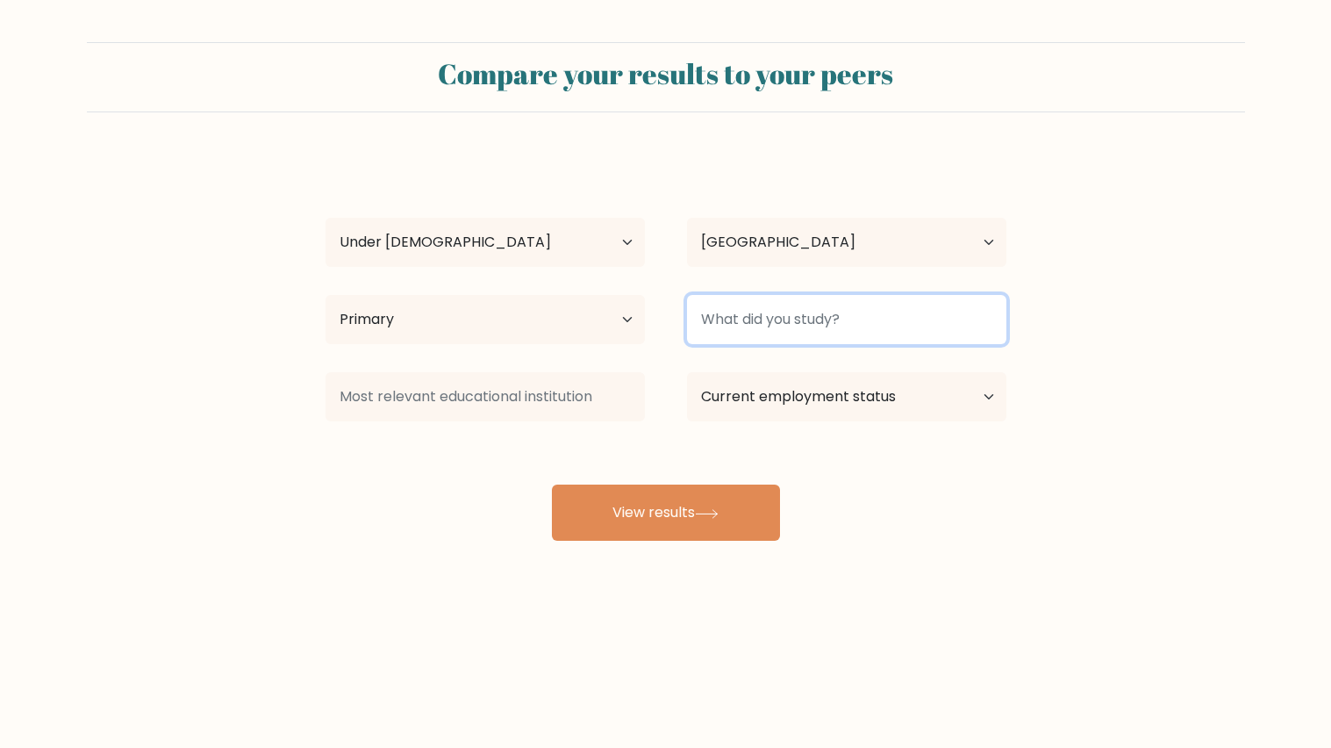
click at [916, 334] on input at bounding box center [846, 319] width 319 height 49
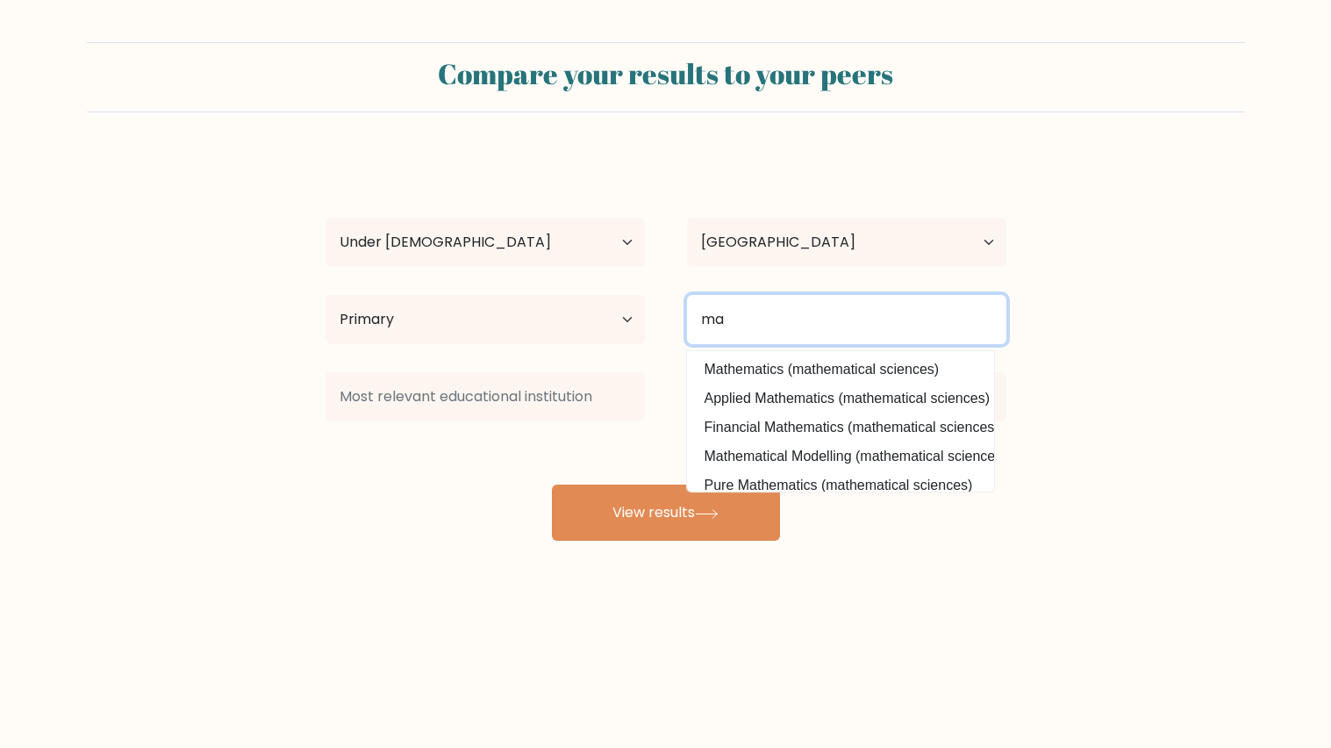
type input "m"
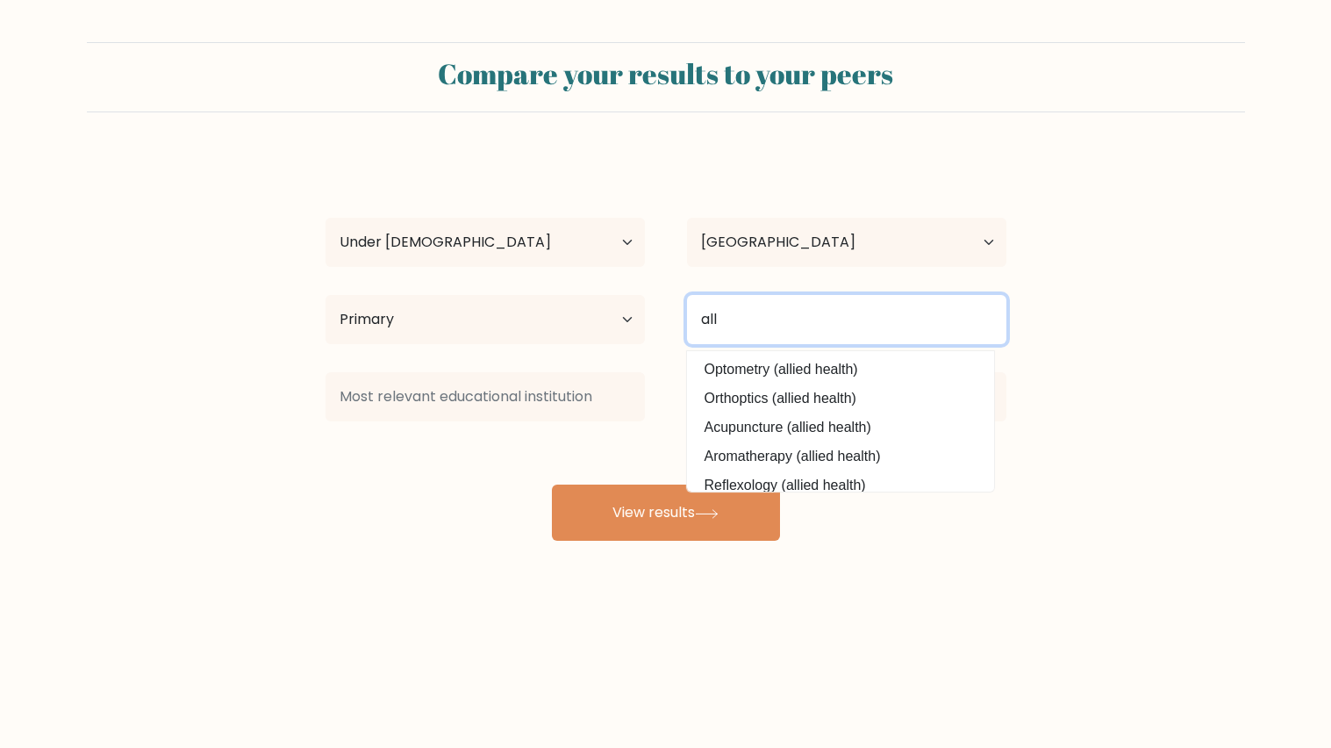
type input "all"
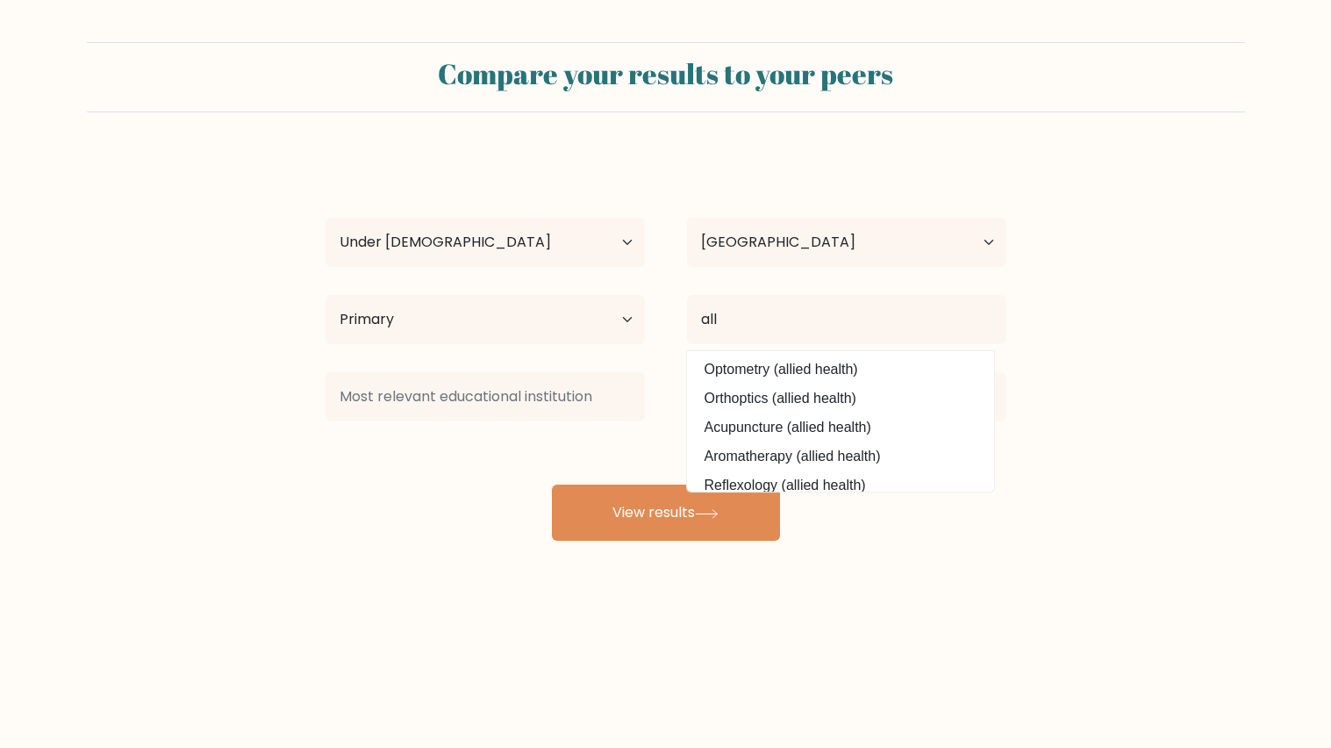
click at [1112, 441] on form "Compare your results to your peers elsie yuah Age Under 18 years old 18-24 year…" at bounding box center [665, 291] width 1331 height 499
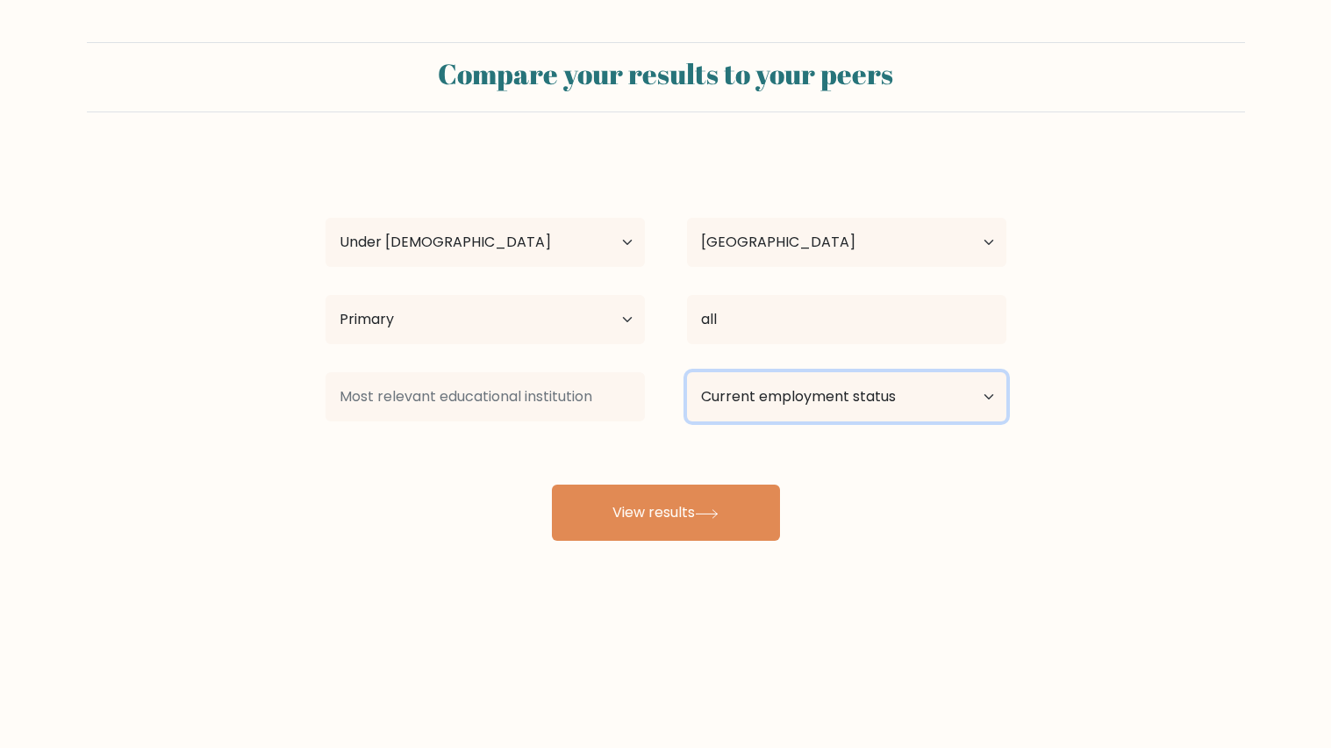
click at [834, 387] on select "Current employment status Employed Student Retired Other / prefer not to answer" at bounding box center [846, 396] width 319 height 49
select select "student"
click at [687, 372] on select "Current employment status Employed Student Retired Other / prefer not to answer" at bounding box center [846, 396] width 319 height 49
click at [700, 417] on select "Current employment status Employed Student Retired Other / prefer not to answer" at bounding box center [846, 396] width 319 height 49
click at [1068, 445] on form "Compare your results to your peers elsie yuah Age Under 18 years old 18-24 year…" at bounding box center [665, 291] width 1331 height 499
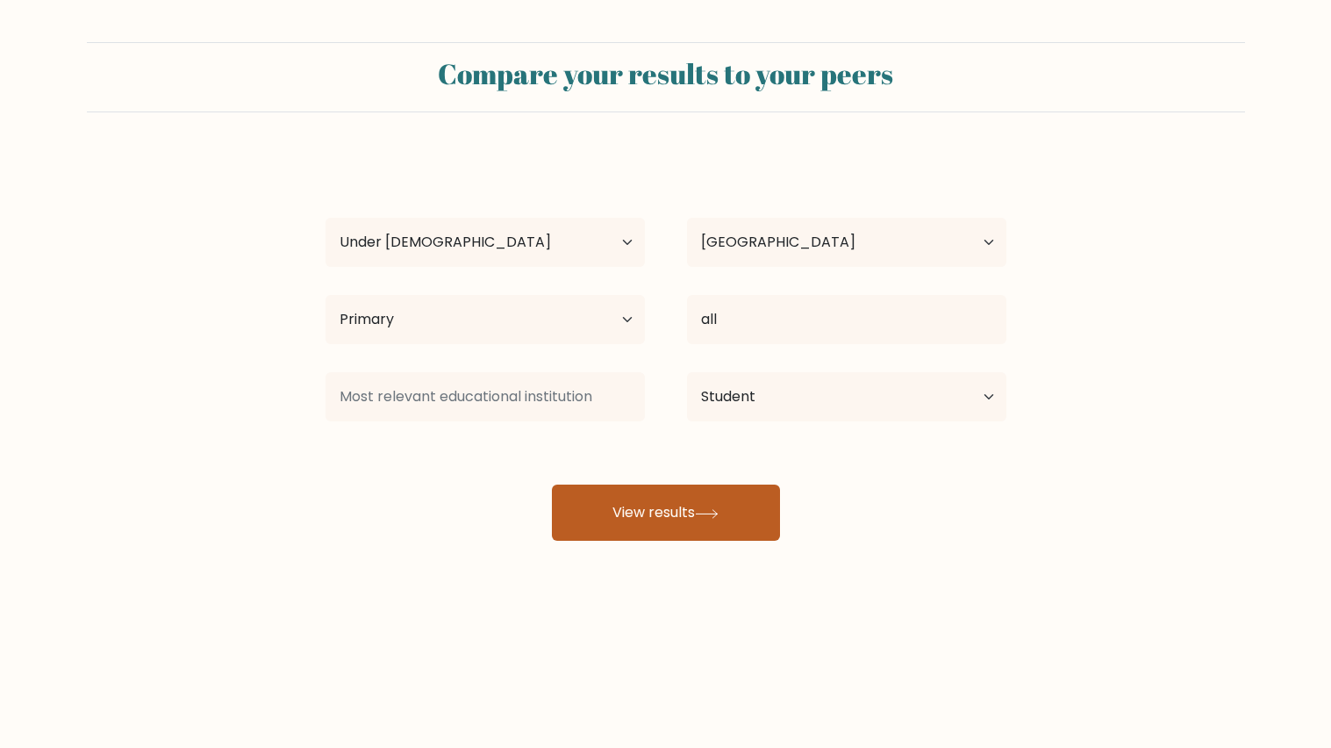
click at [628, 487] on button "View results" at bounding box center [666, 512] width 228 height 56
click at [630, 503] on button "View results" at bounding box center [666, 512] width 228 height 56
click at [632, 508] on button "View results" at bounding box center [666, 512] width 228 height 56
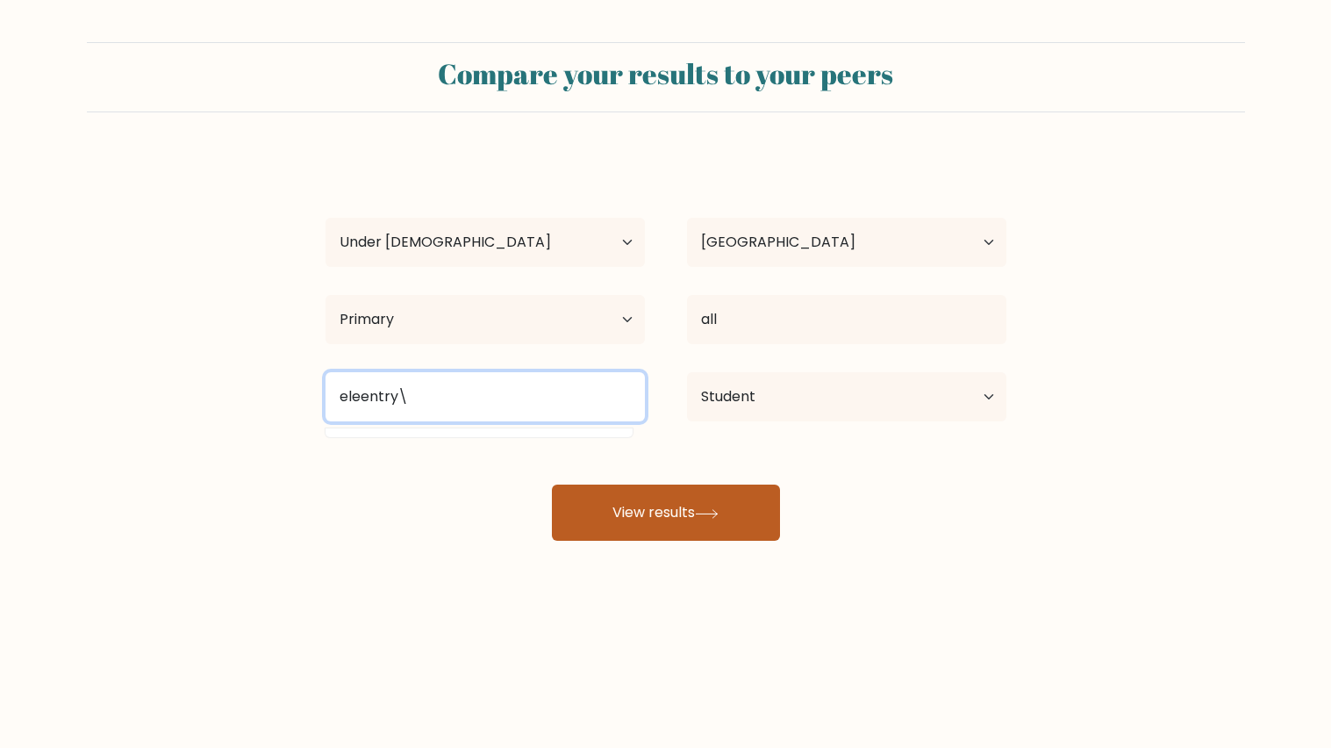
type input "eleentry\"
click at [552, 484] on button "View results" at bounding box center [666, 512] width 228 height 56
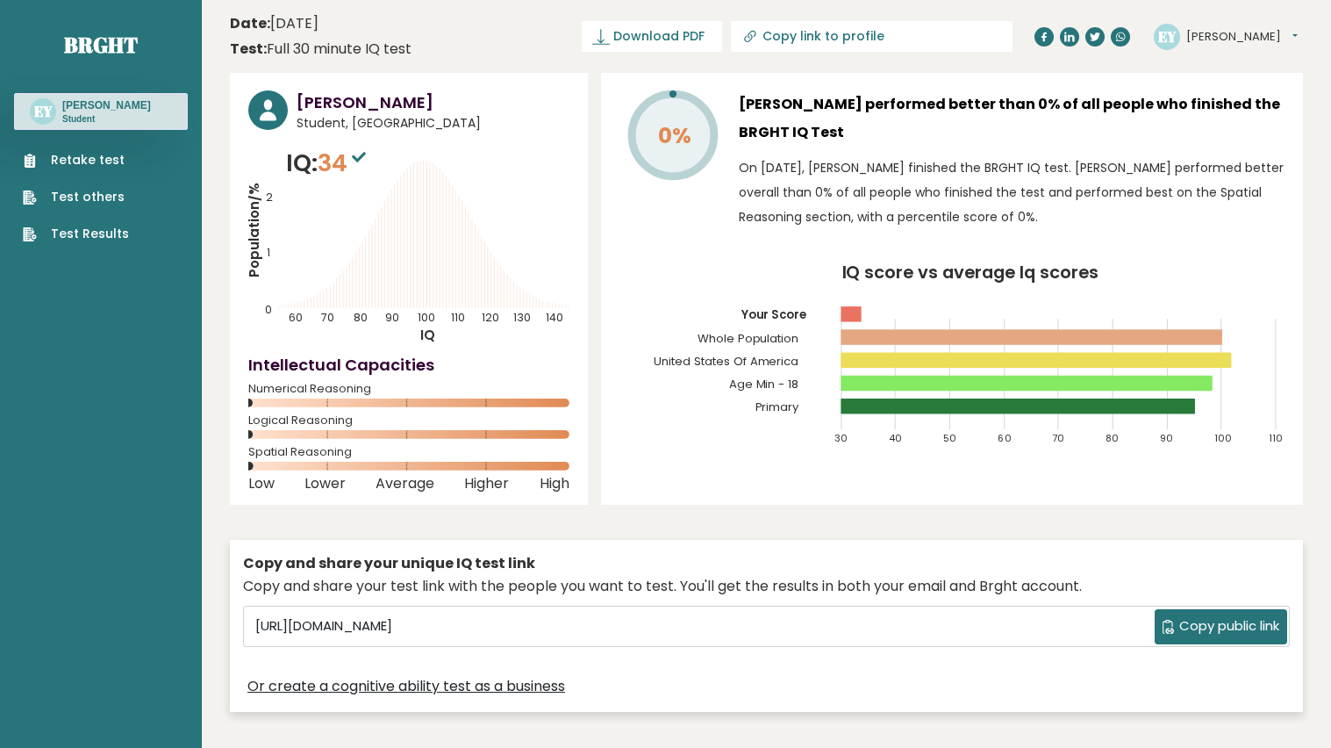
click at [671, 547] on div "Copy and share your unique IQ test link Copy and share your test link with the …" at bounding box center [766, 626] width 1073 height 173
click at [640, 684] on div "Or create a cognitive ability test as a business" at bounding box center [766, 685] width 1047 height 25
click at [87, 157] on link "Retake test" at bounding box center [76, 160] width 106 height 18
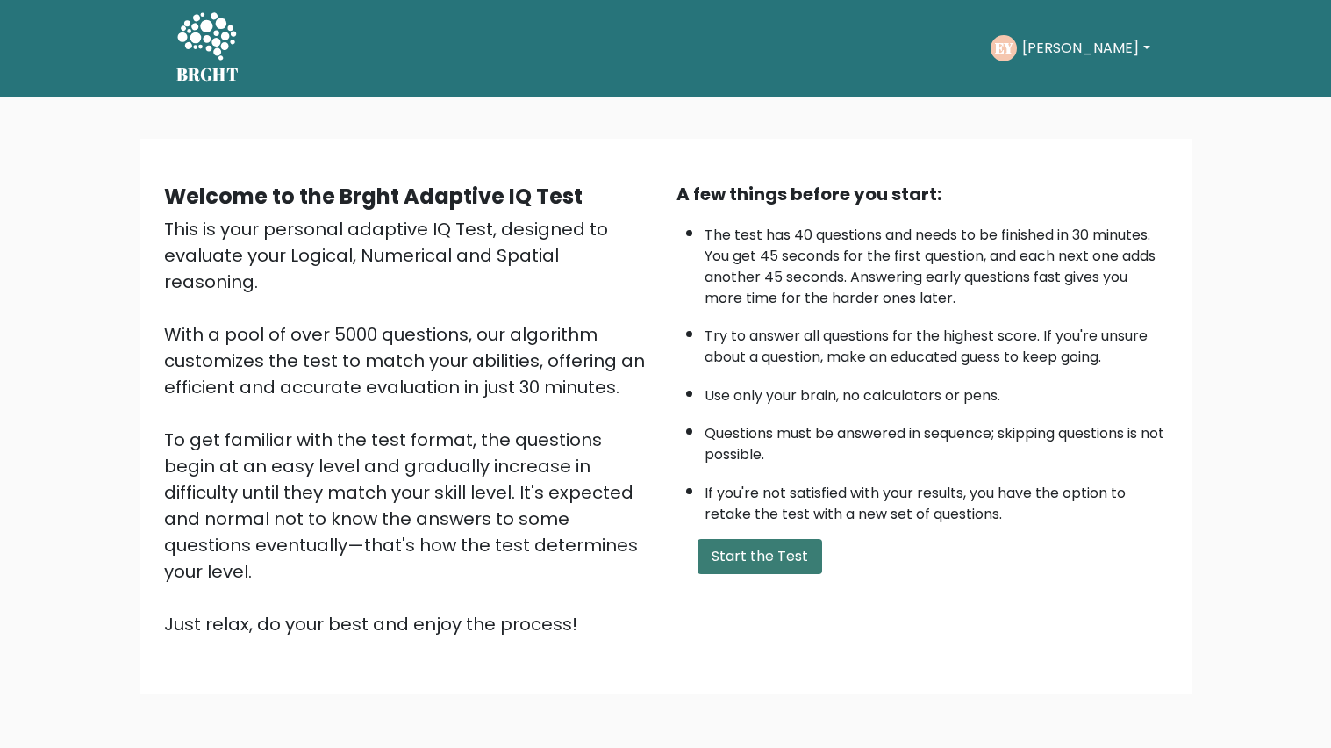
click at [707, 563] on button "Start the Test" at bounding box center [760, 556] width 125 height 35
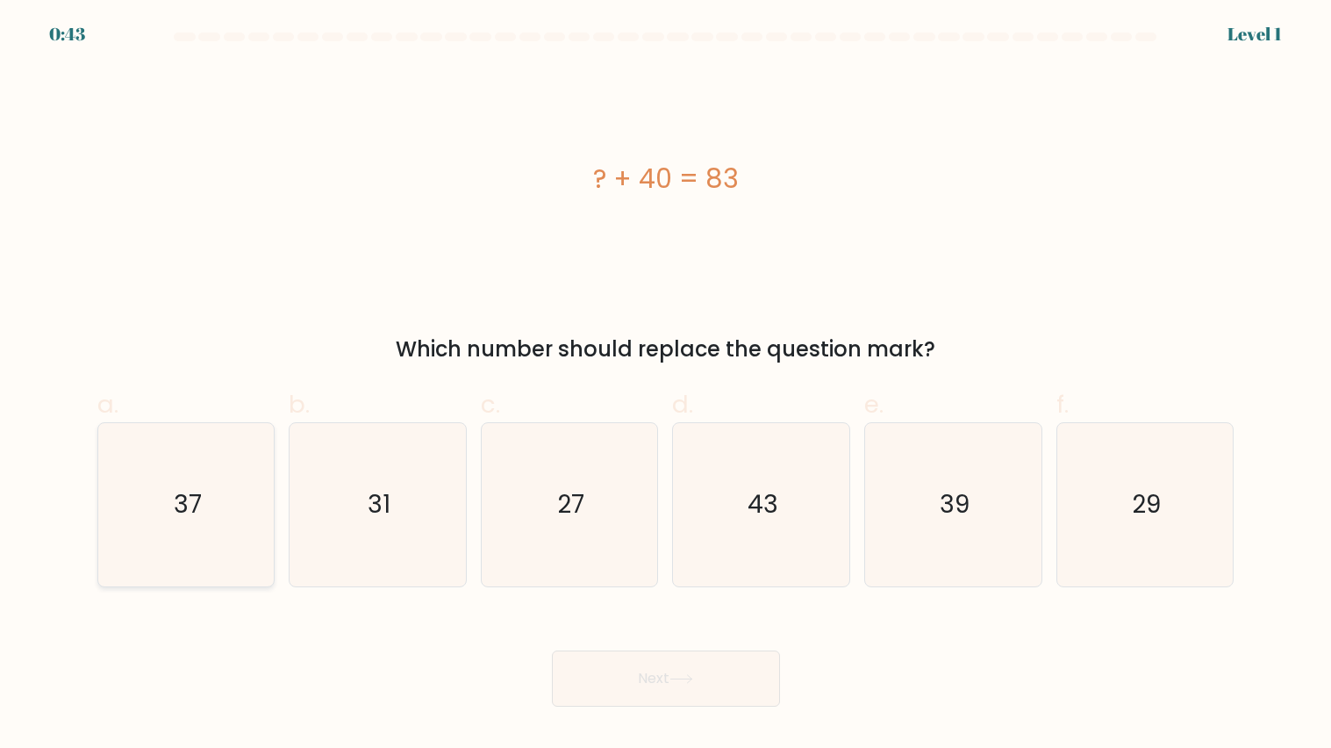
click at [155, 495] on icon "37" at bounding box center [185, 504] width 163 height 163
click at [666, 385] on input "a. 37" at bounding box center [666, 379] width 1 height 11
radio input "true"
click at [678, 672] on button "Next" at bounding box center [666, 678] width 228 height 56
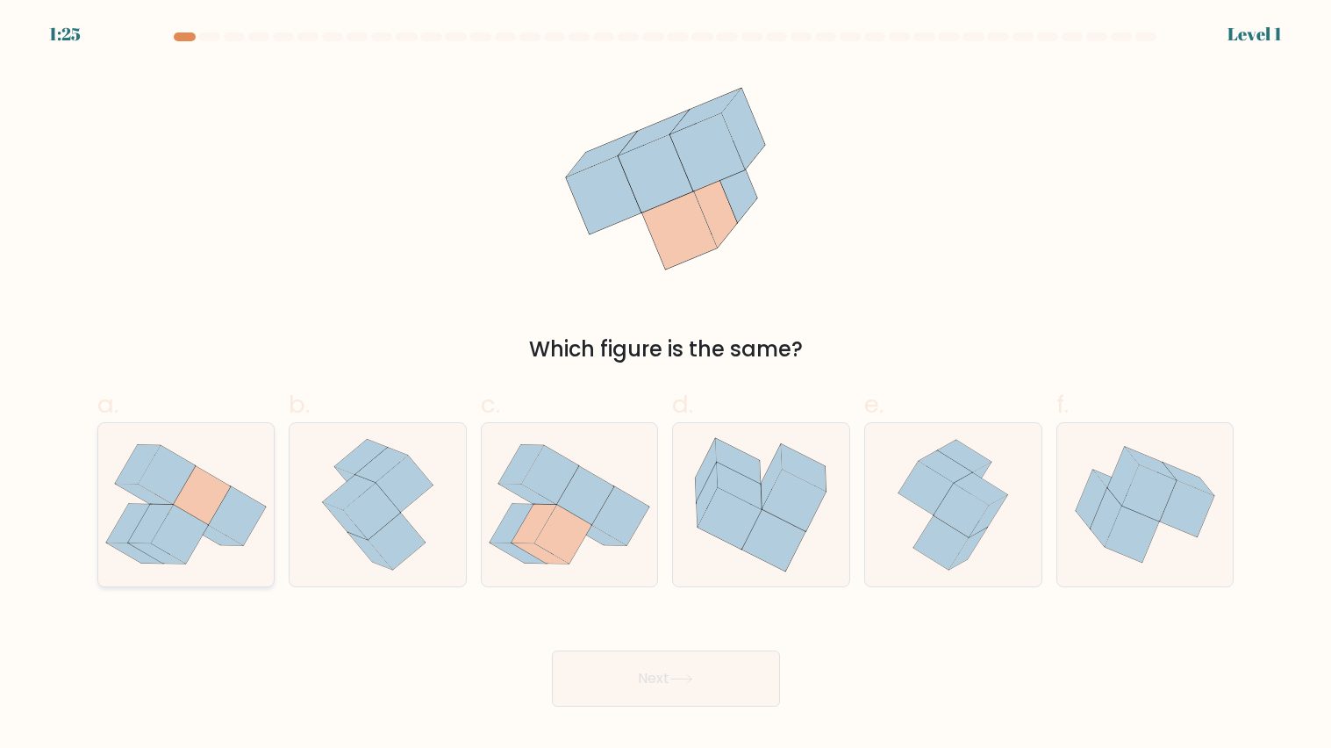
click at [164, 513] on icon at bounding box center [150, 524] width 46 height 39
click at [666, 385] on input "a." at bounding box center [666, 379] width 1 height 11
radio input "true"
click at [681, 704] on button "Next" at bounding box center [666, 678] width 228 height 56
click at [691, 724] on body "1:24 Level 1" at bounding box center [665, 374] width 1331 height 748
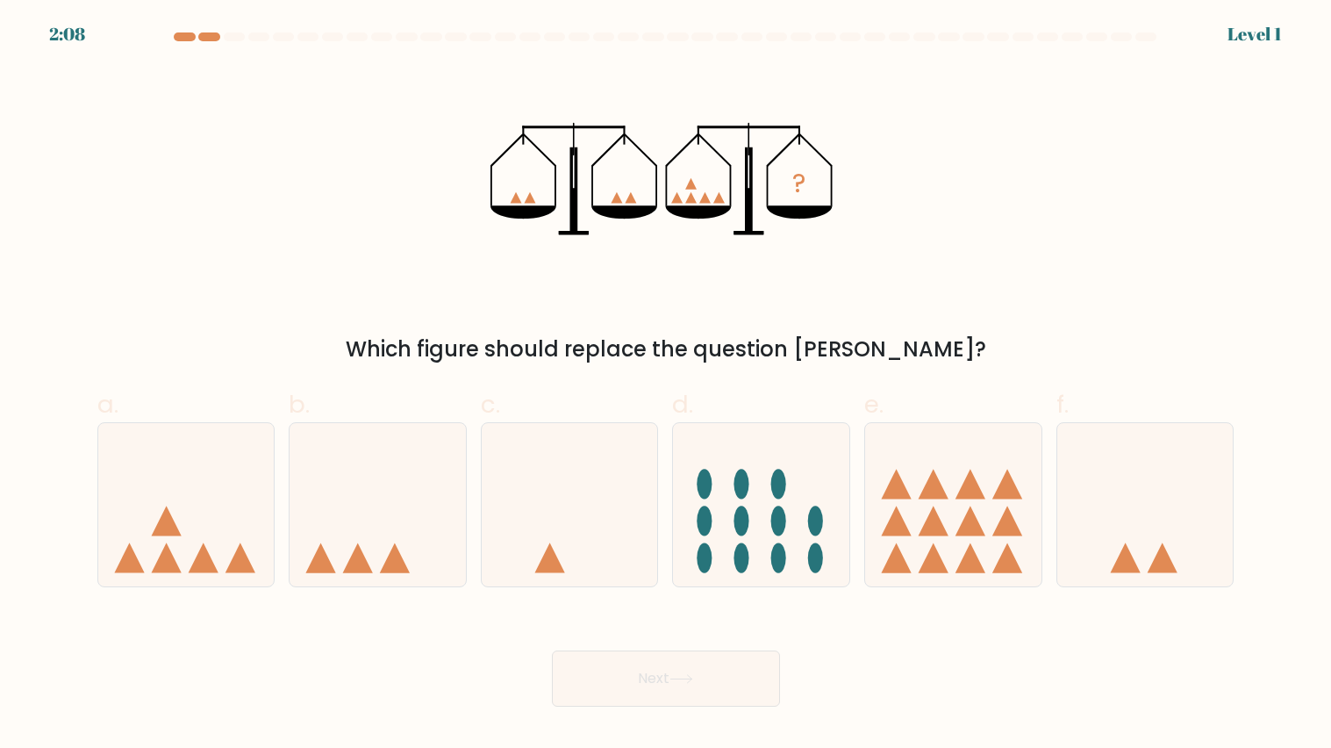
click at [681, 702] on button "Next" at bounding box center [666, 678] width 228 height 56
click at [169, 532] on icon at bounding box center [166, 521] width 30 height 30
click at [666, 385] on input "a." at bounding box center [666, 379] width 1 height 11
radio input "true"
click at [728, 694] on button "Next" at bounding box center [666, 678] width 228 height 56
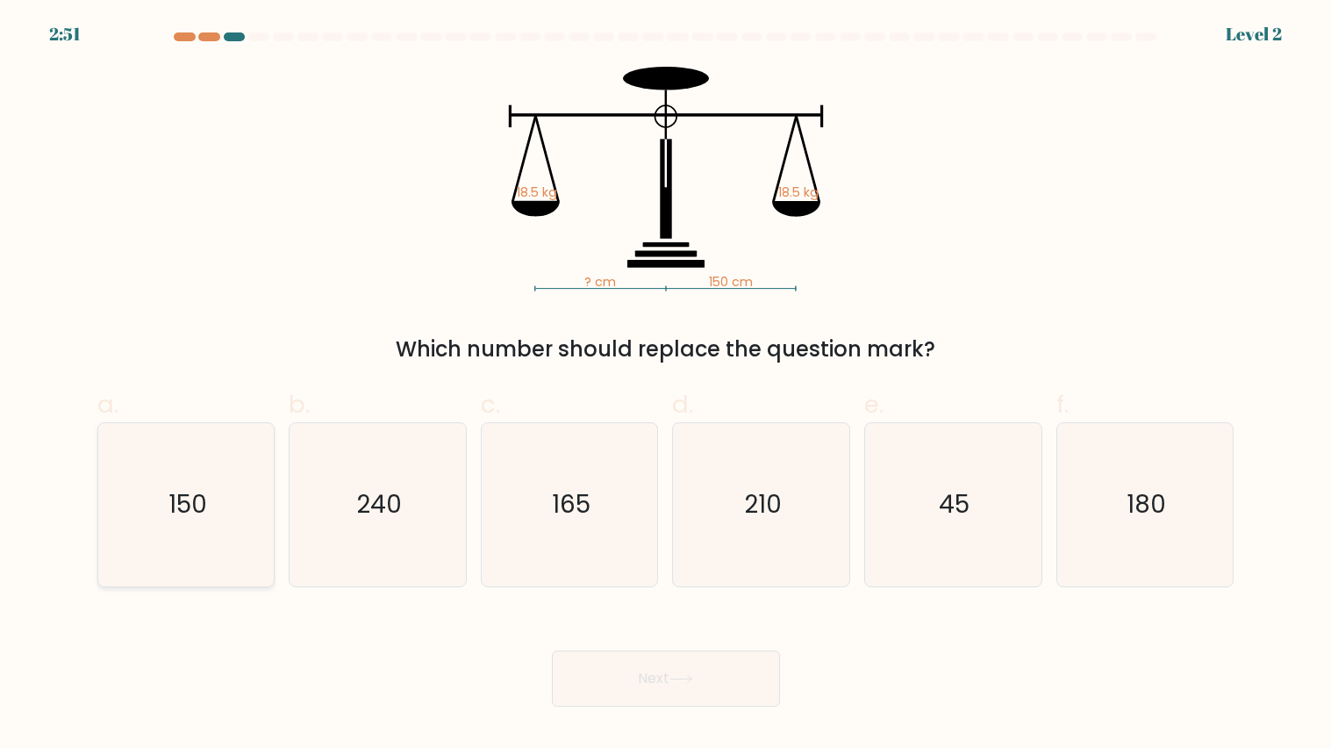
click at [153, 527] on icon "150" at bounding box center [185, 504] width 163 height 163
click at [666, 385] on input "a. 150" at bounding box center [666, 379] width 1 height 11
radio input "true"
click at [713, 700] on button "Next" at bounding box center [666, 678] width 228 height 56
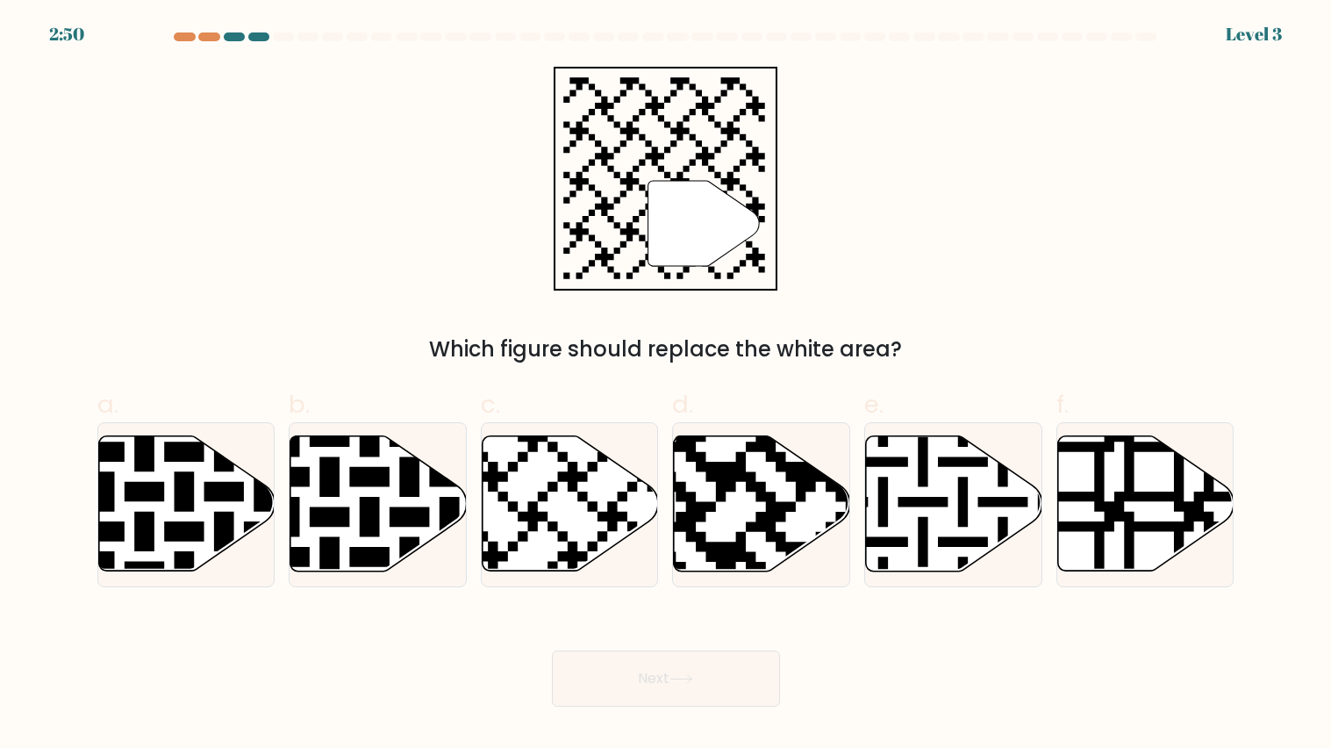
click at [714, 686] on button "Next" at bounding box center [666, 678] width 228 height 56
click at [176, 534] on icon at bounding box center [123, 431] width 319 height 319
click at [666, 385] on input "a." at bounding box center [666, 379] width 1 height 11
radio input "true"
click at [706, 700] on button "Next" at bounding box center [666, 678] width 228 height 56
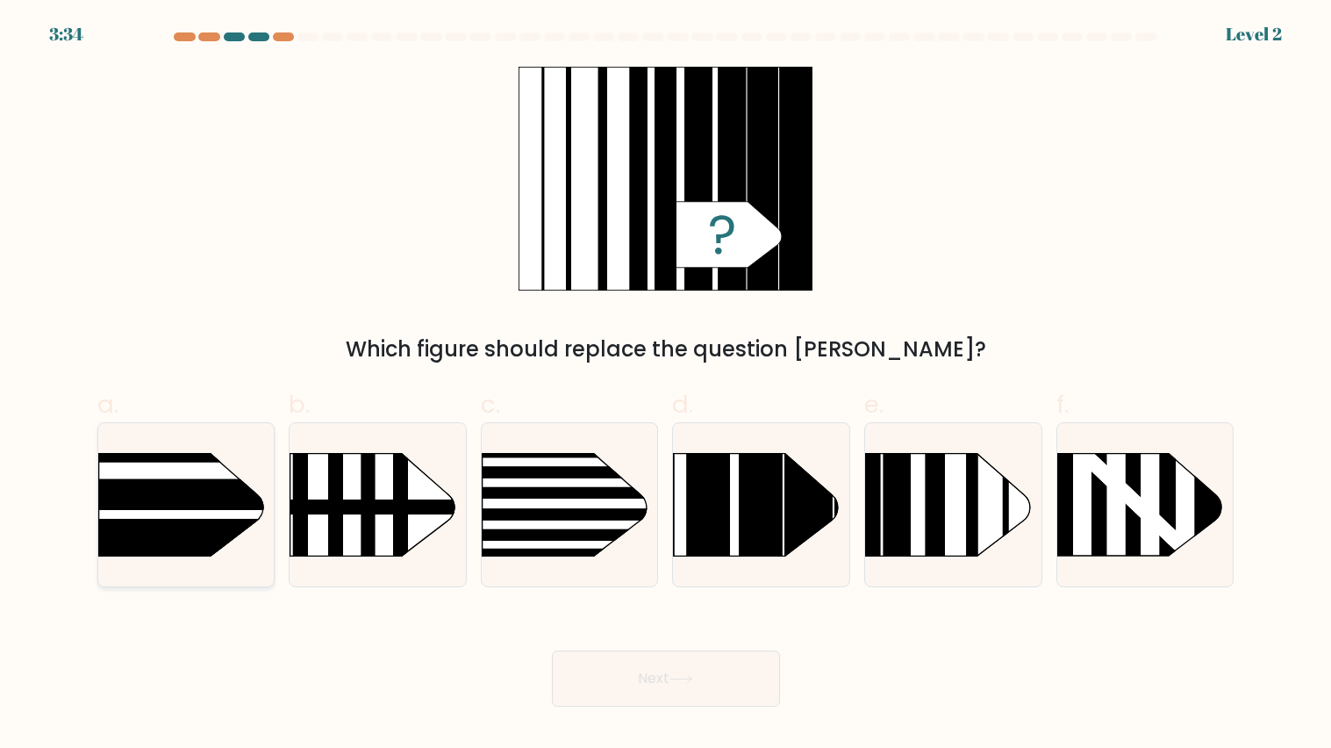
click at [154, 533] on rect at bounding box center [69, 538] width 460 height 38
click at [666, 385] on input "a." at bounding box center [666, 379] width 1 height 11
radio input "true"
click at [715, 692] on button "Next" at bounding box center [666, 678] width 228 height 56
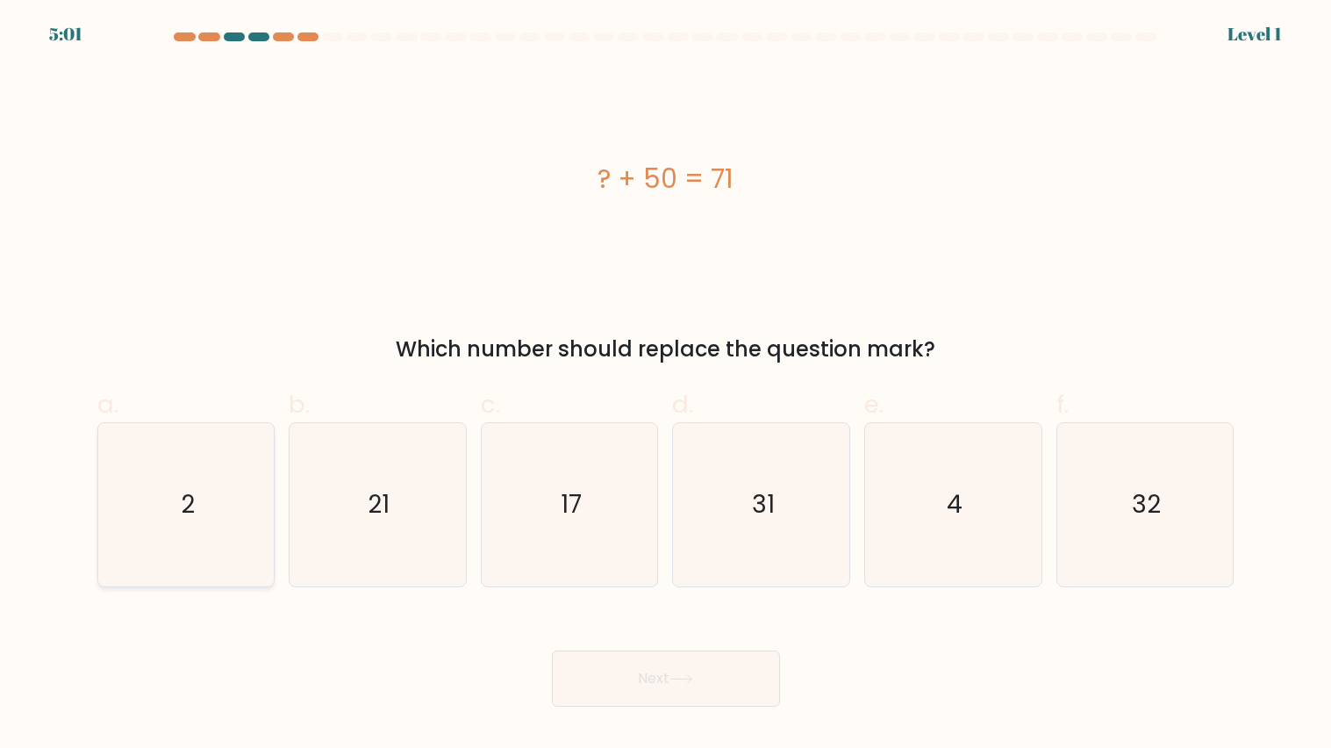
click at [159, 522] on icon "2" at bounding box center [185, 504] width 163 height 163
click at [666, 385] on input "a. 2" at bounding box center [666, 379] width 1 height 11
radio input "true"
click at [728, 685] on button "Next" at bounding box center [666, 678] width 228 height 56
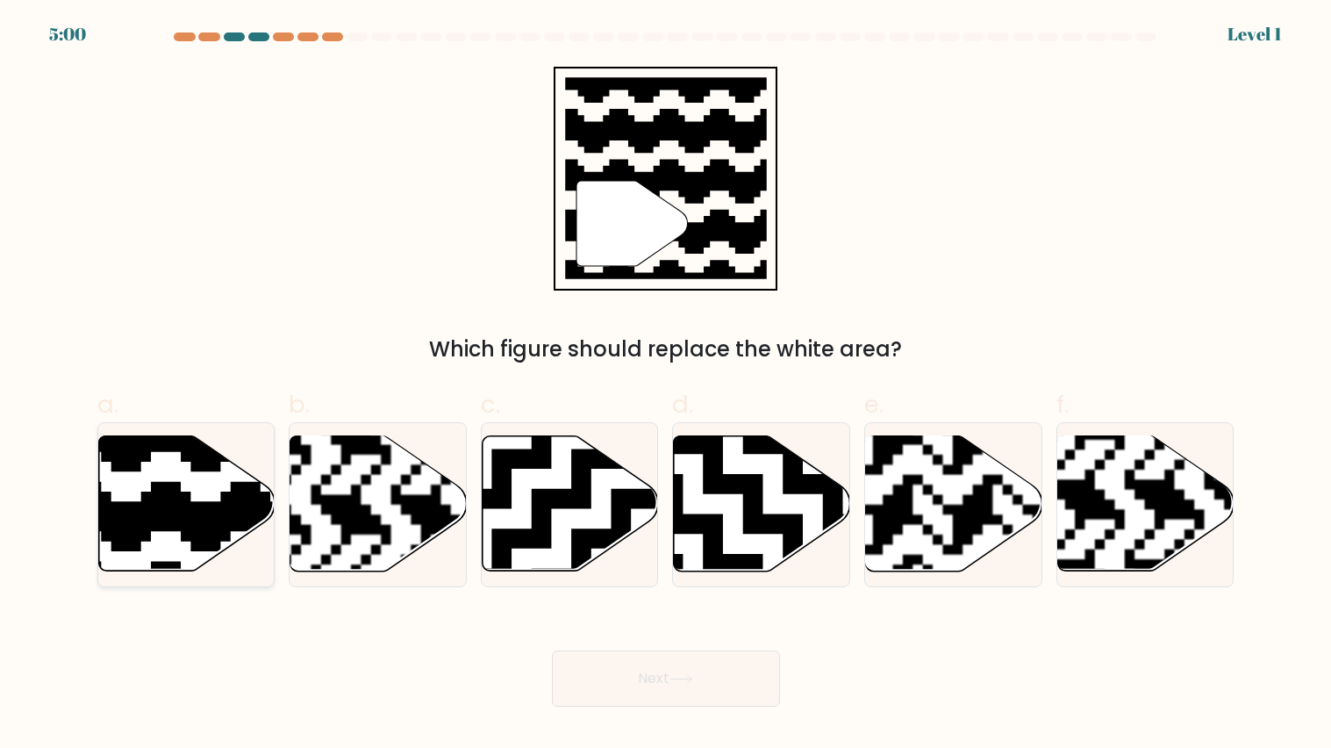
click at [150, 526] on icon at bounding box center [240, 431] width 319 height 319
click at [666, 385] on input "a." at bounding box center [666, 379] width 1 height 11
radio input "true"
click at [377, 530] on rect at bounding box center [430, 435] width 319 height 319
click at [666, 385] on input "b." at bounding box center [666, 379] width 1 height 11
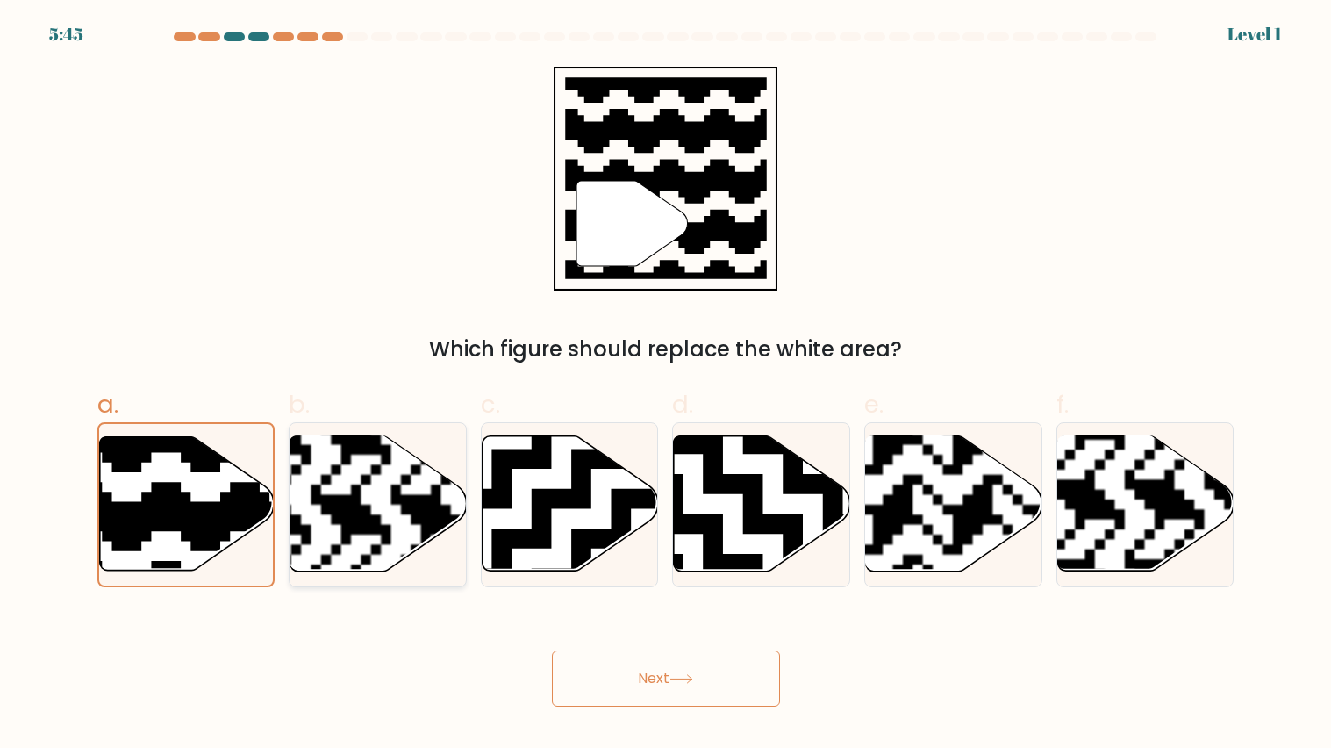
radio input "true"
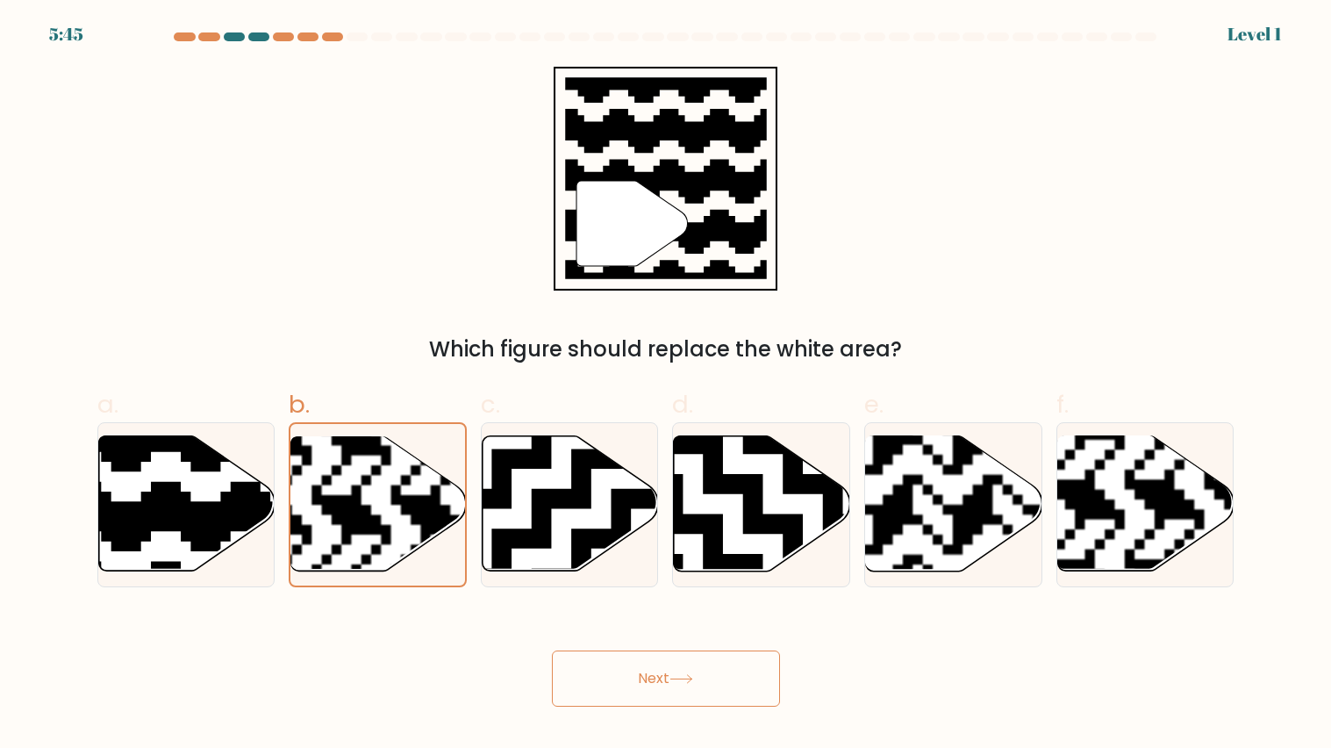
click at [723, 691] on button "Next" at bounding box center [666, 678] width 228 height 56
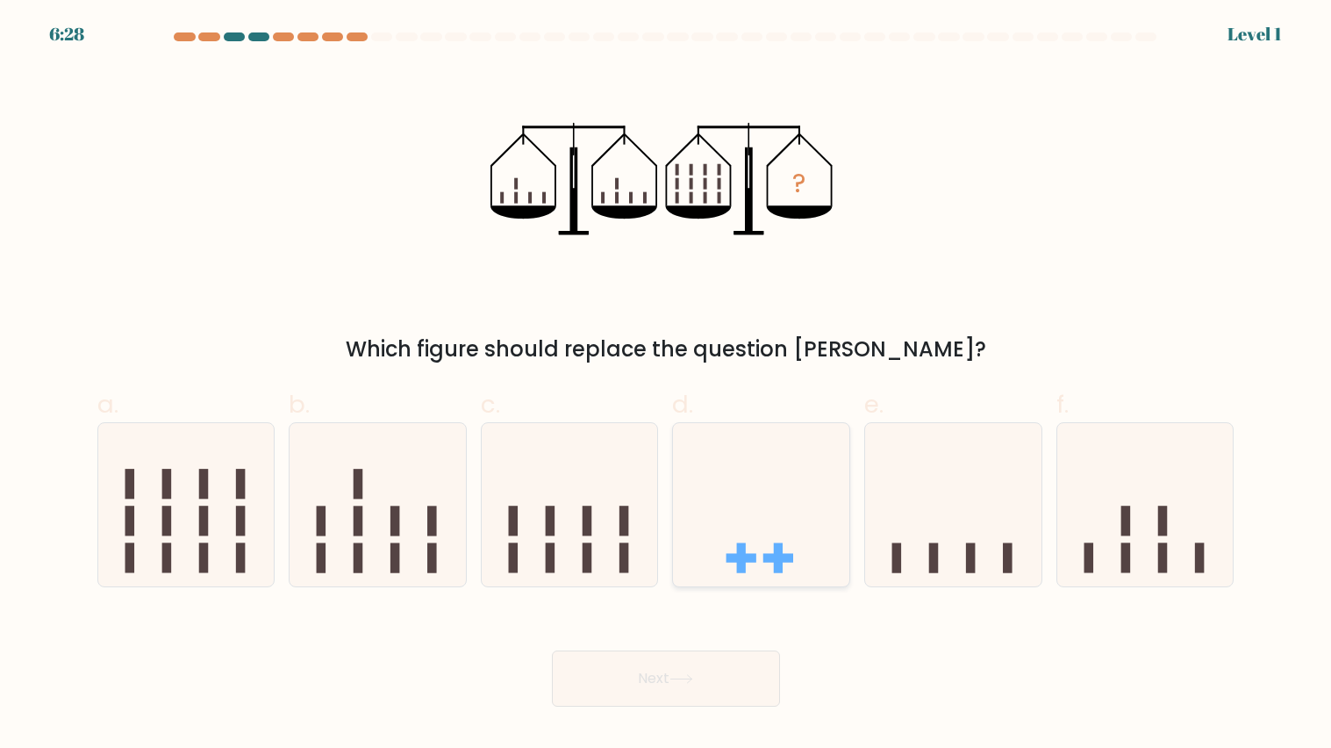
click at [775, 561] on rect at bounding box center [779, 558] width 30 height 9
click at [667, 385] on input "d." at bounding box center [666, 379] width 1 height 11
radio input "true"
click at [728, 685] on button "Next" at bounding box center [666, 678] width 228 height 56
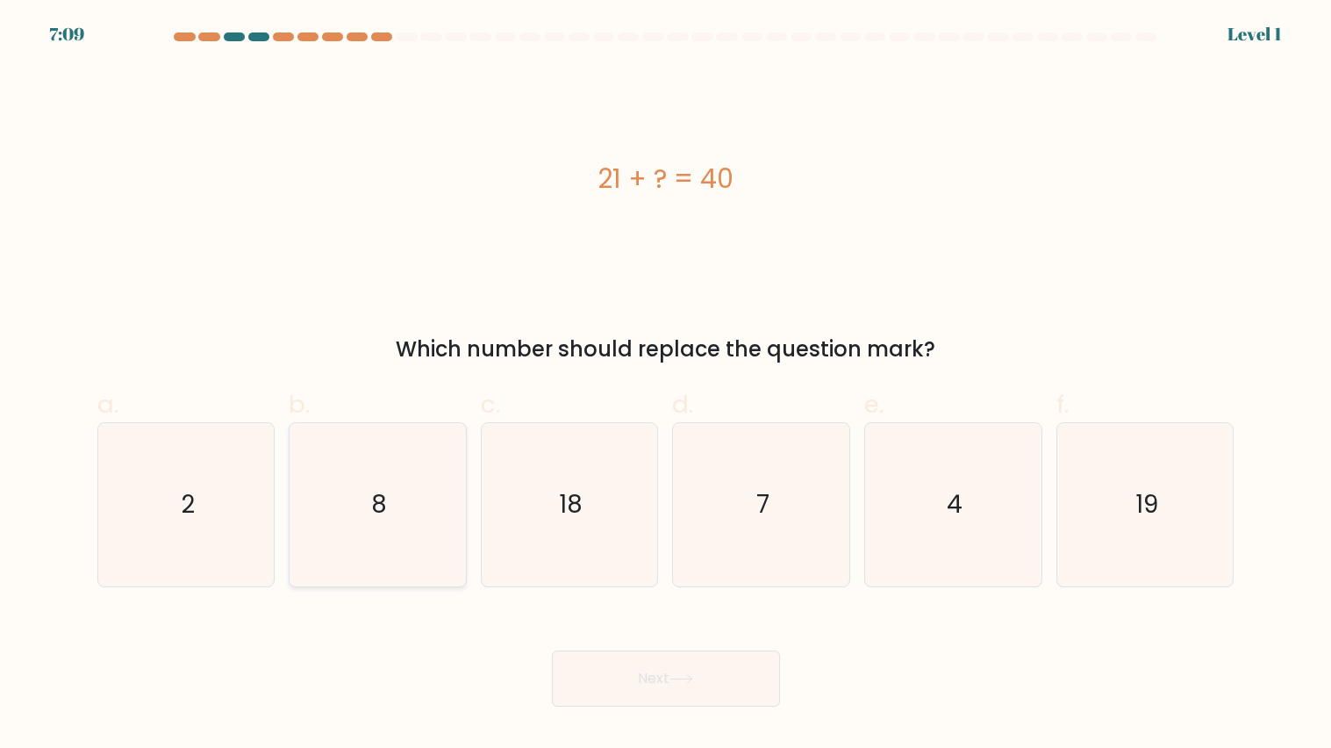
click at [331, 556] on icon "8" at bounding box center [377, 504] width 163 height 163
click at [666, 385] on input "b. 8" at bounding box center [666, 379] width 1 height 11
radio input "true"
click at [708, 699] on button "Next" at bounding box center [666, 678] width 228 height 56
click at [716, 674] on button "Next" at bounding box center [666, 678] width 228 height 56
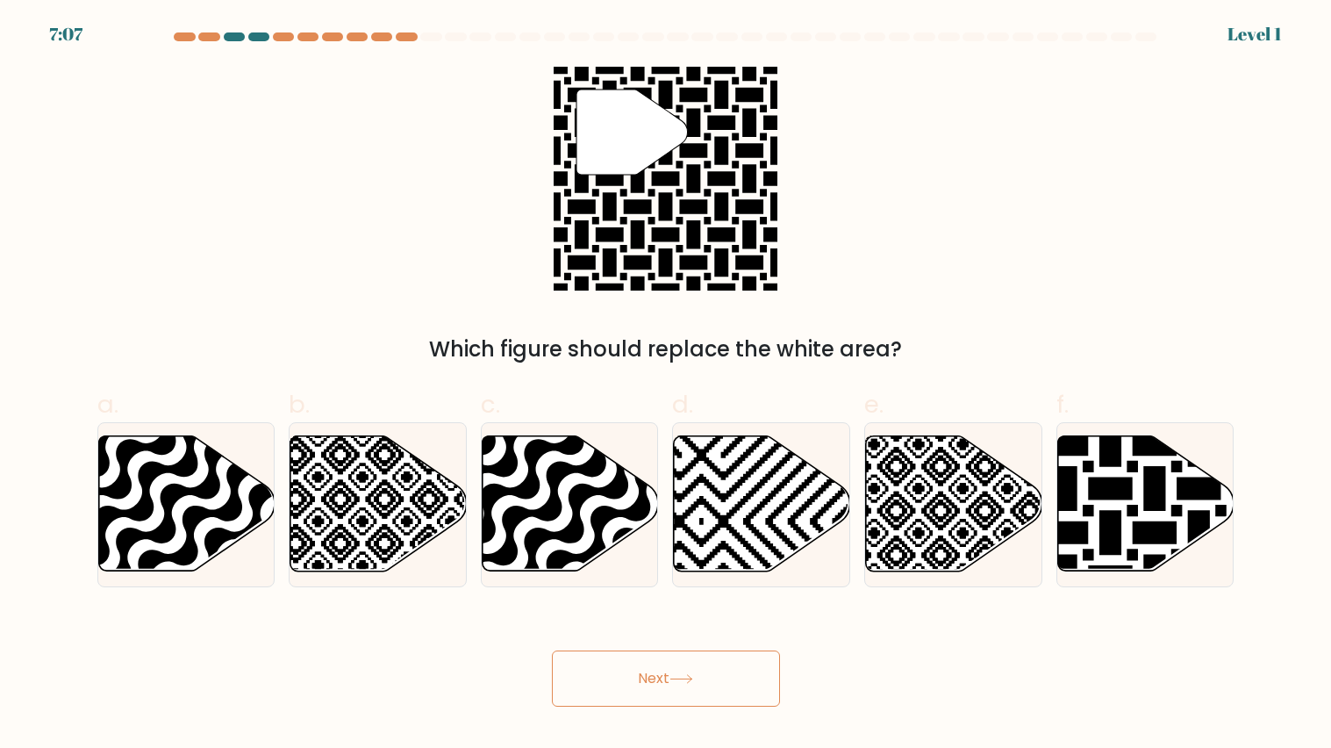
click at [753, 689] on button "Next" at bounding box center [666, 678] width 228 height 56
click at [365, 507] on icon at bounding box center [379, 503] width 176 height 135
click at [666, 385] on input "b." at bounding box center [666, 379] width 1 height 11
radio input "true"
click at [737, 684] on button "Next" at bounding box center [666, 678] width 228 height 56
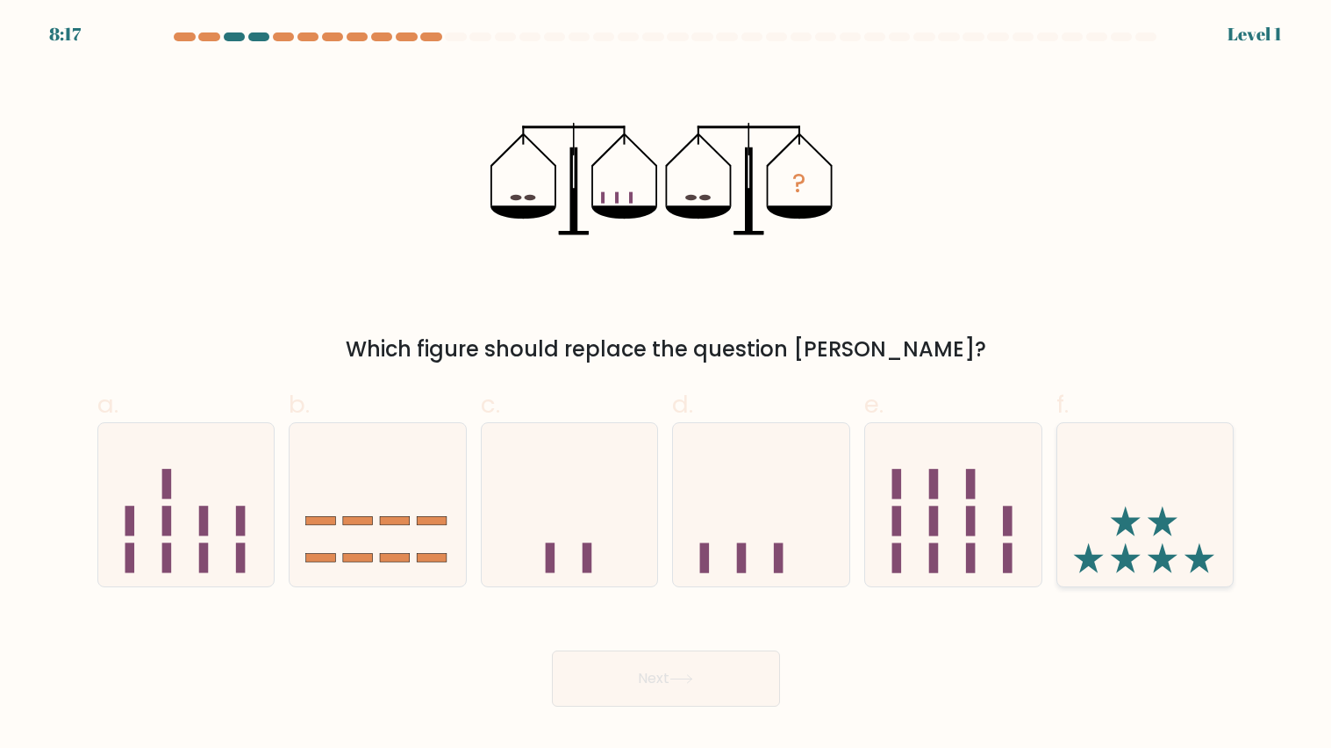
click at [1178, 521] on icon at bounding box center [1146, 505] width 176 height 146
click at [667, 385] on input "f." at bounding box center [666, 379] width 1 height 11
radio input "true"
click at [706, 664] on button "Next" at bounding box center [666, 678] width 228 height 56
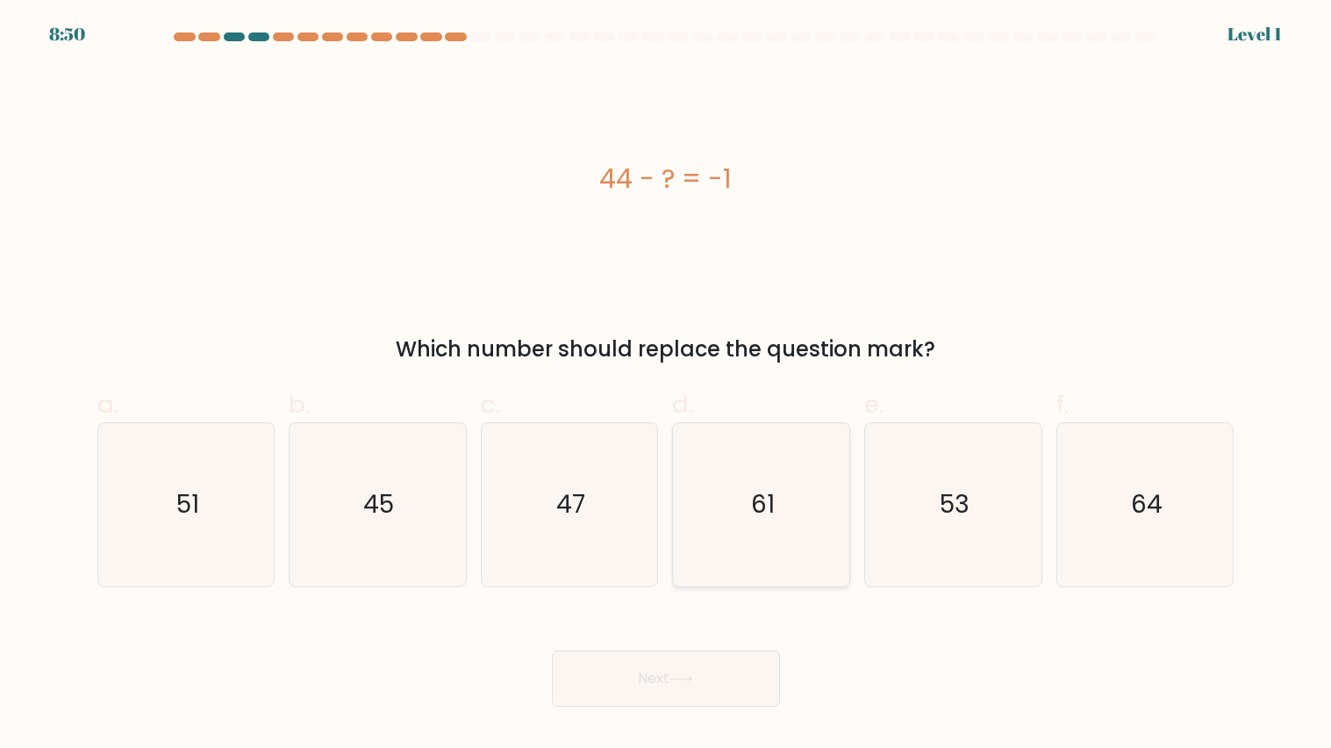
click at [704, 449] on icon "61" at bounding box center [761, 504] width 163 height 163
click at [667, 385] on input "d. 61" at bounding box center [666, 379] width 1 height 11
radio input "true"
click at [692, 664] on button "Next" at bounding box center [666, 678] width 228 height 56
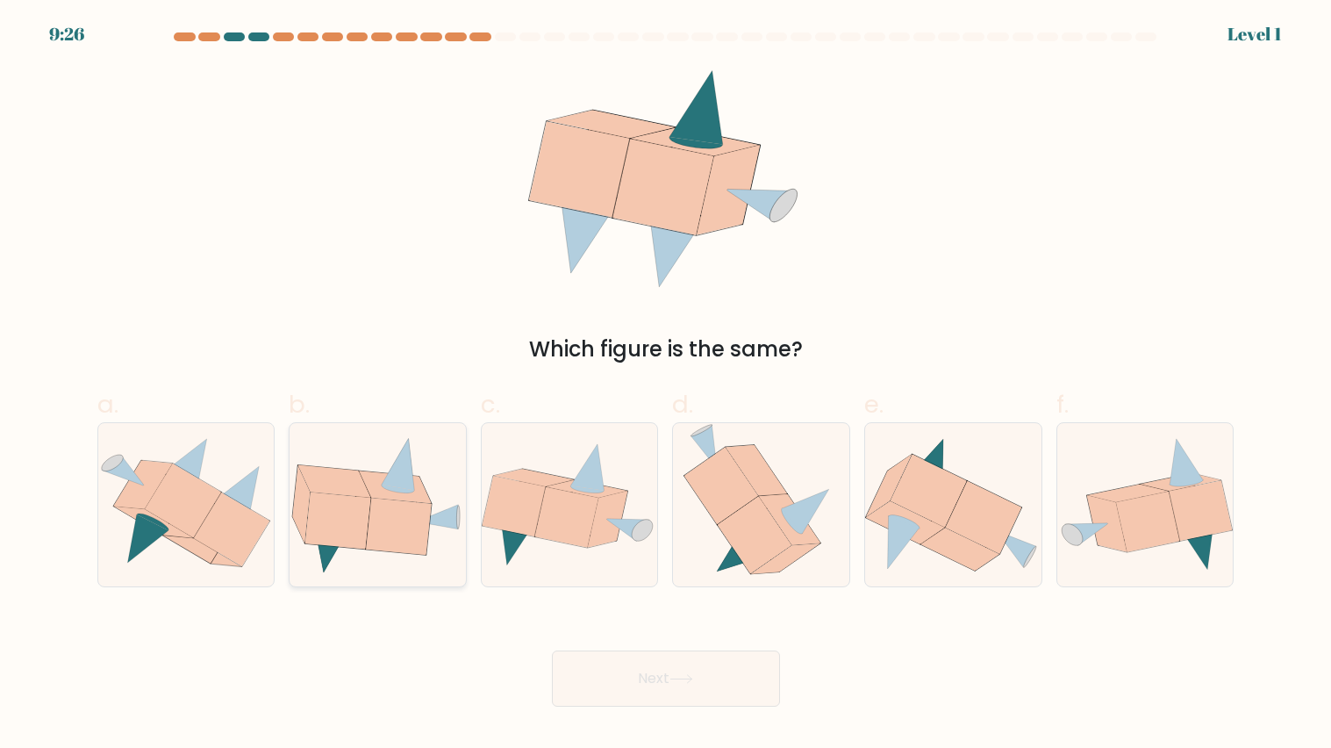
click at [301, 543] on icon at bounding box center [378, 504] width 176 height 139
click at [666, 385] on input "b." at bounding box center [666, 379] width 1 height 11
radio input "true"
click at [146, 492] on icon at bounding box center [142, 485] width 59 height 48
click at [666, 385] on input "a." at bounding box center [666, 379] width 1 height 11
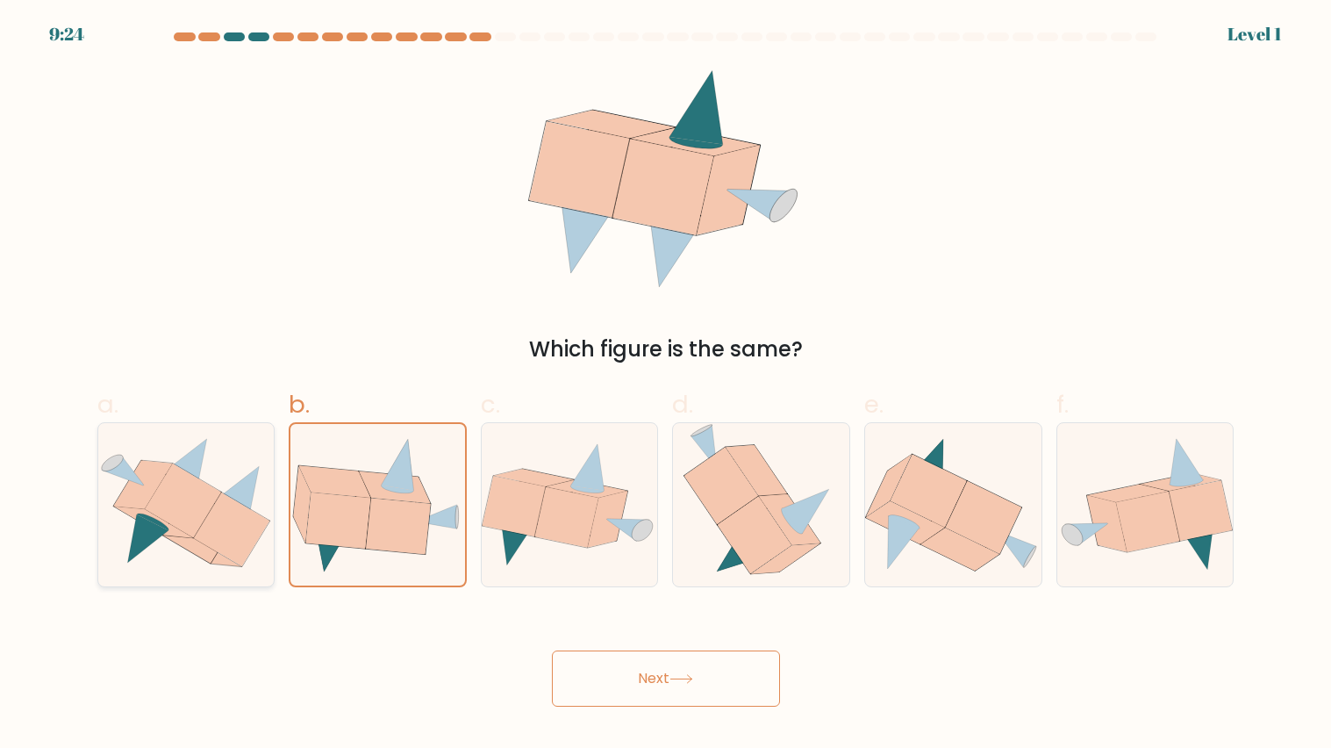
radio input "true"
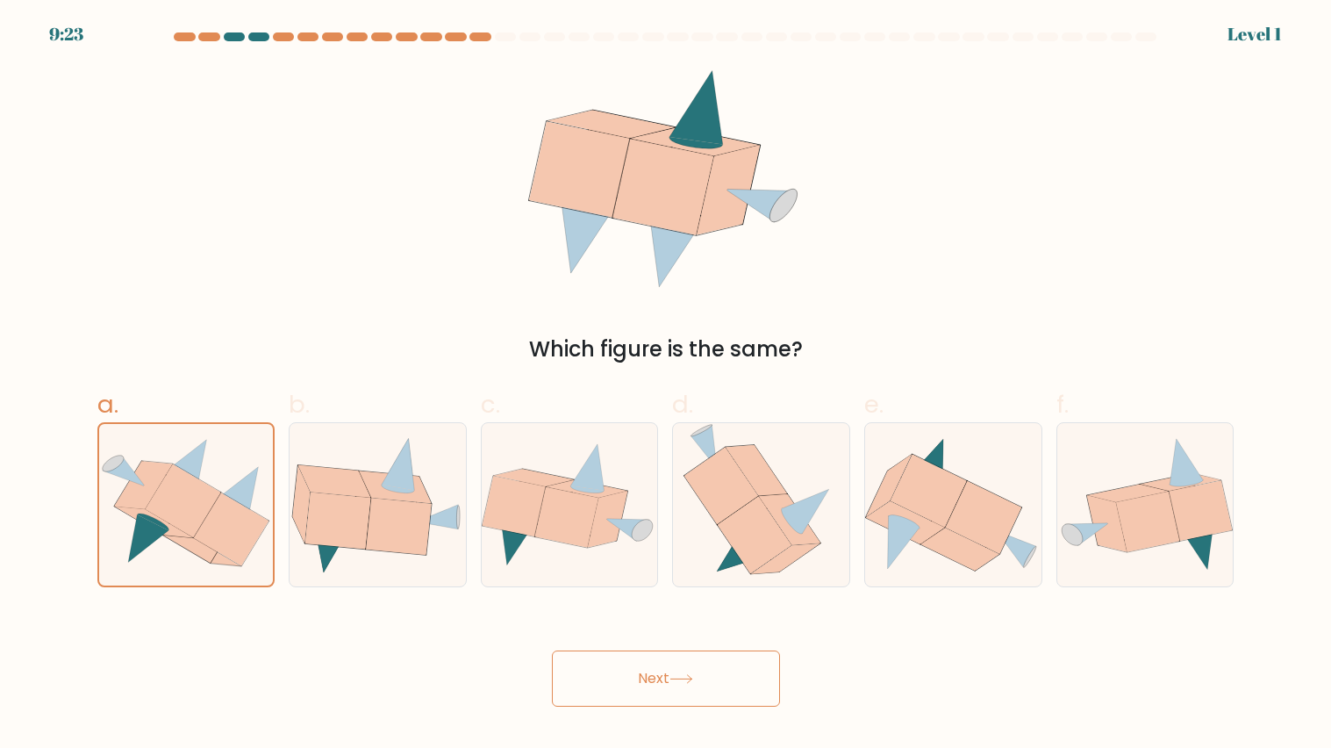
click at [643, 696] on button "Next" at bounding box center [666, 678] width 228 height 56
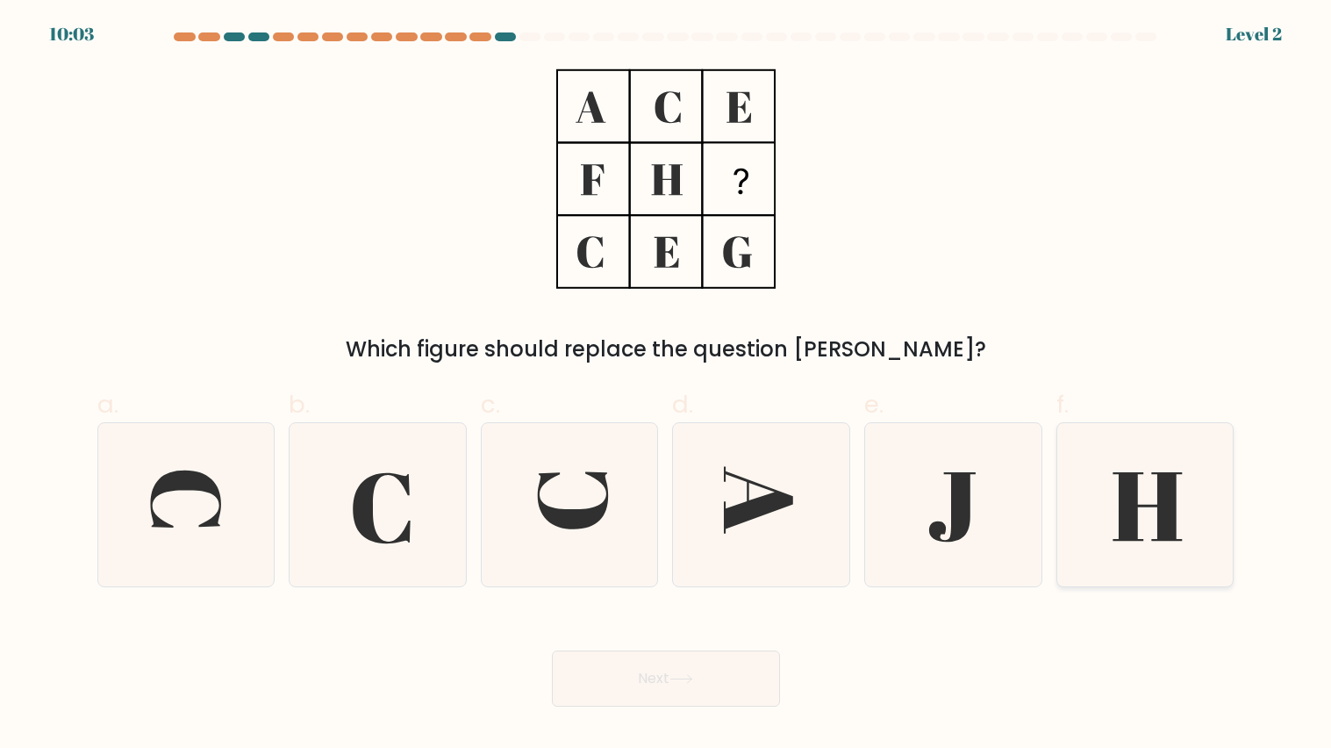
click at [1119, 495] on icon at bounding box center [1147, 506] width 69 height 68
click at [667, 385] on input "f." at bounding box center [666, 379] width 1 height 11
radio input "true"
click at [614, 664] on button "Next" at bounding box center [666, 678] width 228 height 56
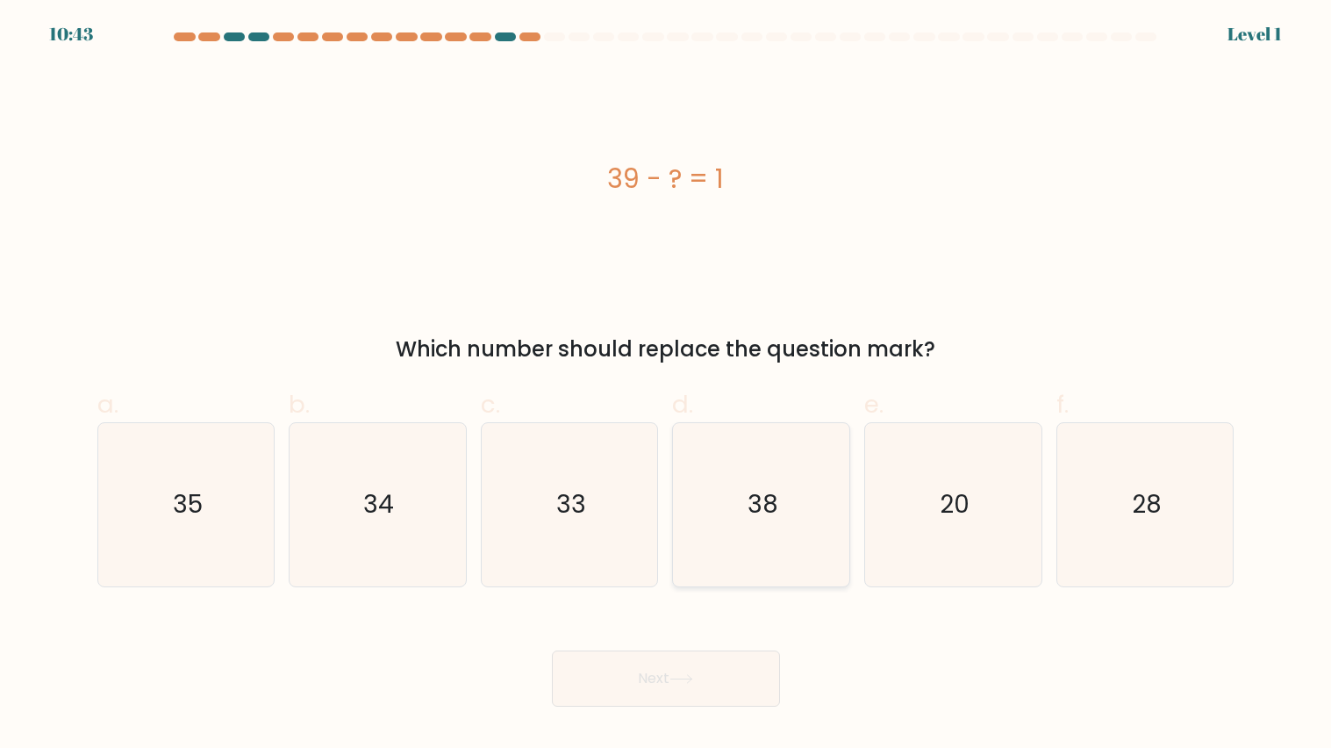
click at [763, 527] on icon "38" at bounding box center [761, 504] width 163 height 163
click at [667, 385] on input "d. 38" at bounding box center [666, 379] width 1 height 11
radio input "true"
click at [250, 511] on icon "35" at bounding box center [185, 504] width 163 height 163
click at [666, 385] on input "a. 35" at bounding box center [666, 379] width 1 height 11
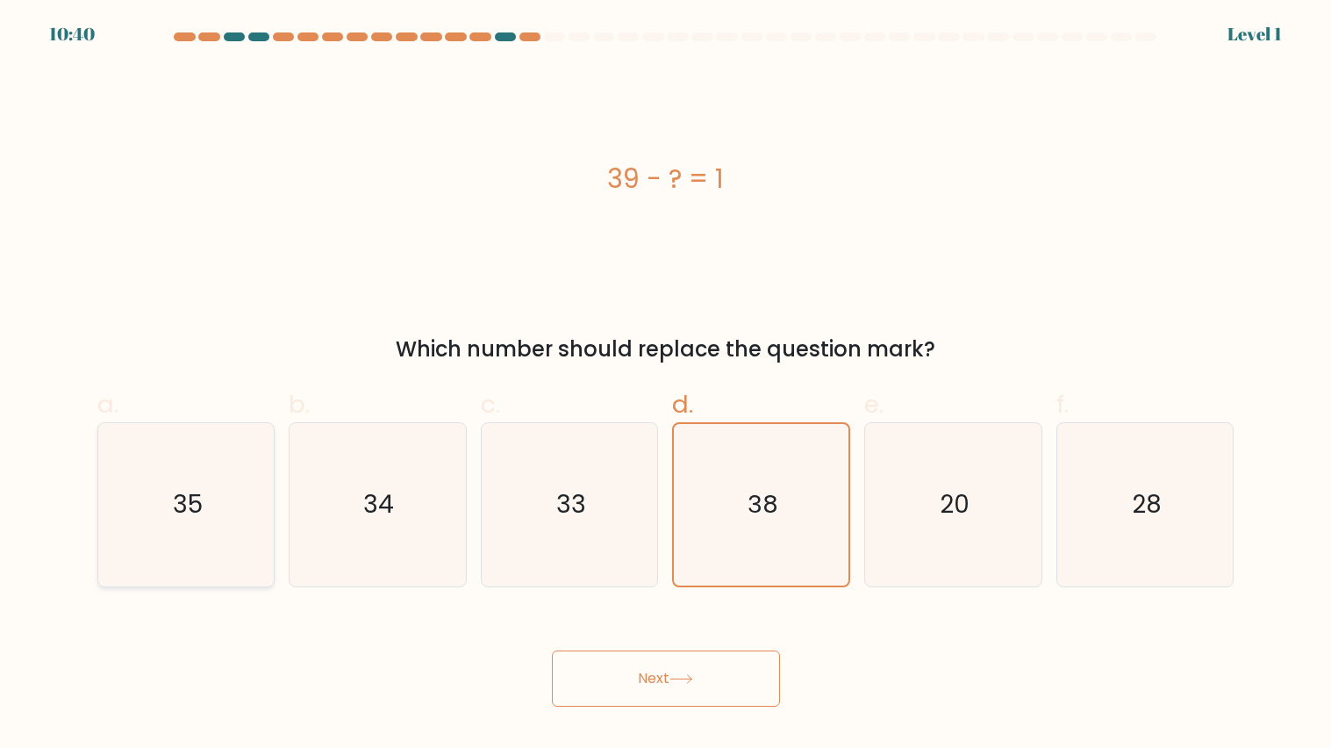
radio input "true"
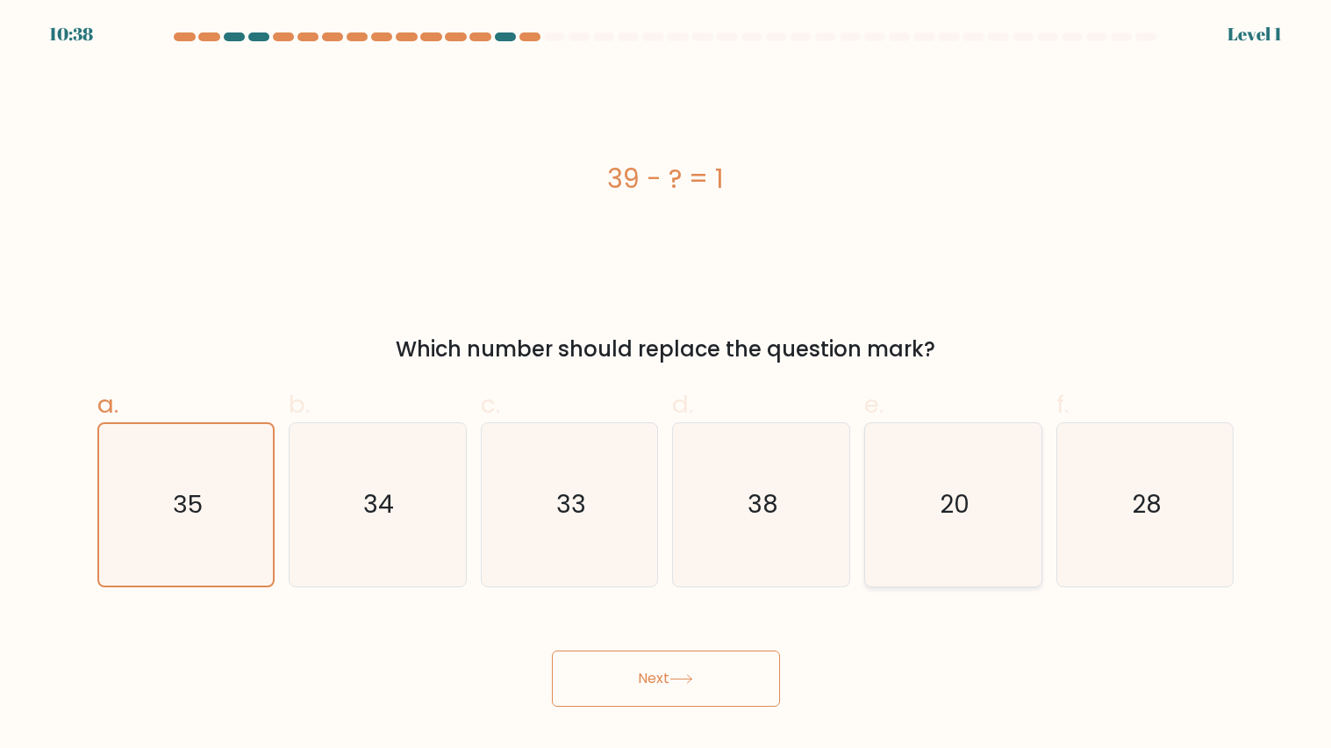
click at [1010, 535] on icon "20" at bounding box center [953, 504] width 163 height 163
click at [667, 385] on input "e. 20" at bounding box center [666, 379] width 1 height 11
radio input "true"
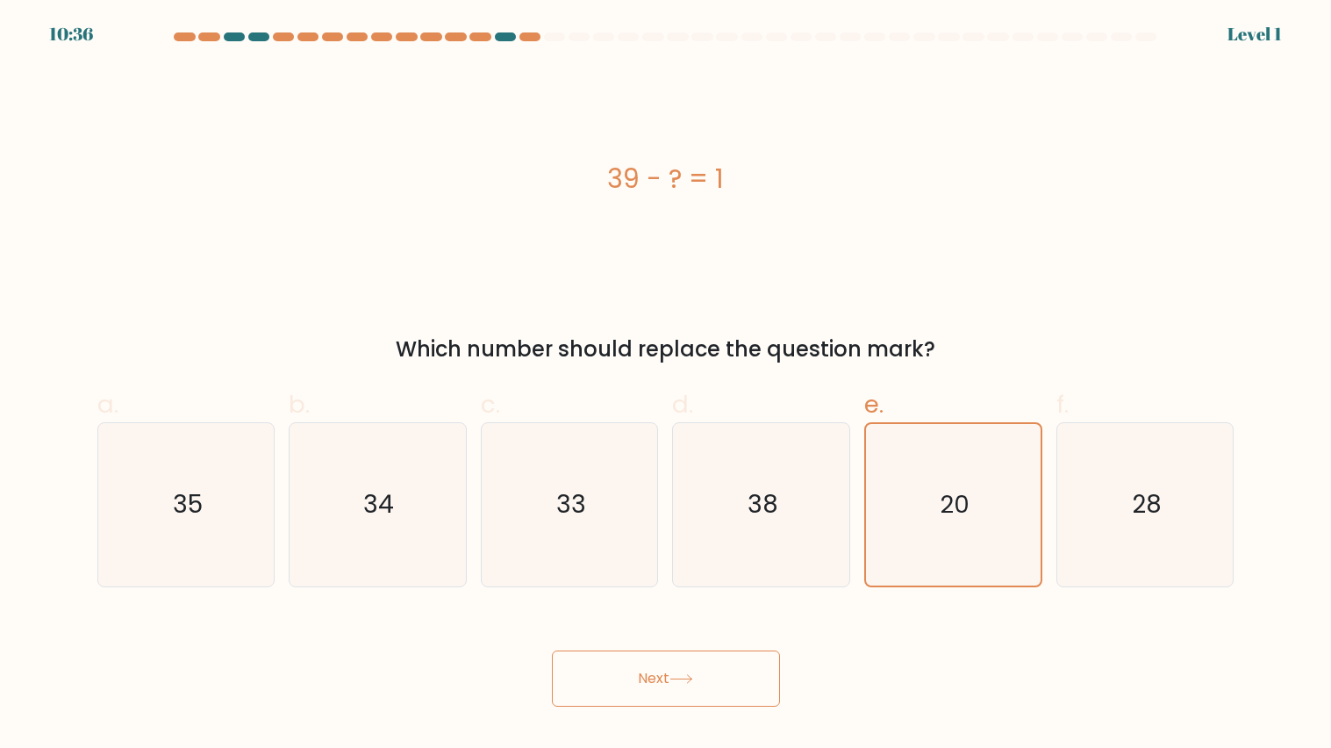
click at [647, 702] on button "Next" at bounding box center [666, 678] width 228 height 56
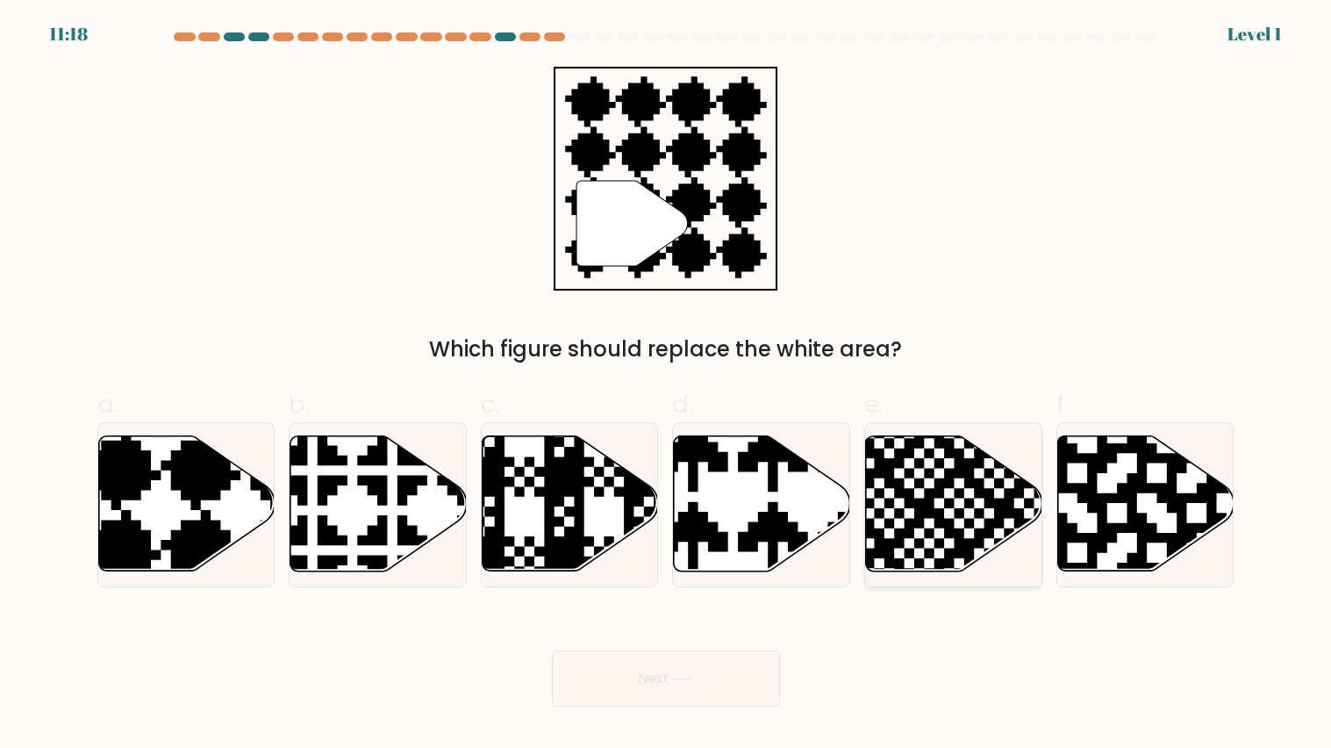
click at [946, 530] on icon at bounding box center [894, 578] width 319 height 319
click at [667, 385] on input "e." at bounding box center [666, 379] width 1 height 11
radio input "true"
click at [704, 689] on button "Next" at bounding box center [666, 678] width 228 height 56
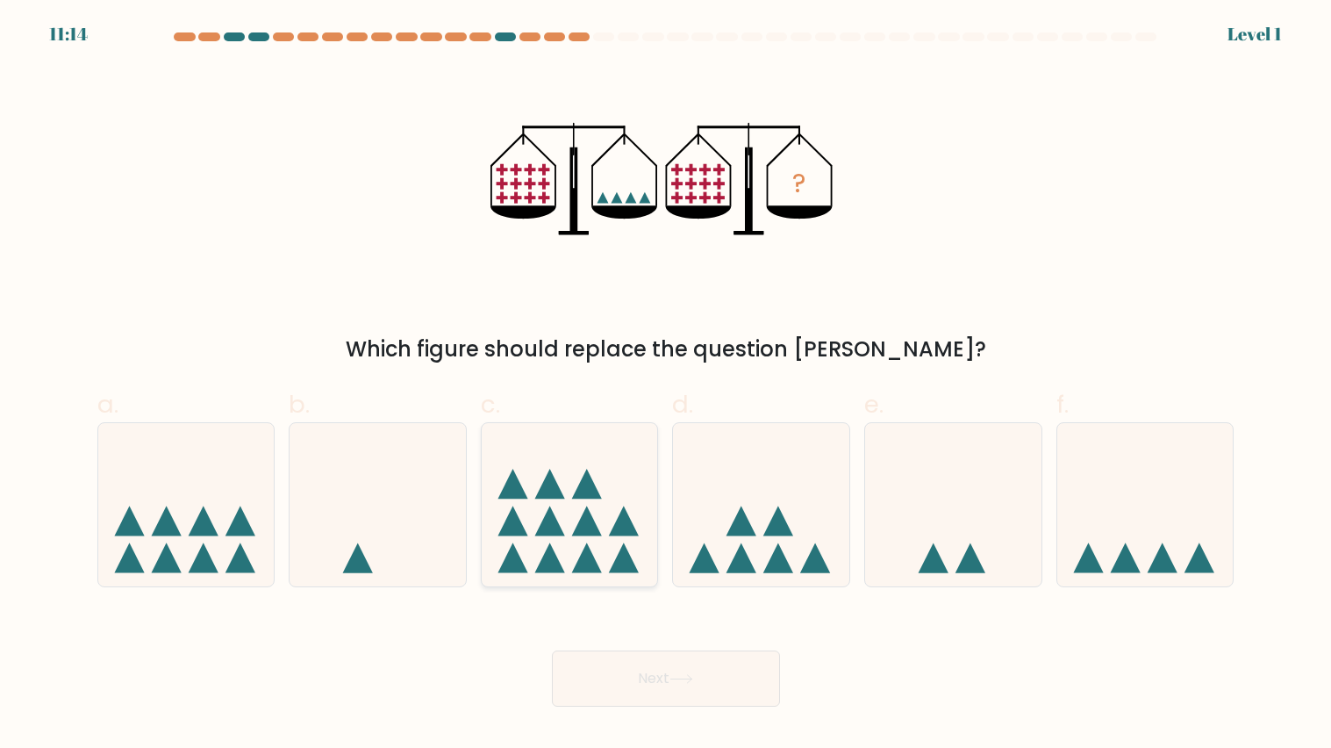
click at [563, 485] on icon at bounding box center [570, 505] width 176 height 146
click at [666, 385] on input "c." at bounding box center [666, 379] width 1 height 11
radio input "true"
click at [606, 659] on button "Next" at bounding box center [666, 678] width 228 height 56
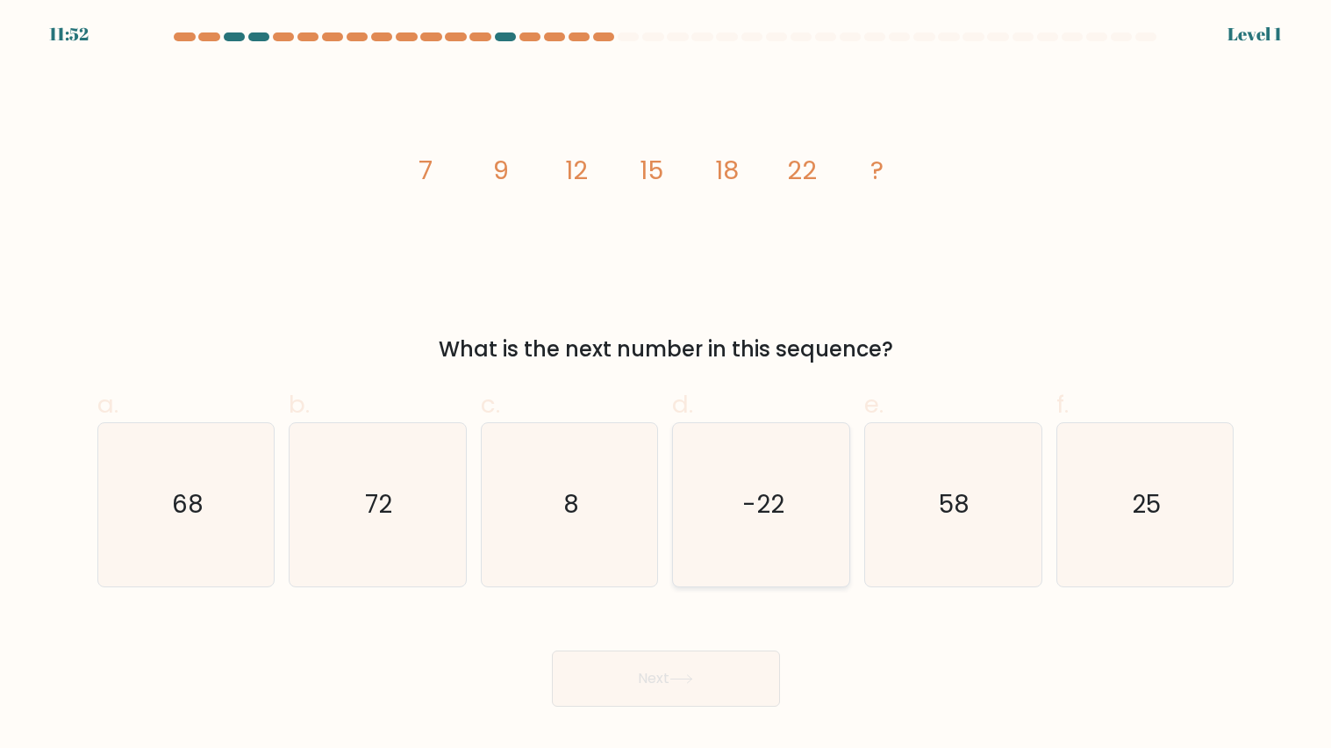
click at [809, 543] on icon "-22" at bounding box center [761, 504] width 163 height 163
click at [667, 385] on input "d. -22" at bounding box center [666, 379] width 1 height 11
radio input "true"
click at [665, 696] on button "Next" at bounding box center [666, 678] width 228 height 56
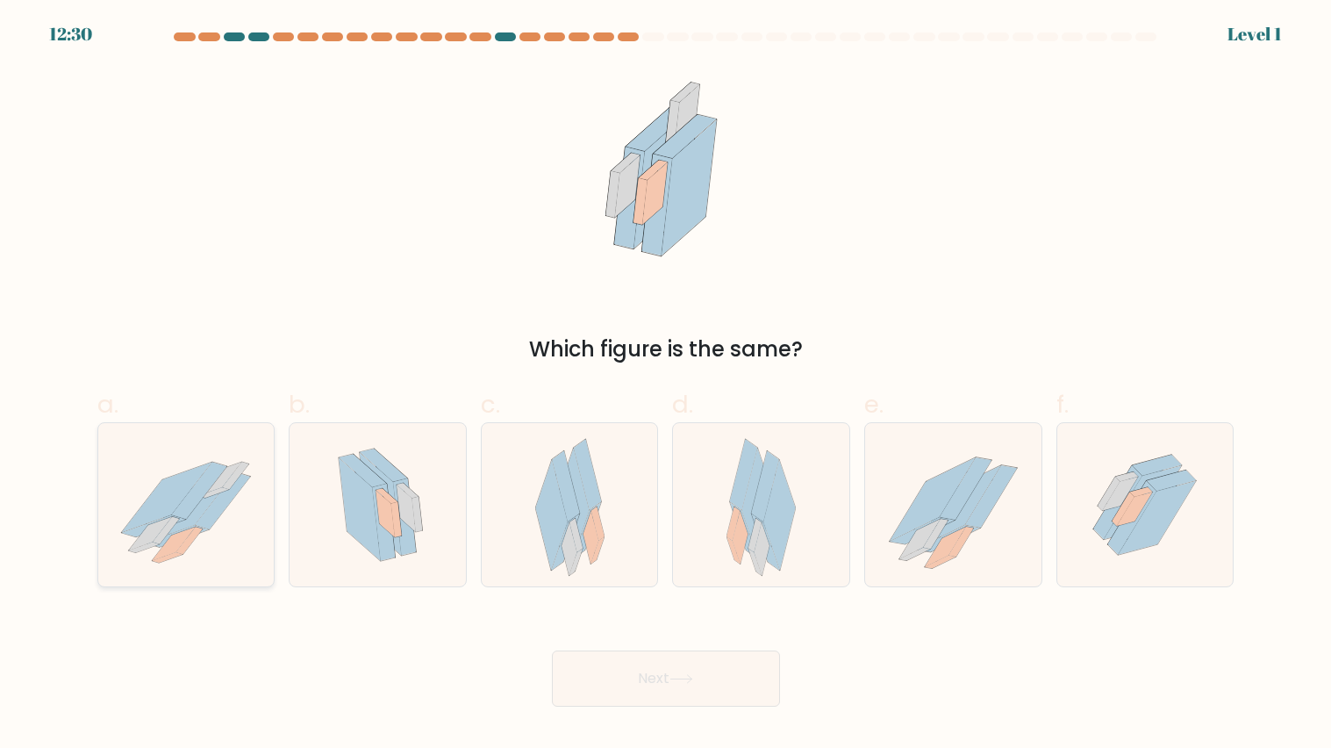
click at [182, 496] on icon at bounding box center [166, 497] width 90 height 70
click at [666, 385] on input "a." at bounding box center [666, 379] width 1 height 11
radio input "true"
click at [617, 699] on button "Next" at bounding box center [666, 678] width 228 height 56
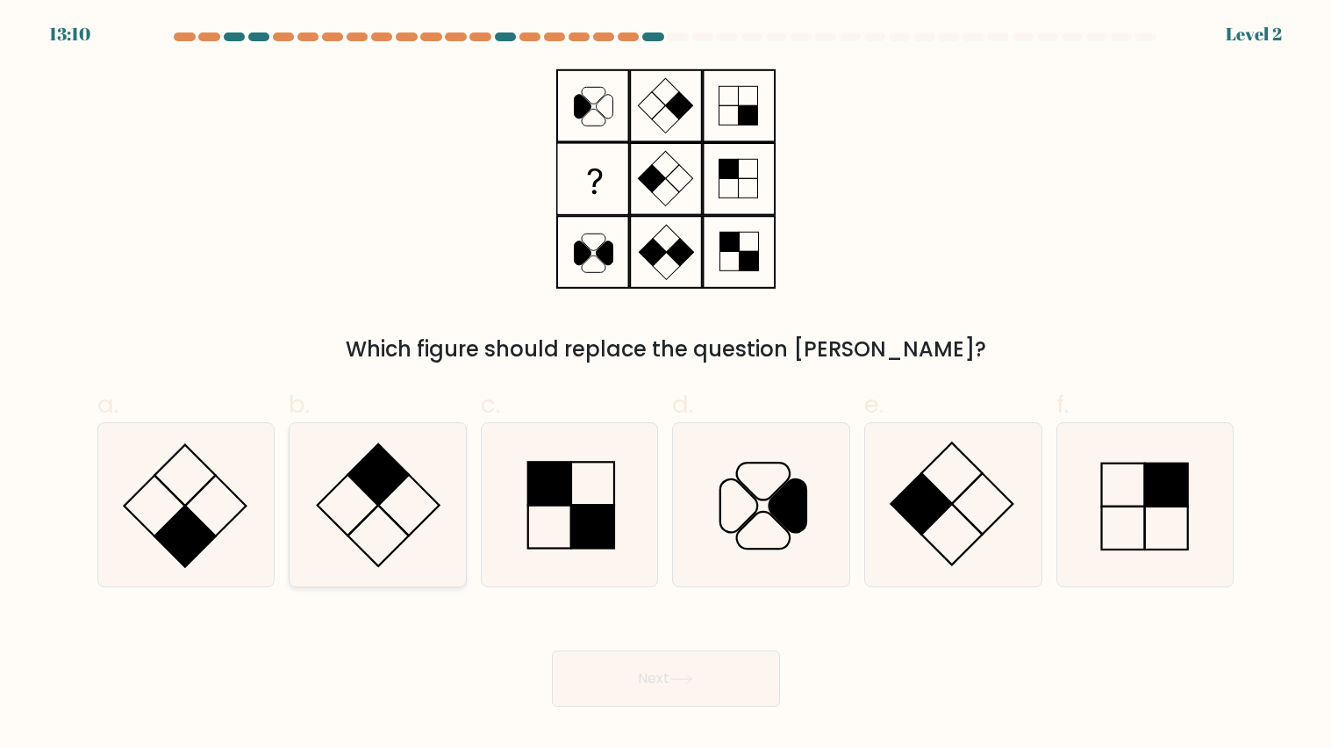
click at [386, 501] on icon at bounding box center [377, 504] width 163 height 163
click at [666, 385] on input "b." at bounding box center [666, 379] width 1 height 11
radio input "true"
click at [961, 540] on icon at bounding box center [953, 504] width 163 height 163
click at [667, 385] on input "e." at bounding box center [666, 379] width 1 height 11
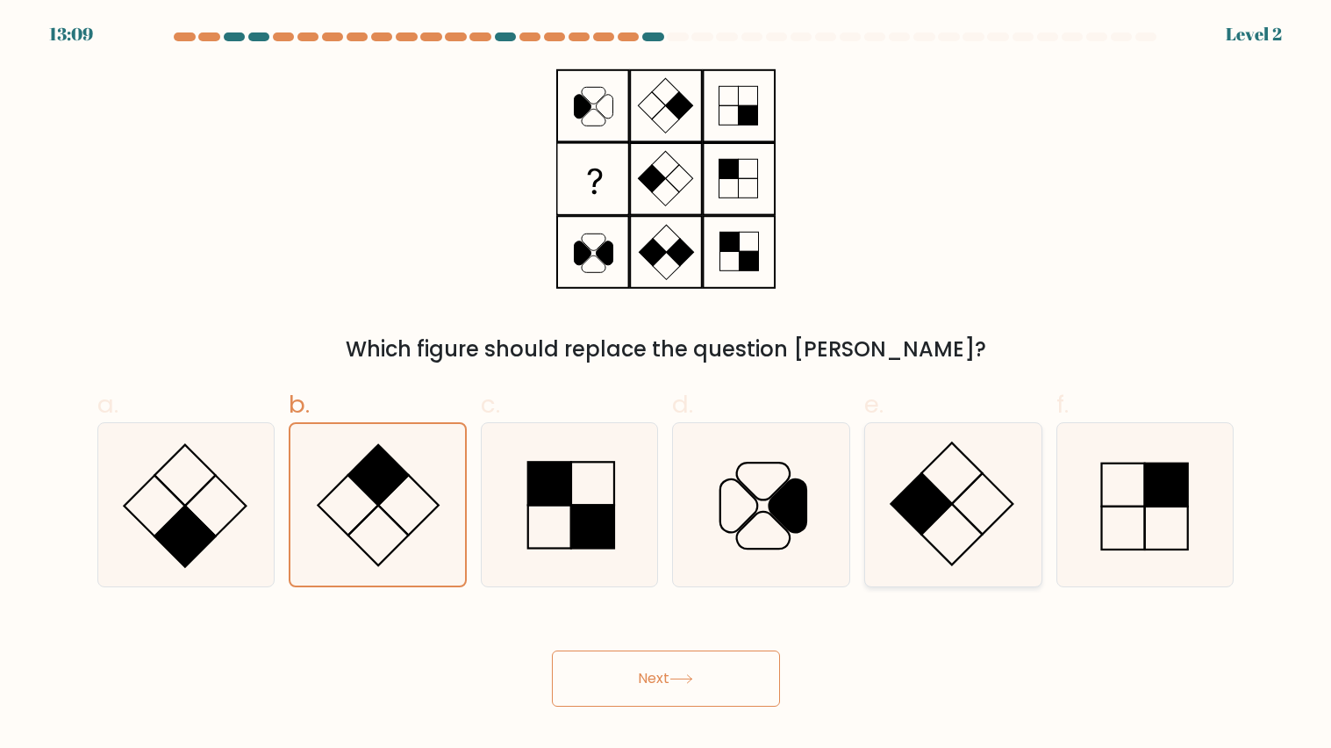
radio input "true"
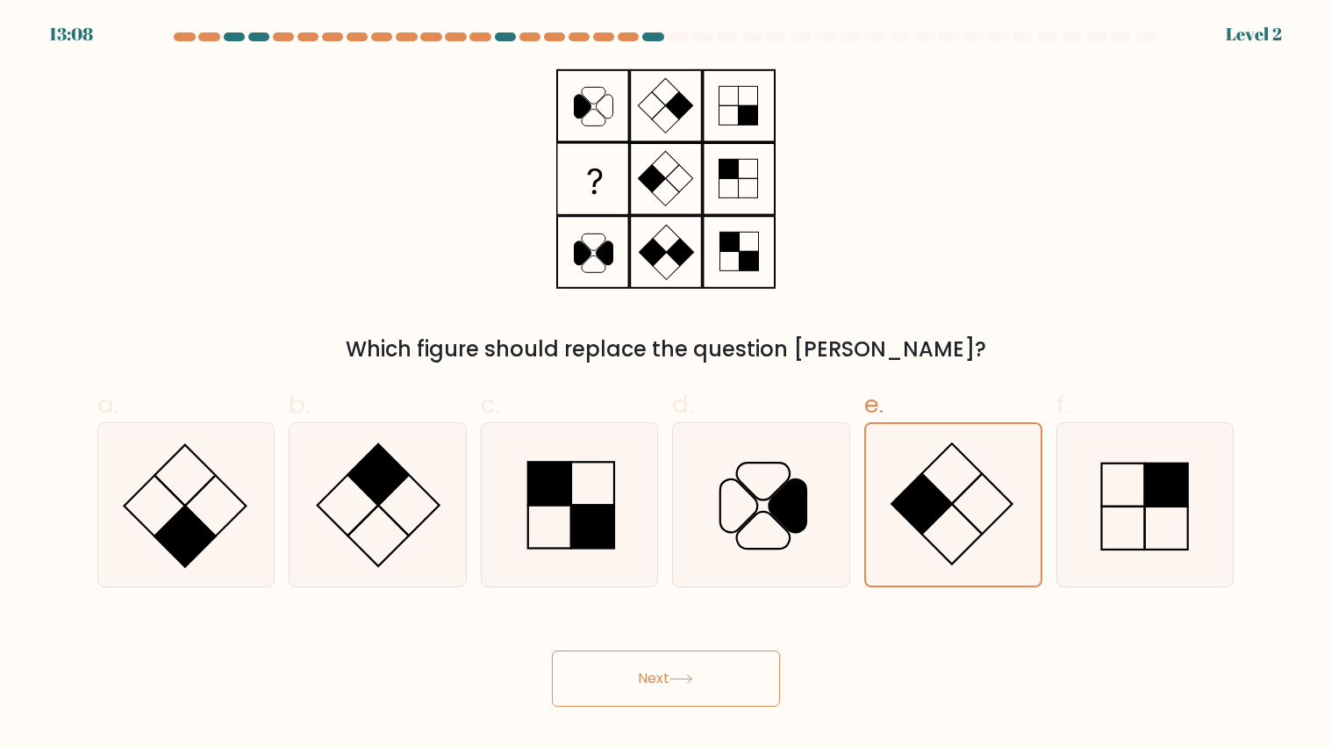
click at [628, 682] on button "Next" at bounding box center [666, 678] width 228 height 56
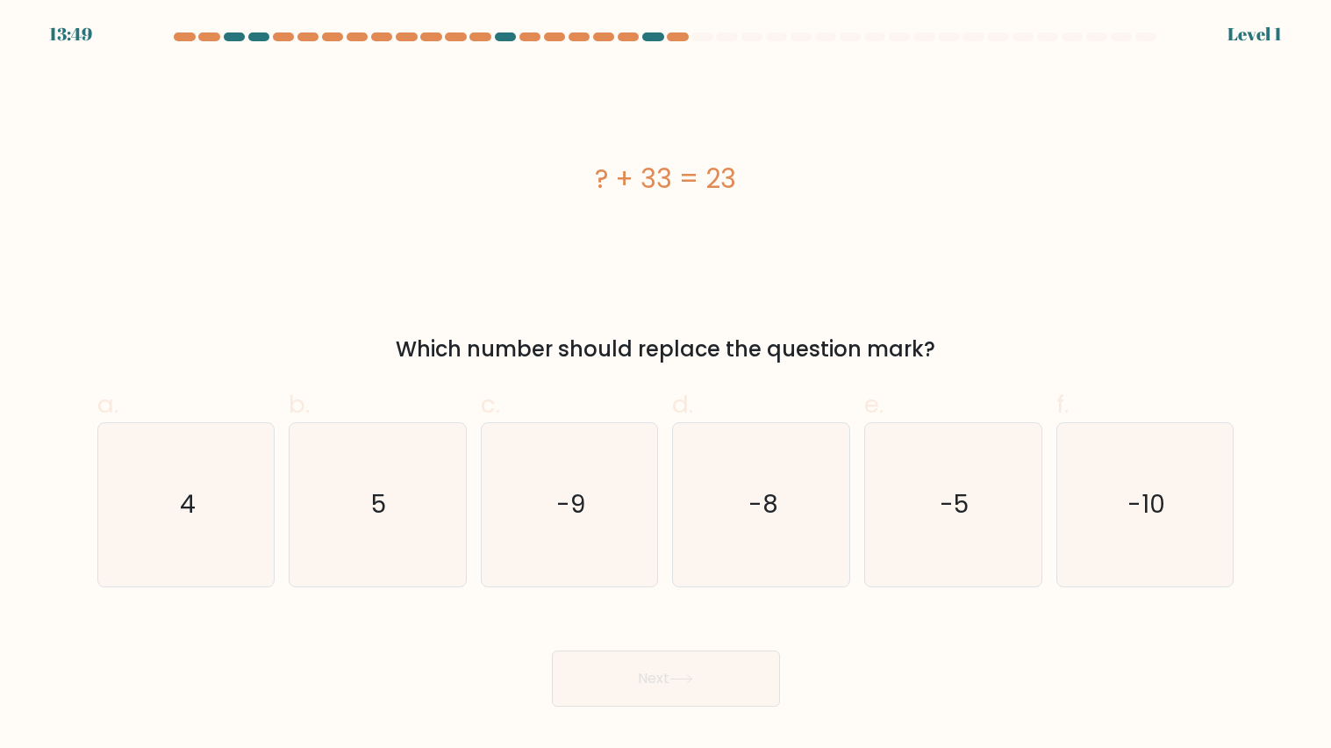
click at [1254, 499] on form "a. 4" at bounding box center [665, 369] width 1331 height 674
click at [1228, 499] on div "-10" at bounding box center [1146, 504] width 178 height 165
click at [667, 385] on input "f. -10" at bounding box center [666, 379] width 1 height 11
radio input "true"
click at [743, 664] on button "Next" at bounding box center [666, 678] width 228 height 56
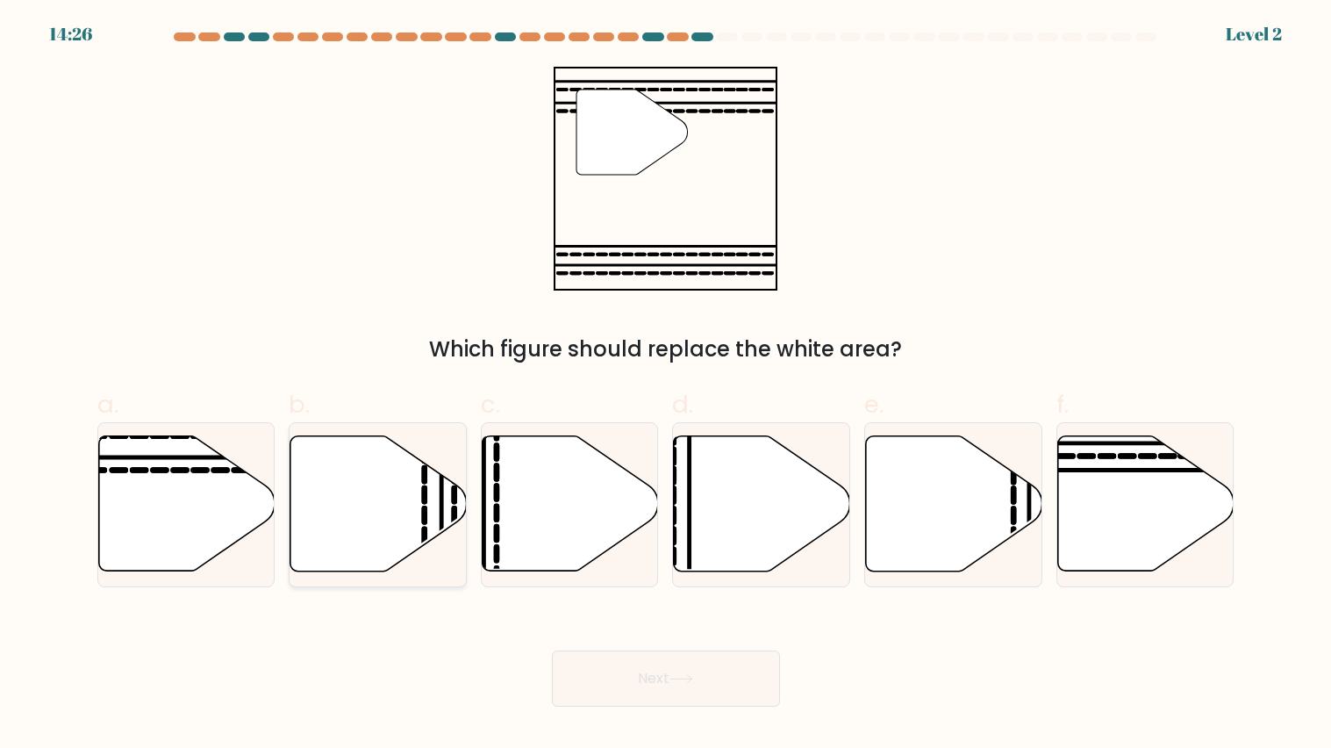
click at [321, 574] on div at bounding box center [378, 504] width 178 height 165
click at [666, 385] on input "b." at bounding box center [666, 379] width 1 height 11
radio input "true"
click at [683, 678] on icon at bounding box center [682, 679] width 24 height 10
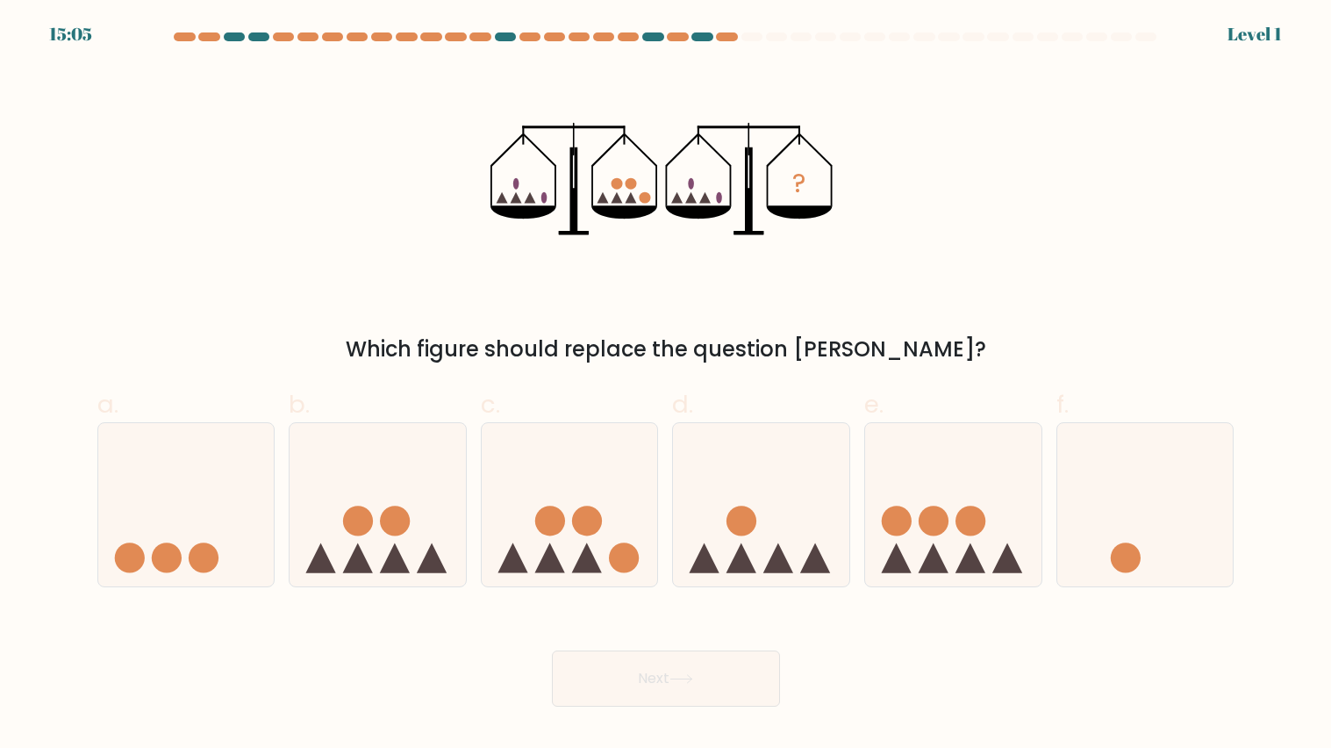
click at [682, 681] on icon at bounding box center [682, 679] width 24 height 10
click at [1180, 551] on icon at bounding box center [1146, 505] width 176 height 146
click at [667, 385] on input "f." at bounding box center [666, 379] width 1 height 11
radio input "true"
click at [692, 686] on button "Next" at bounding box center [666, 678] width 228 height 56
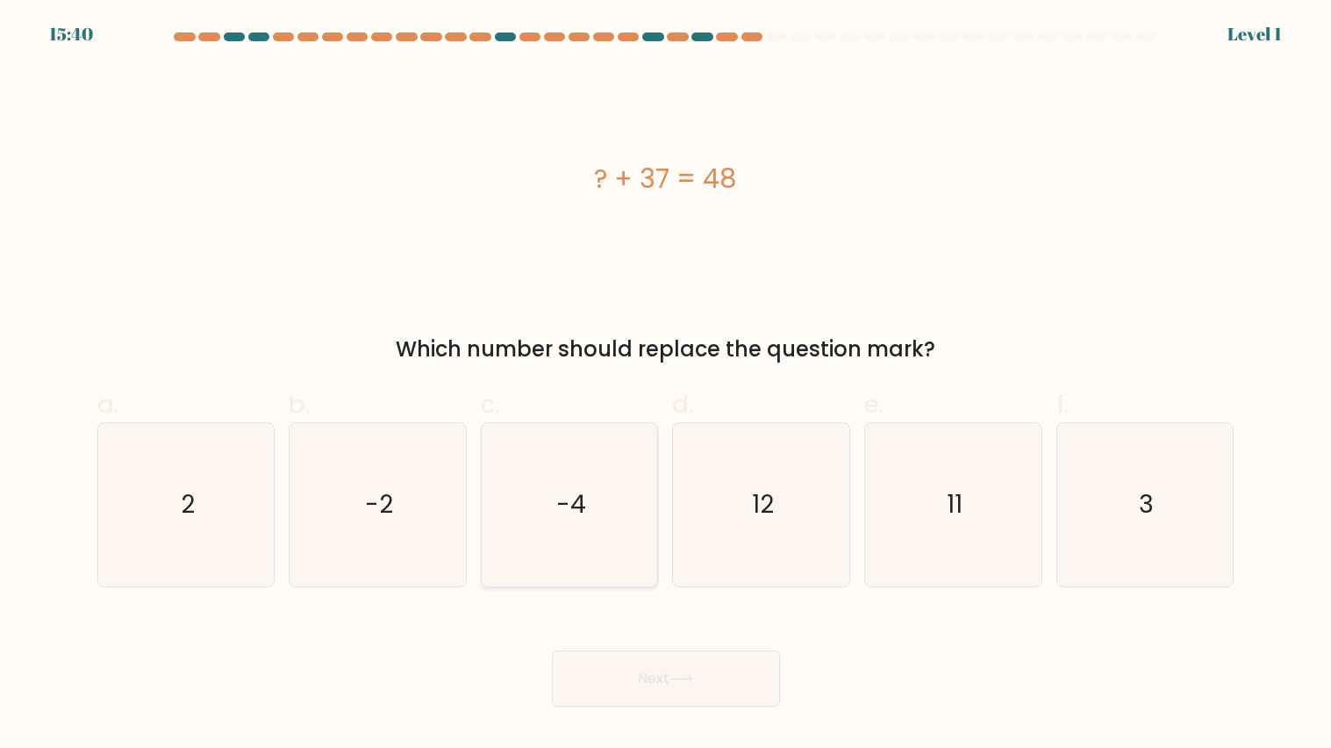
click at [557, 516] on text "-4" at bounding box center [571, 504] width 30 height 34
click at [666, 385] on input "c. -4" at bounding box center [666, 379] width 1 height 11
radio input "true"
click at [642, 700] on button "Next" at bounding box center [666, 678] width 228 height 56
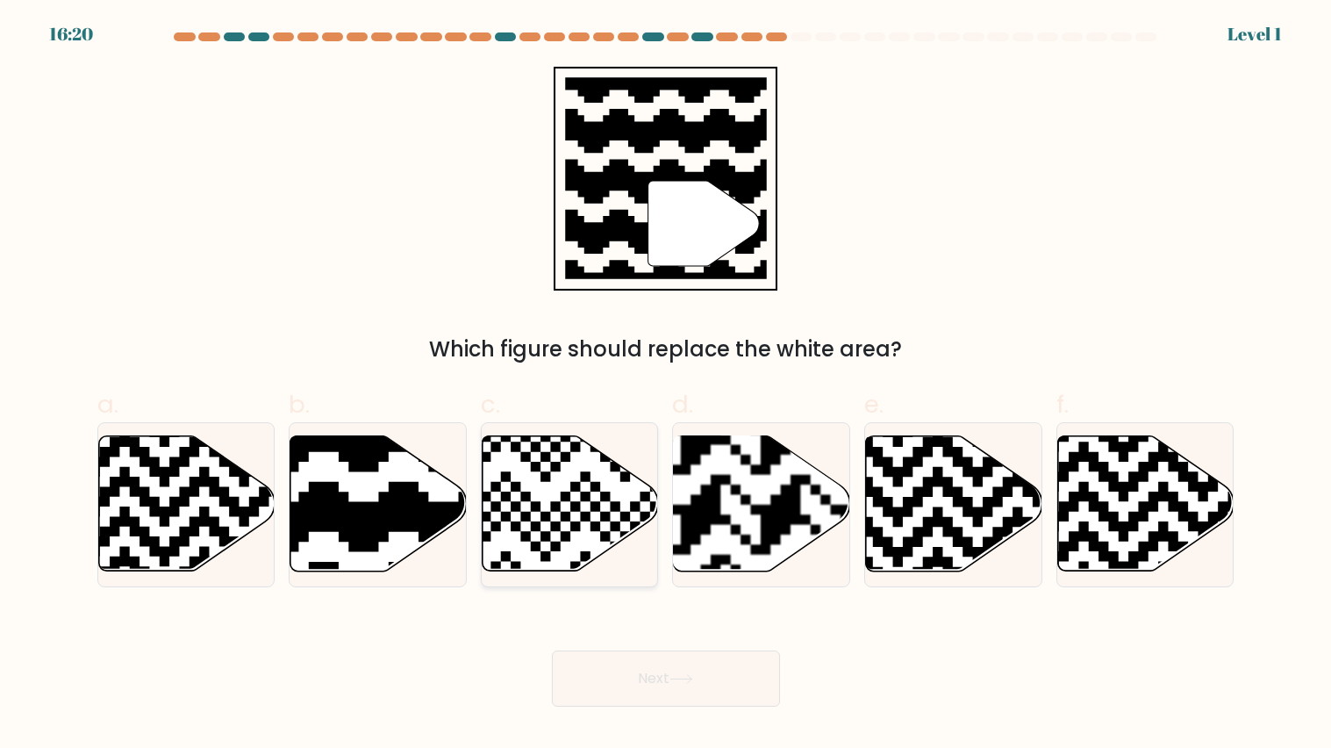
click at [570, 540] on icon at bounding box center [571, 503] width 176 height 135
click at [666, 385] on input "c." at bounding box center [666, 379] width 1 height 11
radio input "true"
click at [663, 669] on button "Next" at bounding box center [666, 678] width 228 height 56
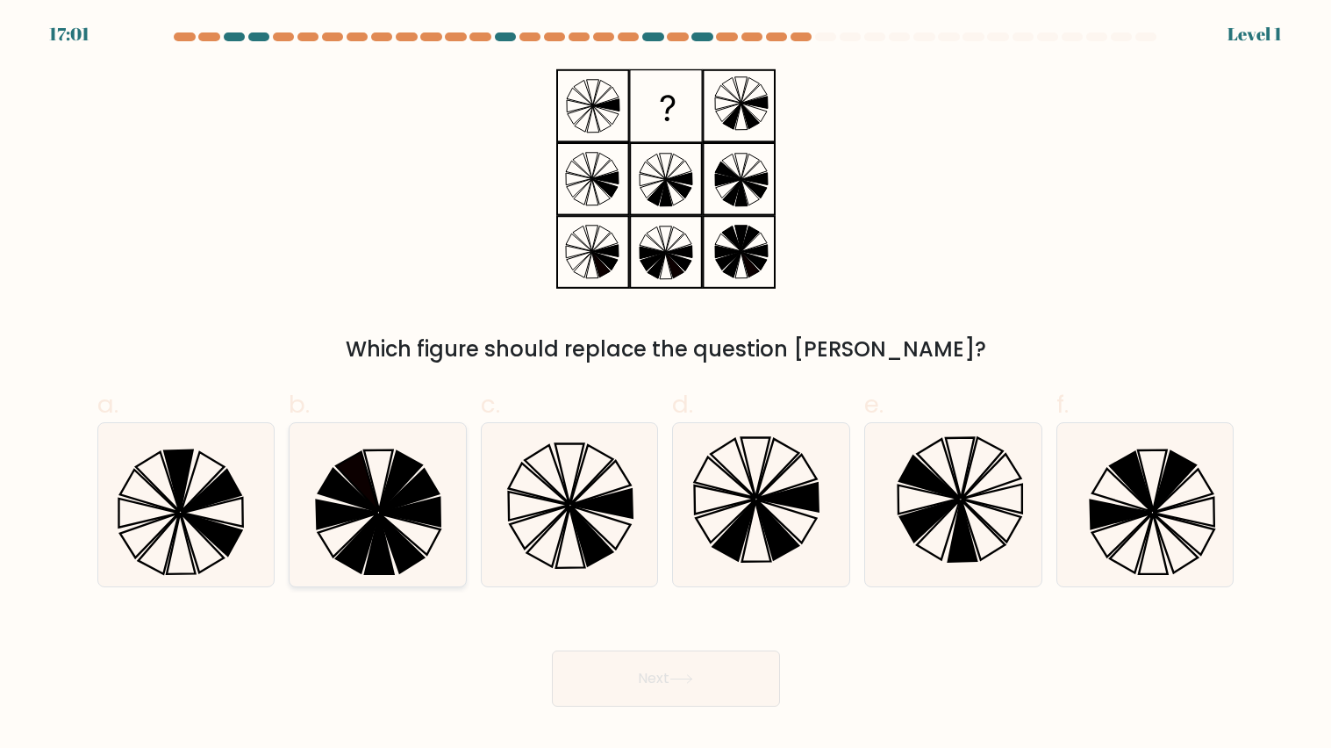
click at [400, 499] on icon at bounding box center [410, 490] width 60 height 43
click at [666, 385] on input "b." at bounding box center [666, 379] width 1 height 11
radio input "true"
click at [730, 707] on body "17:00 Level 1" at bounding box center [665, 374] width 1331 height 748
click at [714, 690] on button "Next" at bounding box center [666, 678] width 228 height 56
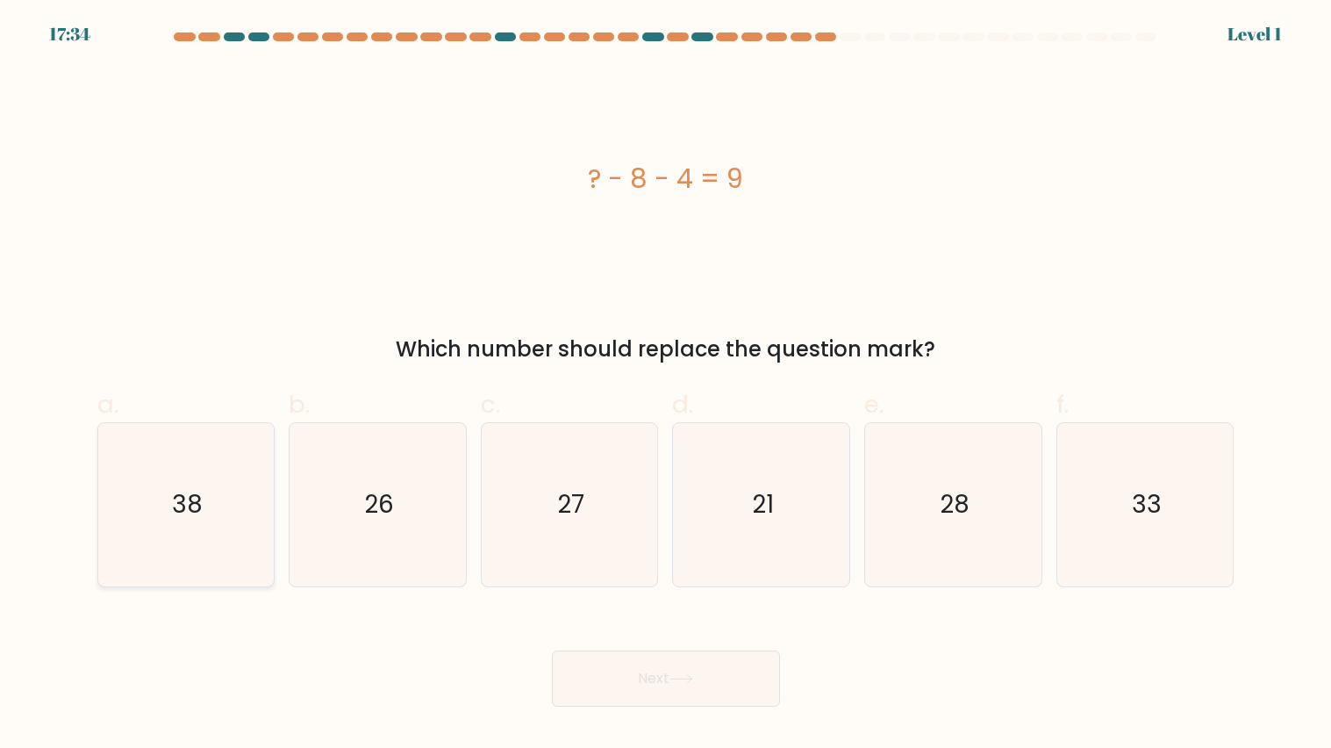
click at [209, 522] on icon "38" at bounding box center [185, 504] width 163 height 163
click at [666, 385] on input "a. 38" at bounding box center [666, 379] width 1 height 11
radio input "true"
click at [742, 699] on button "Next" at bounding box center [666, 678] width 228 height 56
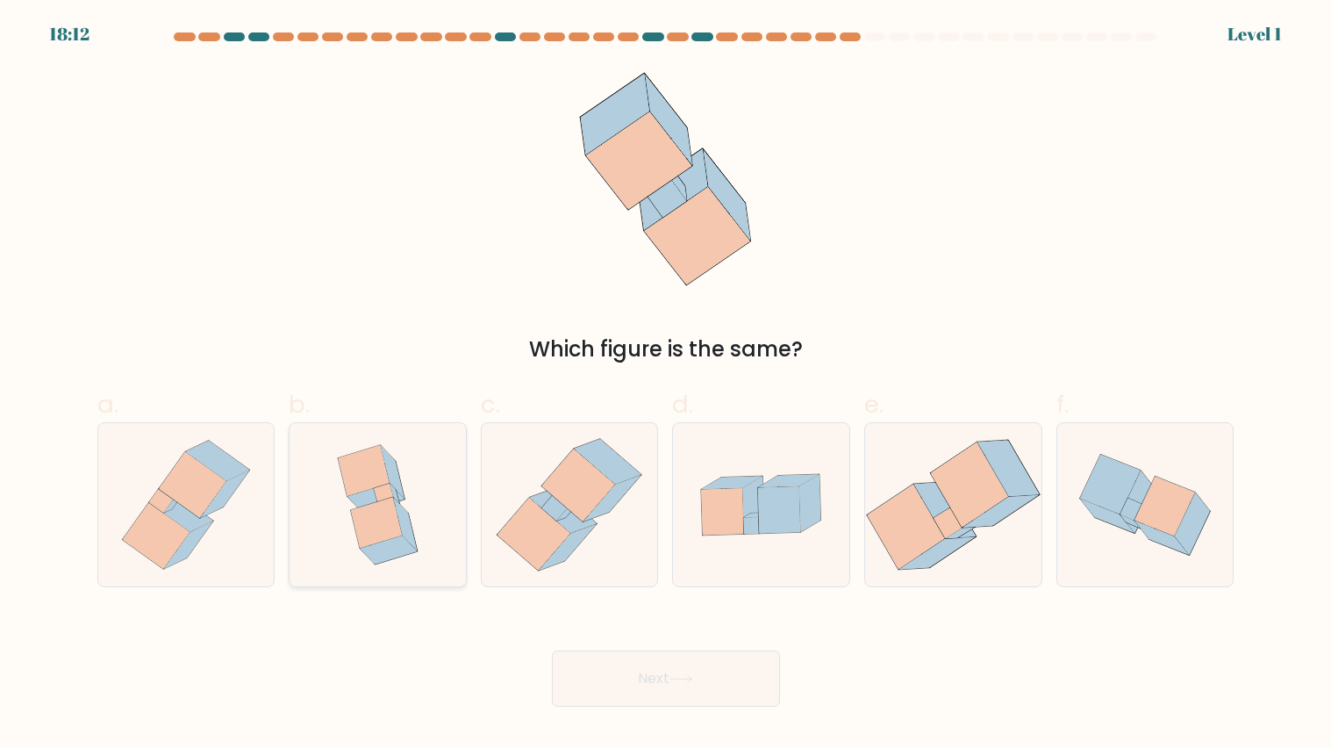
click at [393, 468] on icon at bounding box center [393, 472] width 24 height 54
click at [666, 385] on input "b." at bounding box center [666, 379] width 1 height 11
radio input "true"
click at [666, 650] on button "Next" at bounding box center [666, 678] width 228 height 56
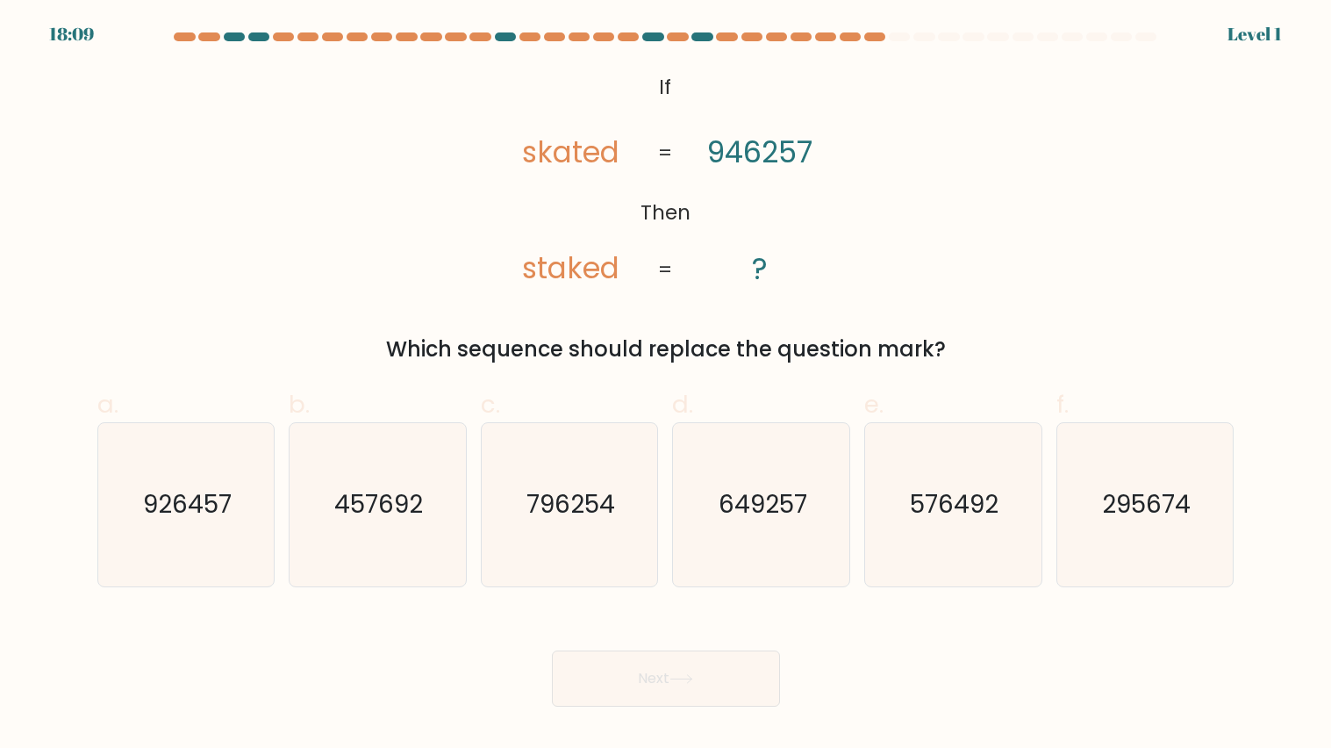
click at [666, 650] on button "Next" at bounding box center [666, 678] width 228 height 56
click at [728, 497] on text "649257" at bounding box center [763, 504] width 89 height 34
click at [667, 385] on input "d. 649257" at bounding box center [666, 379] width 1 height 11
radio input "true"
click at [727, 668] on button "Next" at bounding box center [666, 678] width 228 height 56
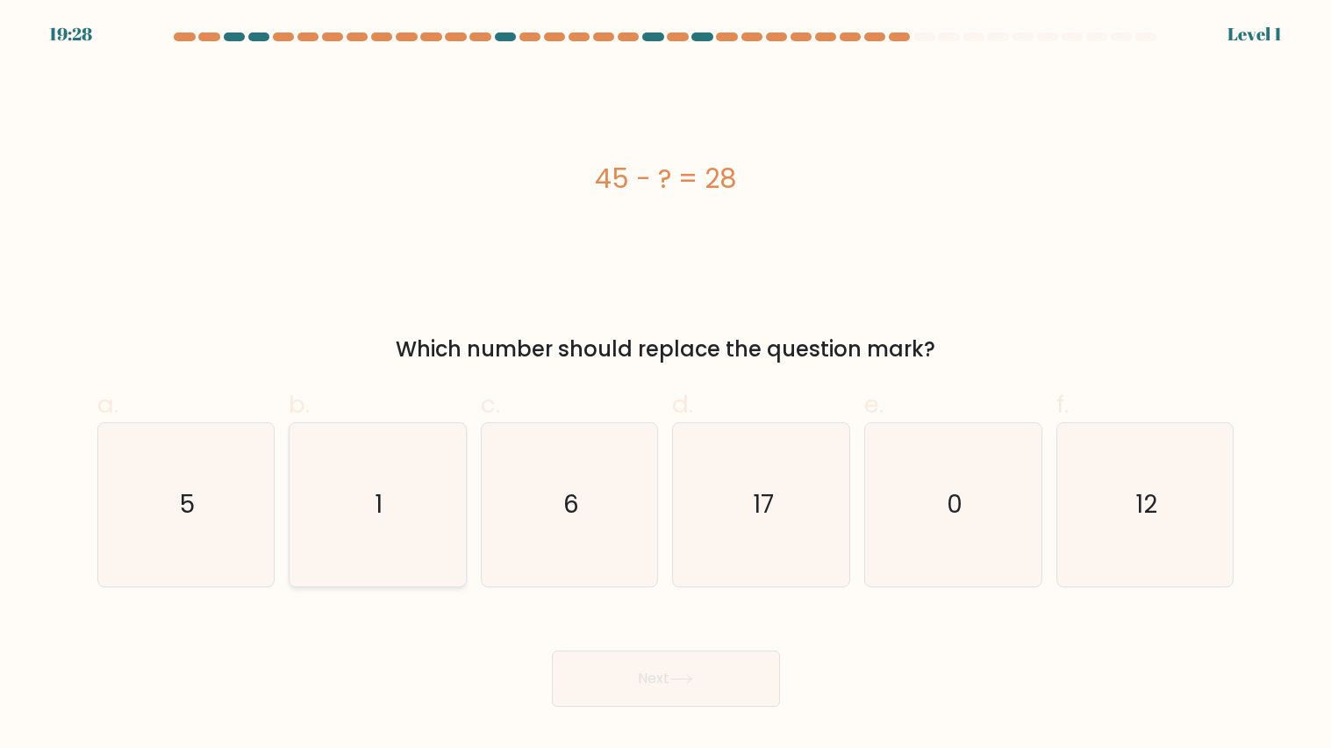
click at [387, 482] on icon "1" at bounding box center [377, 504] width 163 height 163
click at [666, 385] on input "b. 1" at bounding box center [666, 379] width 1 height 11
radio input "true"
click at [586, 666] on button "Next" at bounding box center [666, 678] width 228 height 56
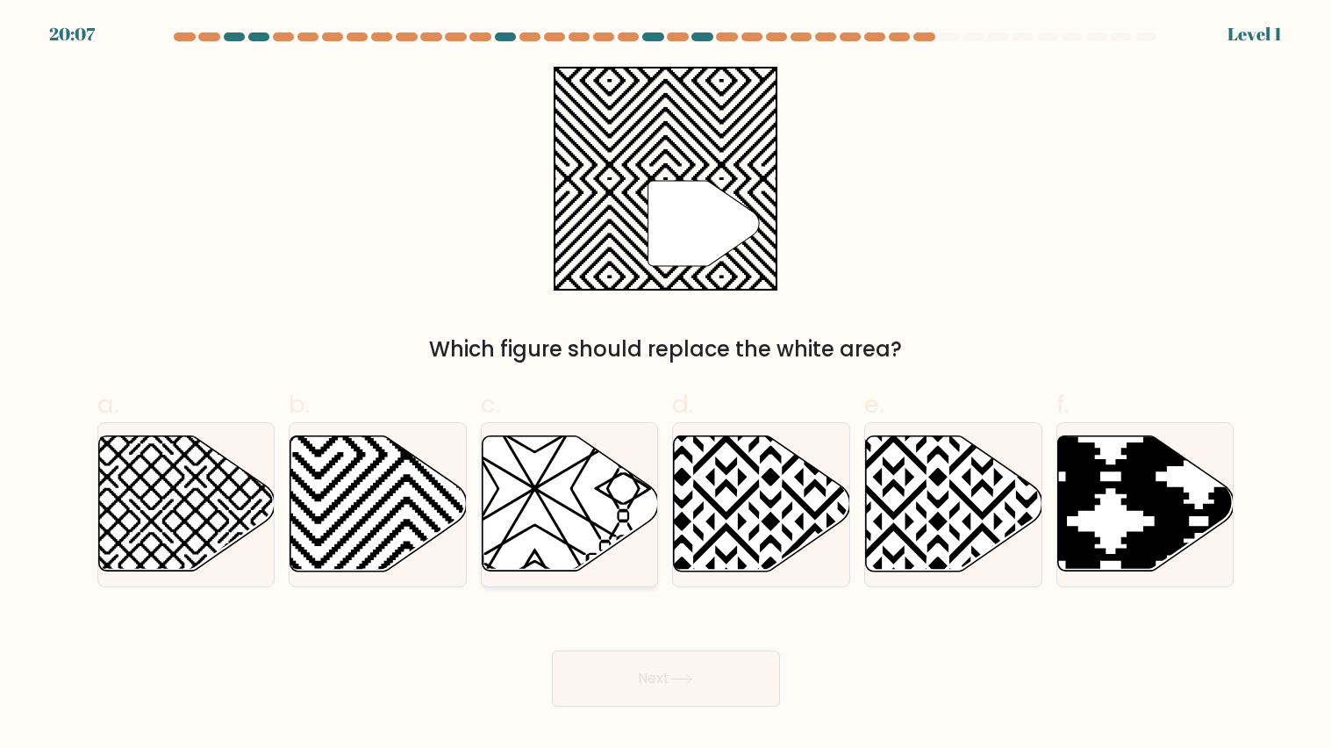
click at [560, 531] on icon at bounding box center [623, 577] width 355 height 355
click at [666, 385] on input "c." at bounding box center [666, 379] width 1 height 11
radio input "true"
click at [560, 531] on icon at bounding box center [623, 576] width 351 height 351
click at [666, 385] on input "c." at bounding box center [666, 379] width 1 height 11
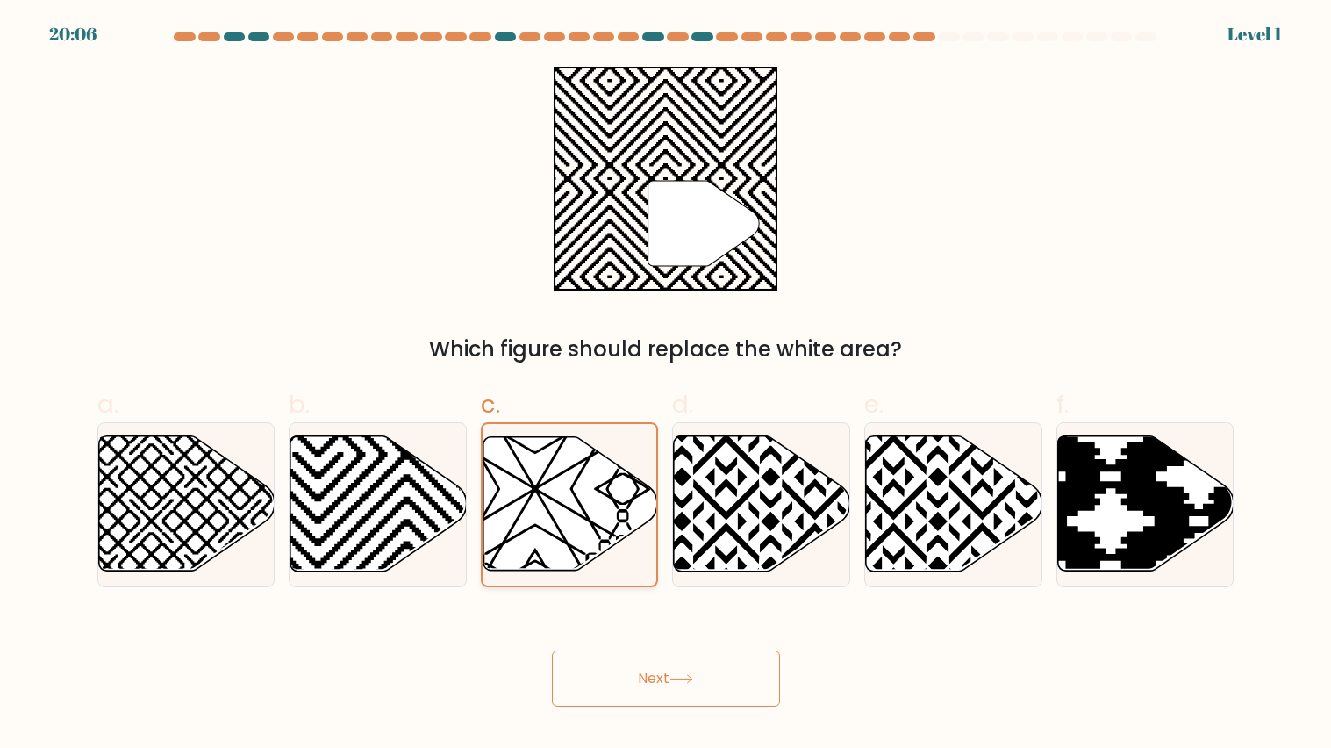
click at [560, 531] on icon at bounding box center [623, 576] width 351 height 351
click at [666, 385] on input "c." at bounding box center [666, 379] width 1 height 11
click at [560, 531] on icon at bounding box center [623, 576] width 351 height 351
click at [666, 385] on input "c." at bounding box center [666, 379] width 1 height 11
click at [560, 531] on icon at bounding box center [623, 576] width 351 height 351
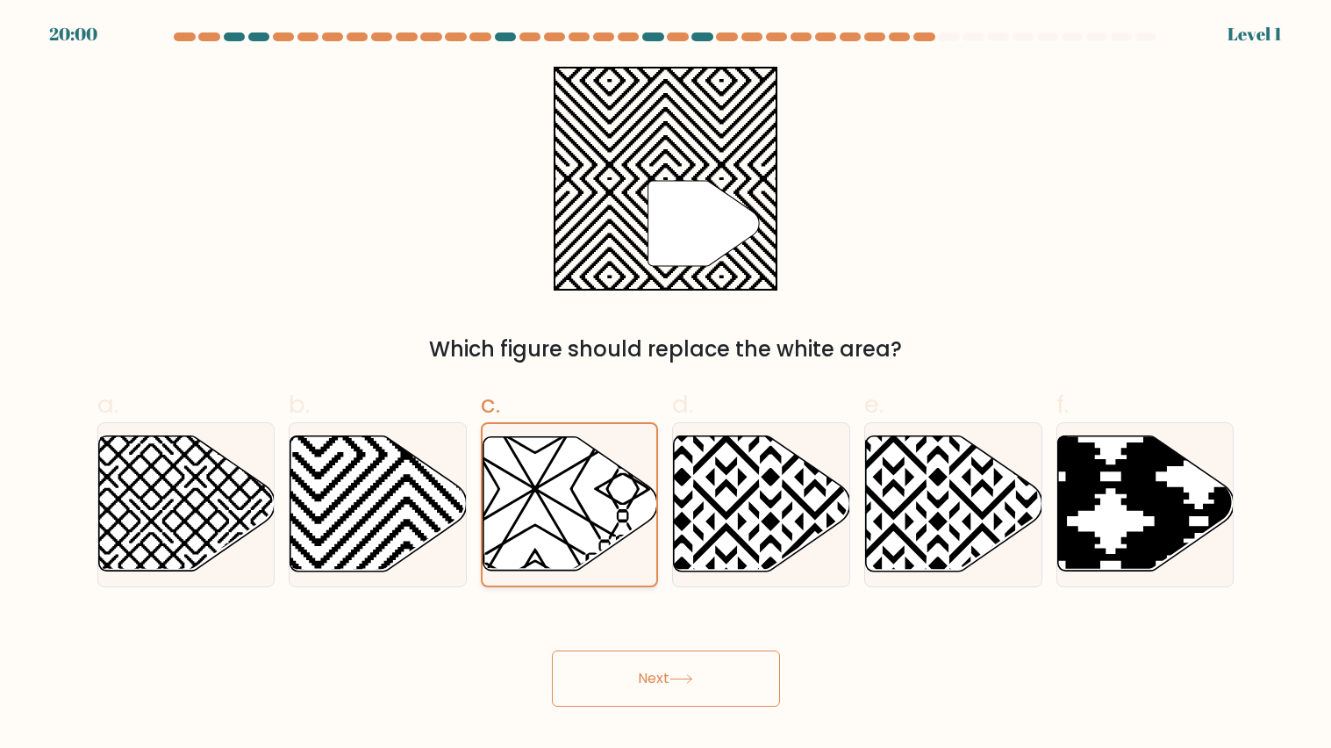
click at [666, 385] on input "c." at bounding box center [666, 379] width 1 height 11
click at [615, 671] on button "Next" at bounding box center [666, 678] width 228 height 56
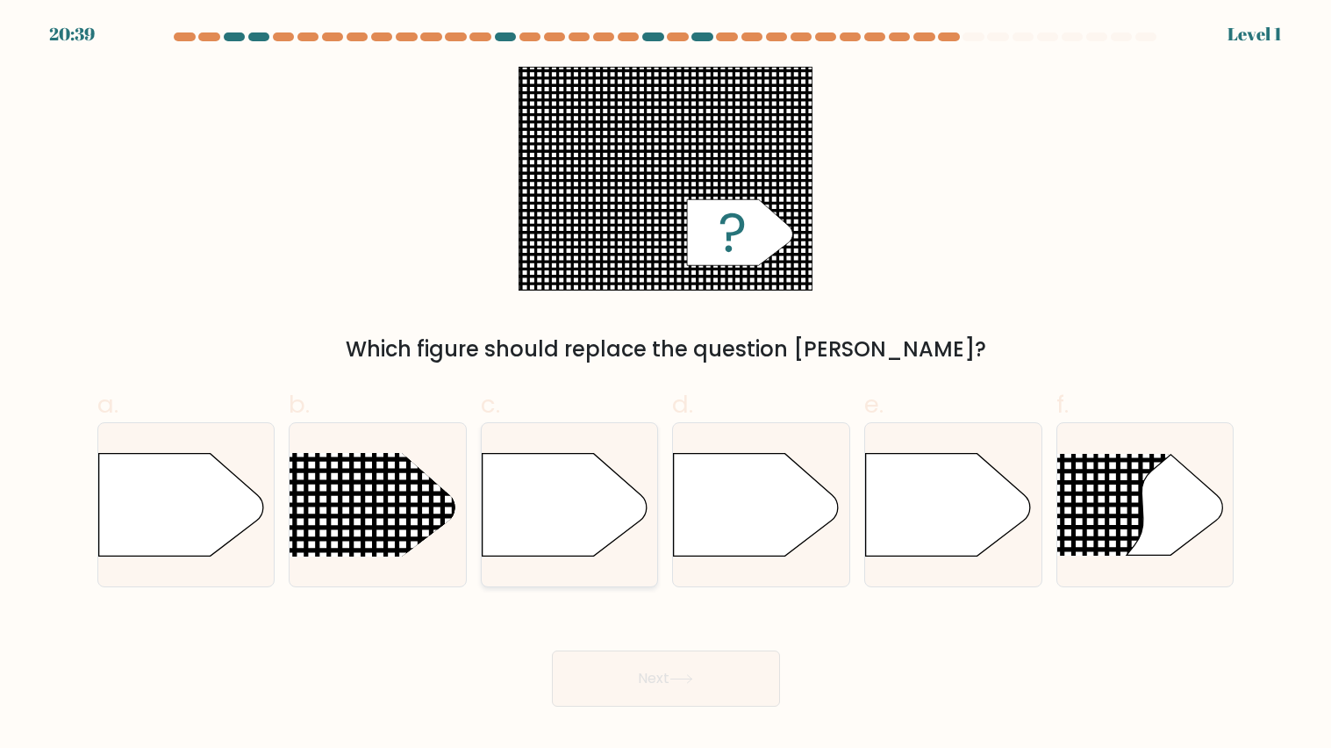
click at [557, 531] on icon at bounding box center [564, 504] width 165 height 103
click at [666, 385] on input "c." at bounding box center [666, 379] width 1 height 11
radio input "true"
click at [625, 650] on button "Next" at bounding box center [666, 678] width 228 height 56
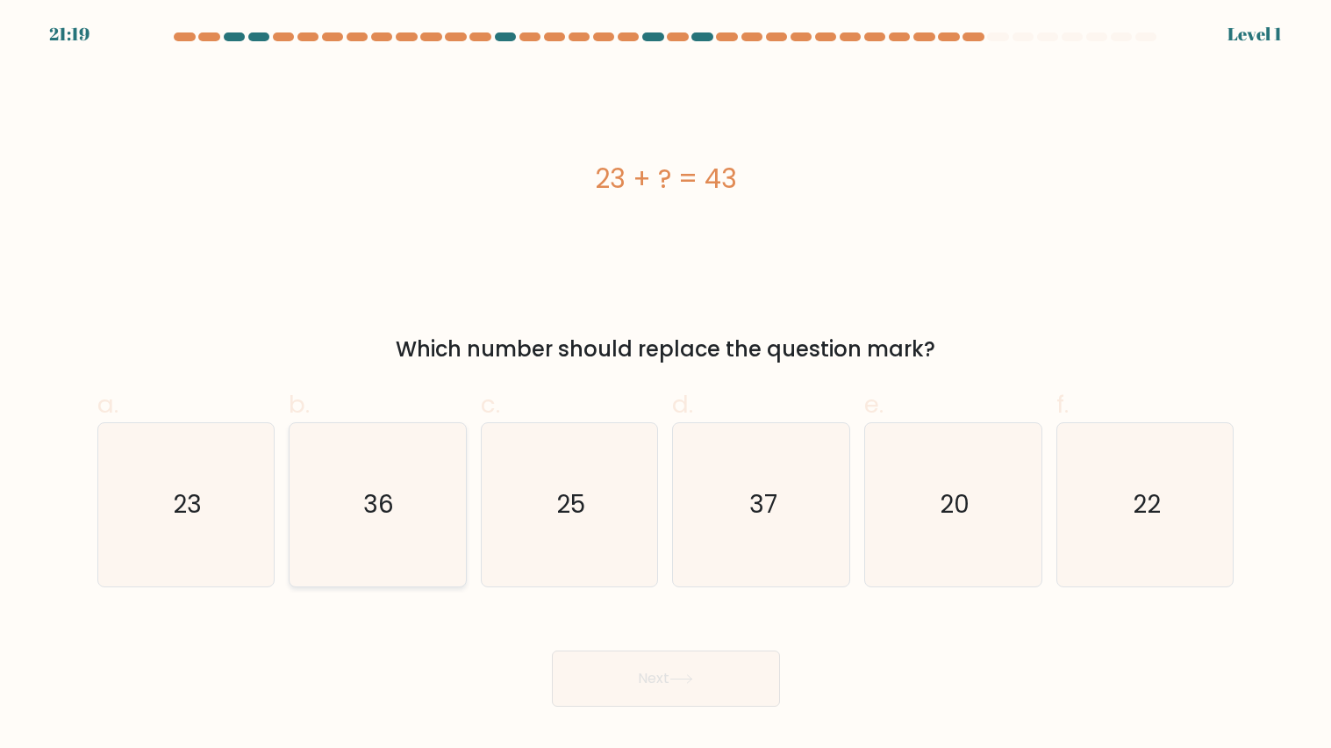
click at [436, 539] on icon "36" at bounding box center [377, 504] width 163 height 163
click at [666, 385] on input "b. 36" at bounding box center [666, 379] width 1 height 11
radio input "true"
click at [746, 555] on icon "37" at bounding box center [761, 504] width 163 height 163
click at [667, 385] on input "d. 37" at bounding box center [666, 379] width 1 height 11
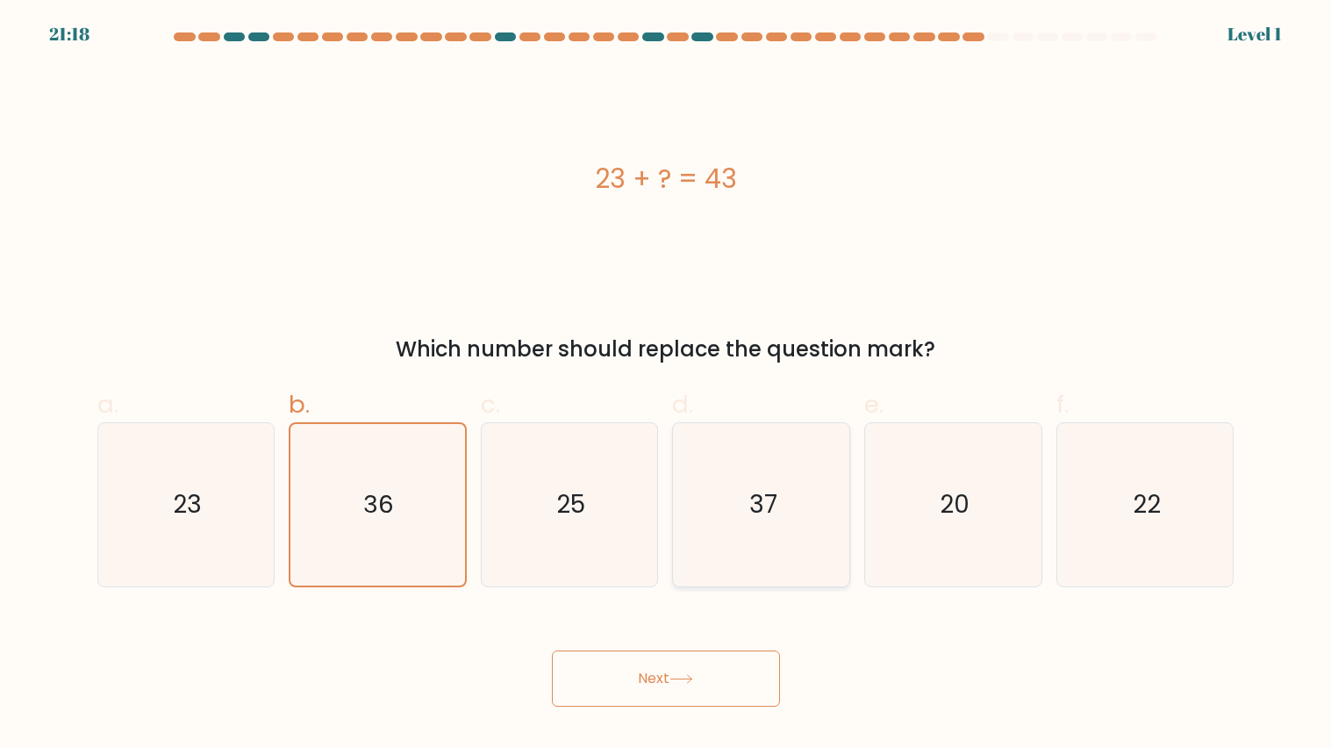
radio input "true"
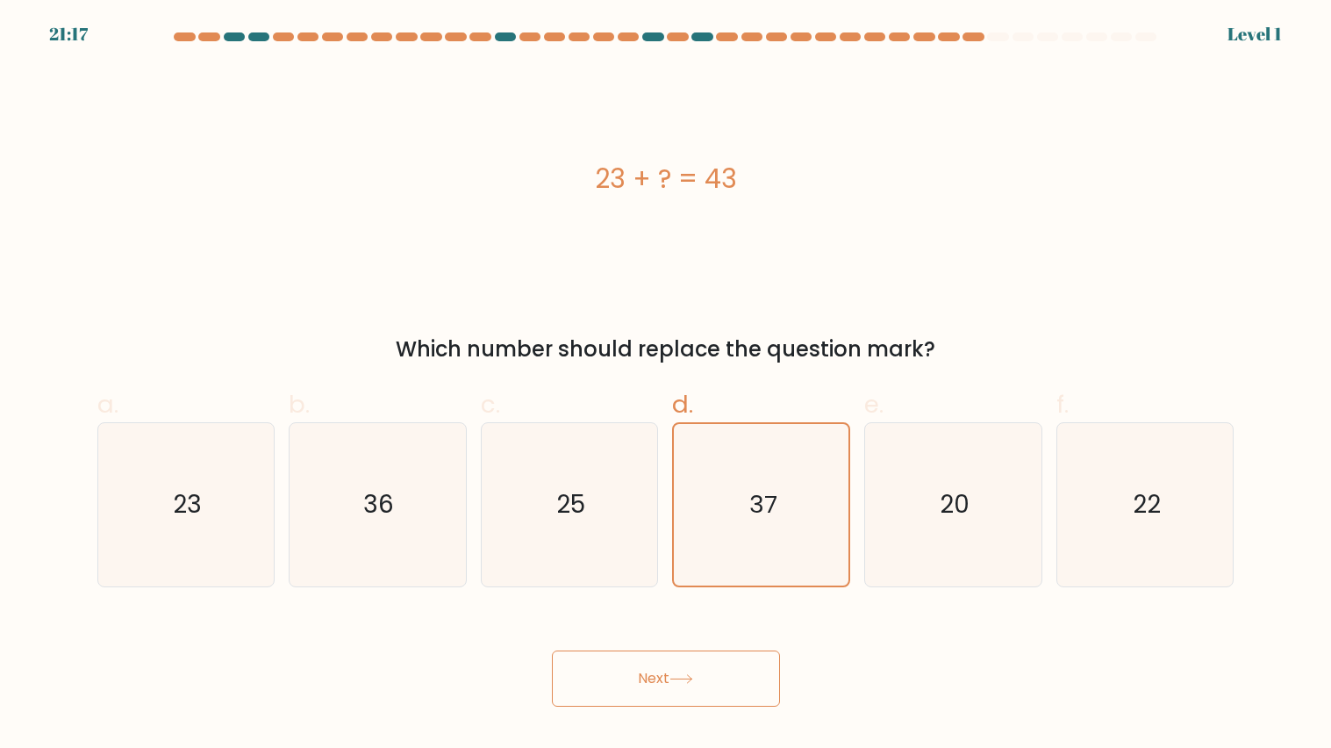
click at [714, 672] on button "Next" at bounding box center [666, 678] width 228 height 56
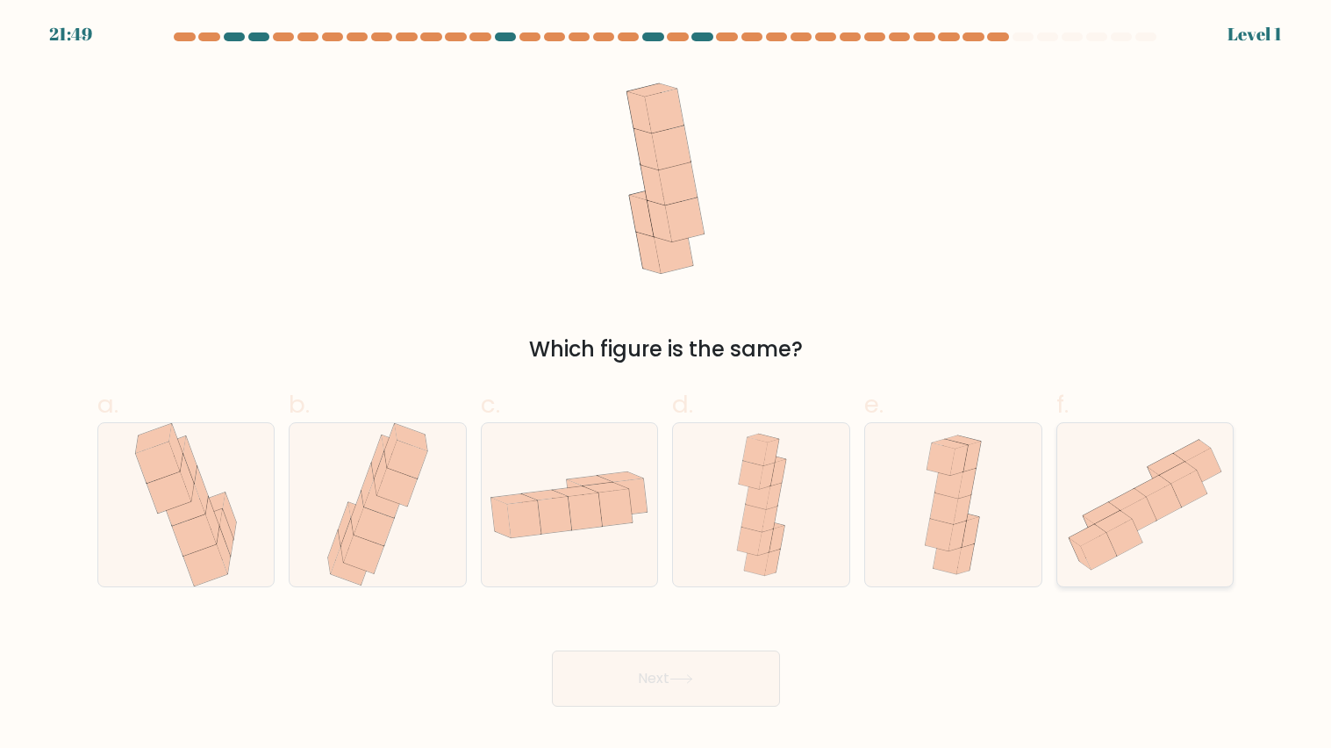
click at [1157, 542] on icon at bounding box center [1146, 505] width 176 height 156
click at [667, 385] on input "f." at bounding box center [666, 379] width 1 height 11
radio input "true"
click at [671, 675] on button "Next" at bounding box center [666, 678] width 228 height 56
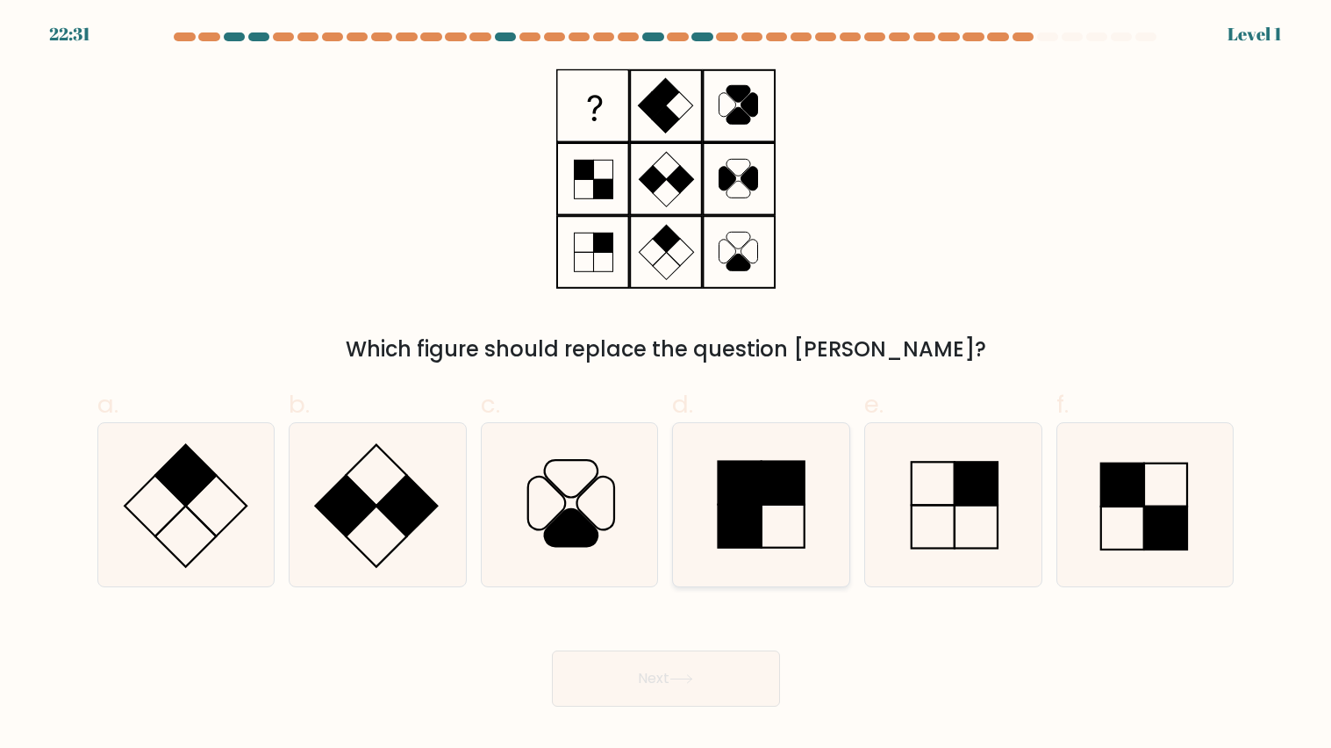
click at [771, 470] on rect at bounding box center [783, 482] width 43 height 43
click at [667, 385] on input "d." at bounding box center [666, 379] width 1 height 11
radio input "true"
click at [711, 672] on button "Next" at bounding box center [666, 678] width 228 height 56
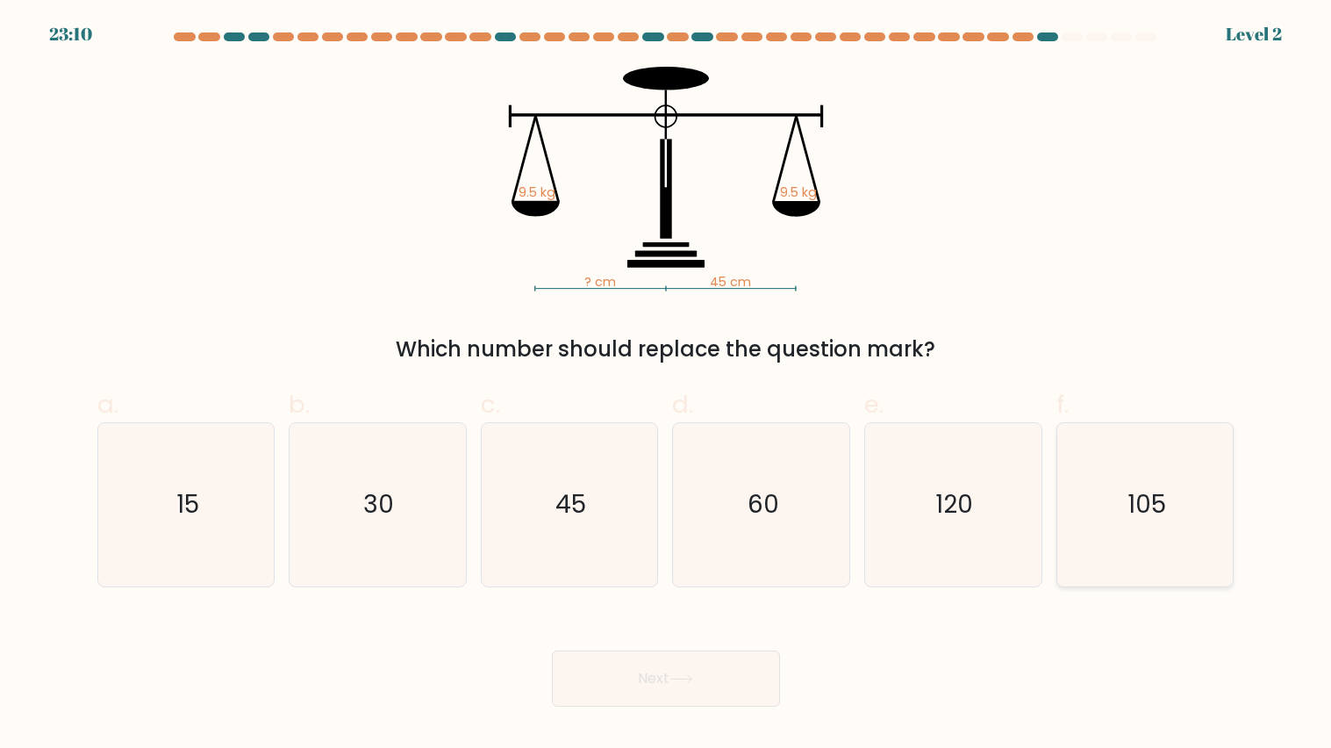
click at [1077, 519] on icon "105" at bounding box center [1145, 504] width 163 height 163
click at [667, 385] on input "f. 105" at bounding box center [666, 379] width 1 height 11
radio input "true"
click at [731, 675] on button "Next" at bounding box center [666, 678] width 228 height 56
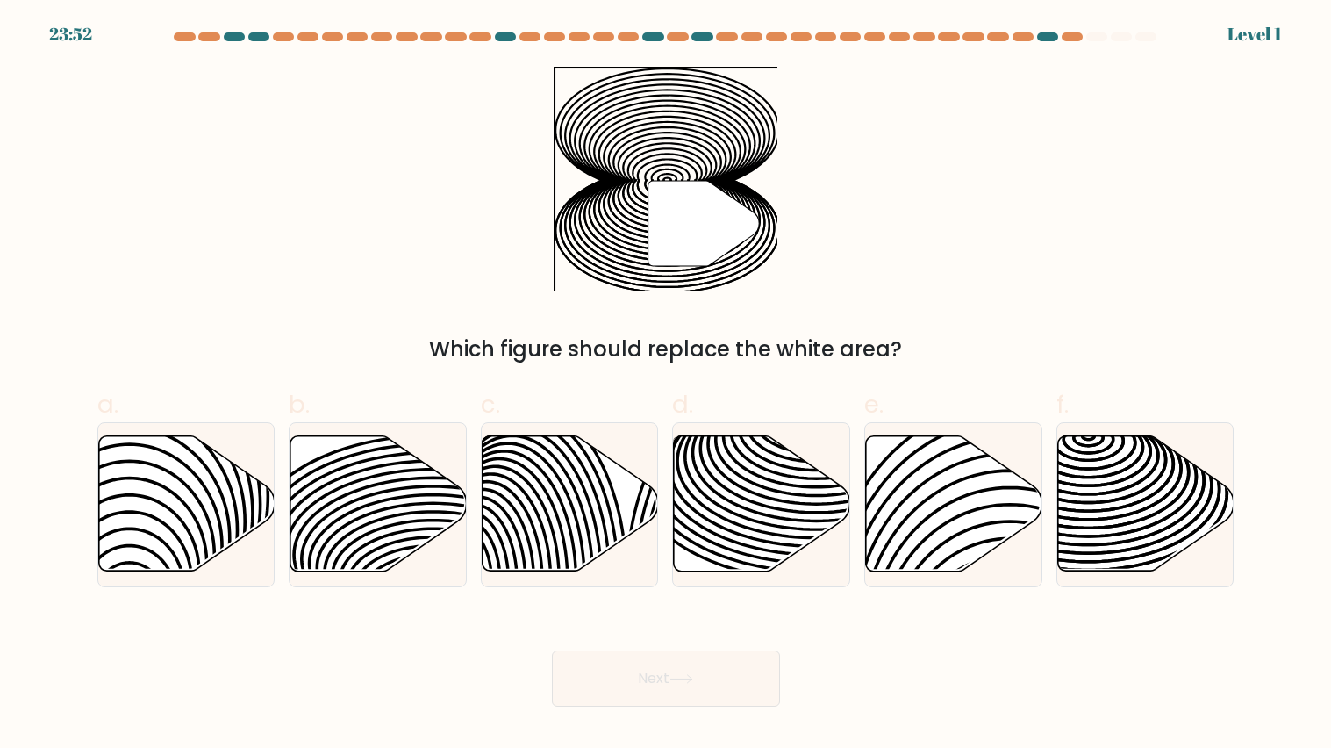
click at [1044, 33] on div at bounding box center [1047, 36] width 21 height 9
click at [1044, 34] on div at bounding box center [1047, 36] width 21 height 9
click at [1047, 42] on div at bounding box center [666, 40] width 1159 height 16
click at [352, 477] on icon at bounding box center [379, 503] width 176 height 135
click at [666, 385] on input "b." at bounding box center [666, 379] width 1 height 11
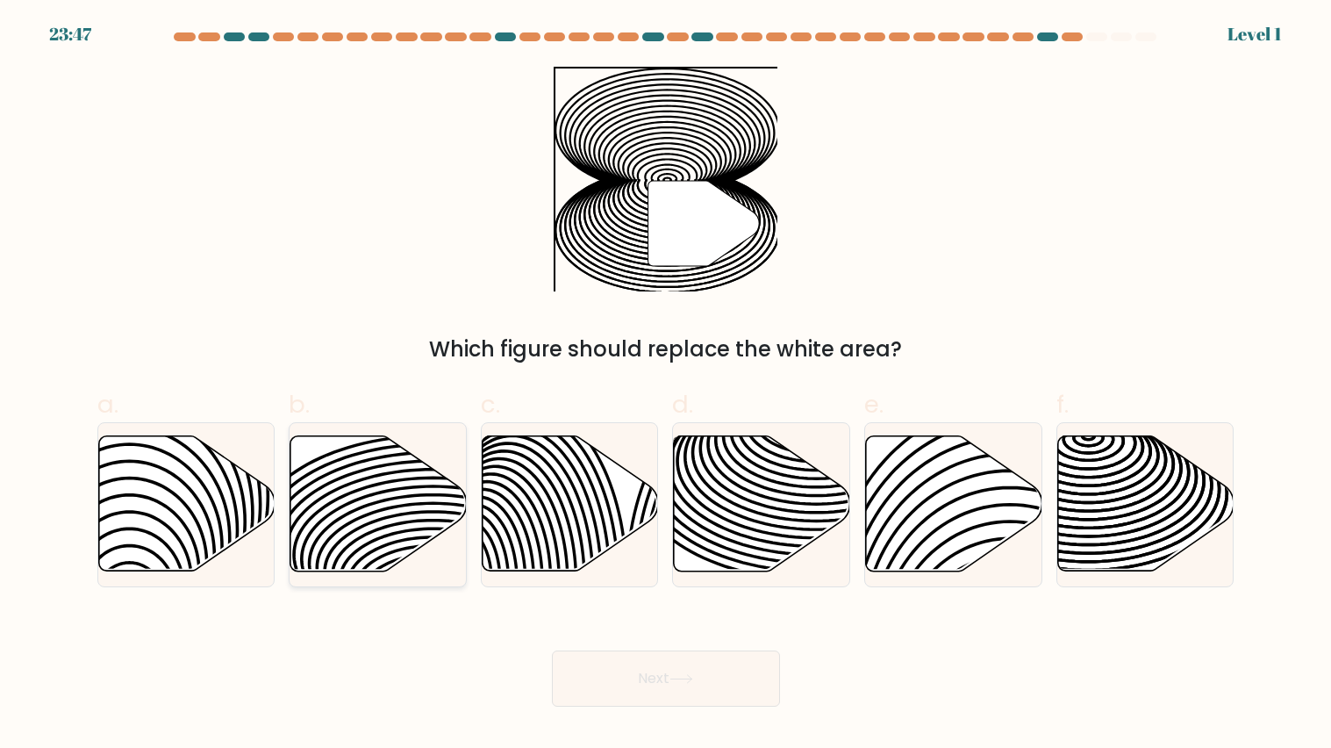
radio input "true"
click at [684, 660] on button "Next" at bounding box center [666, 678] width 228 height 56
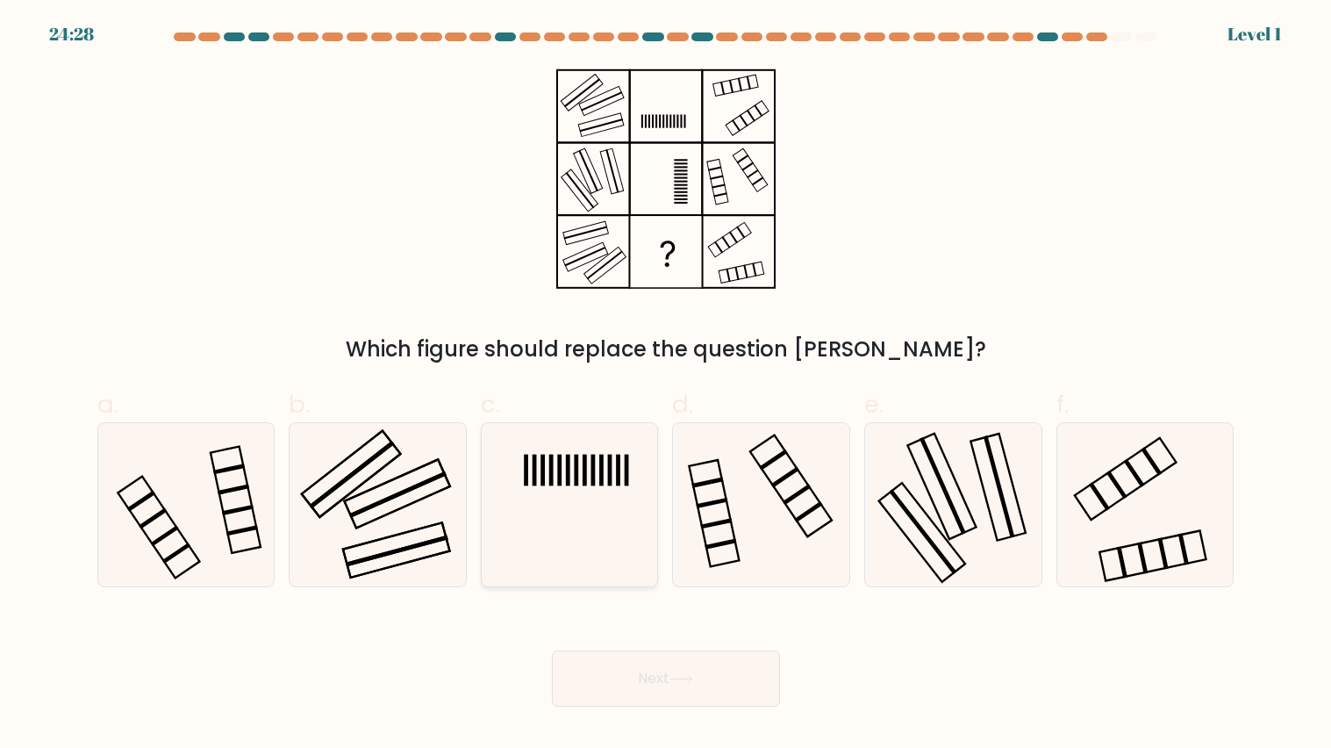
click at [621, 485] on icon at bounding box center [569, 504] width 163 height 163
click at [666, 385] on input "c." at bounding box center [666, 379] width 1 height 11
radio input "true"
click at [700, 661] on button "Next" at bounding box center [666, 678] width 228 height 56
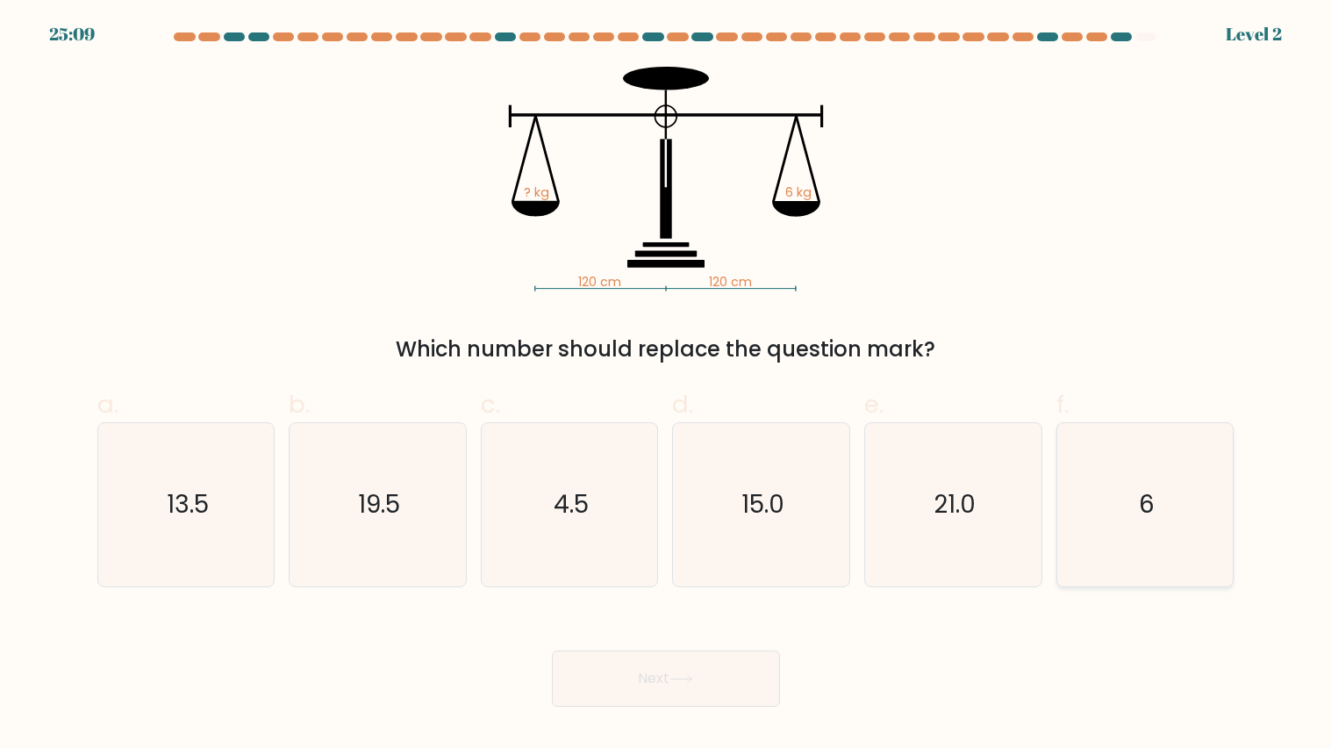
click at [1069, 549] on icon "6" at bounding box center [1145, 504] width 163 height 163
click at [667, 385] on input "f. 6" at bounding box center [666, 379] width 1 height 11
radio input "true"
click at [689, 670] on button "Next" at bounding box center [666, 678] width 228 height 56
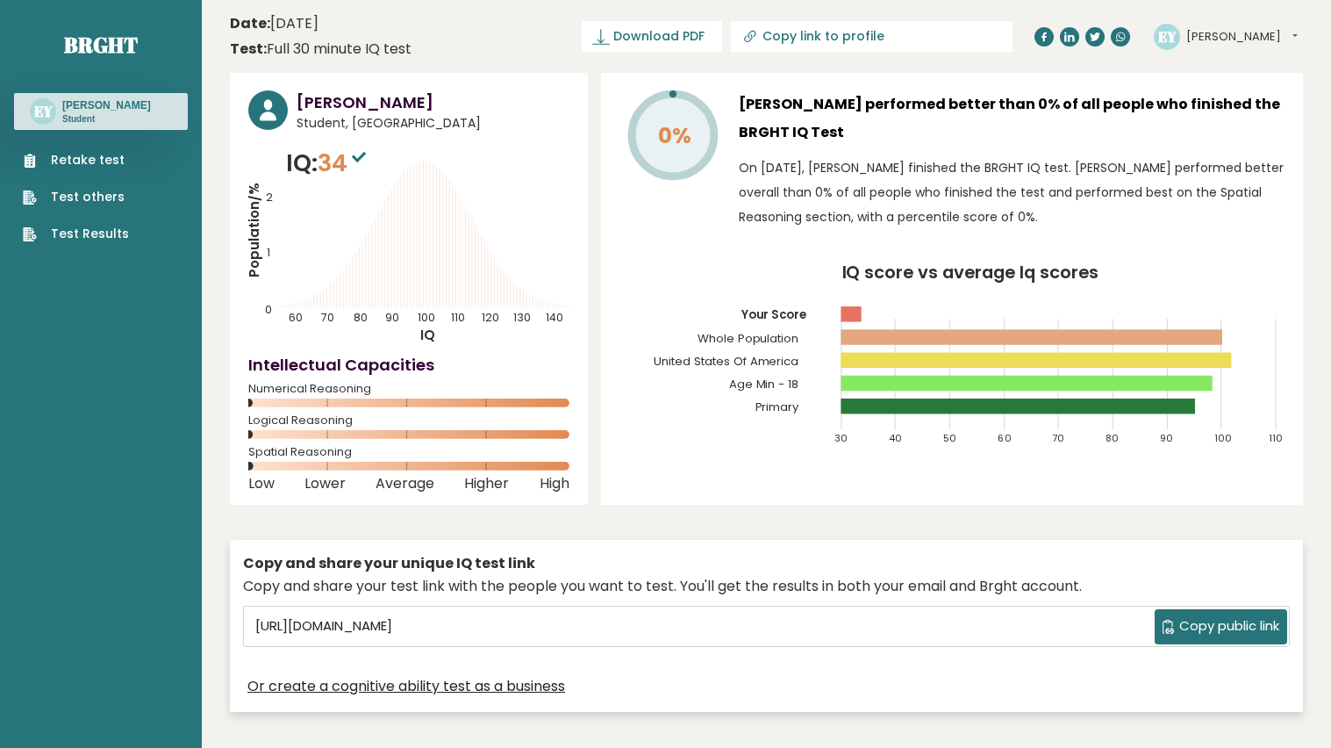
click at [63, 154] on link "Retake test" at bounding box center [76, 160] width 106 height 18
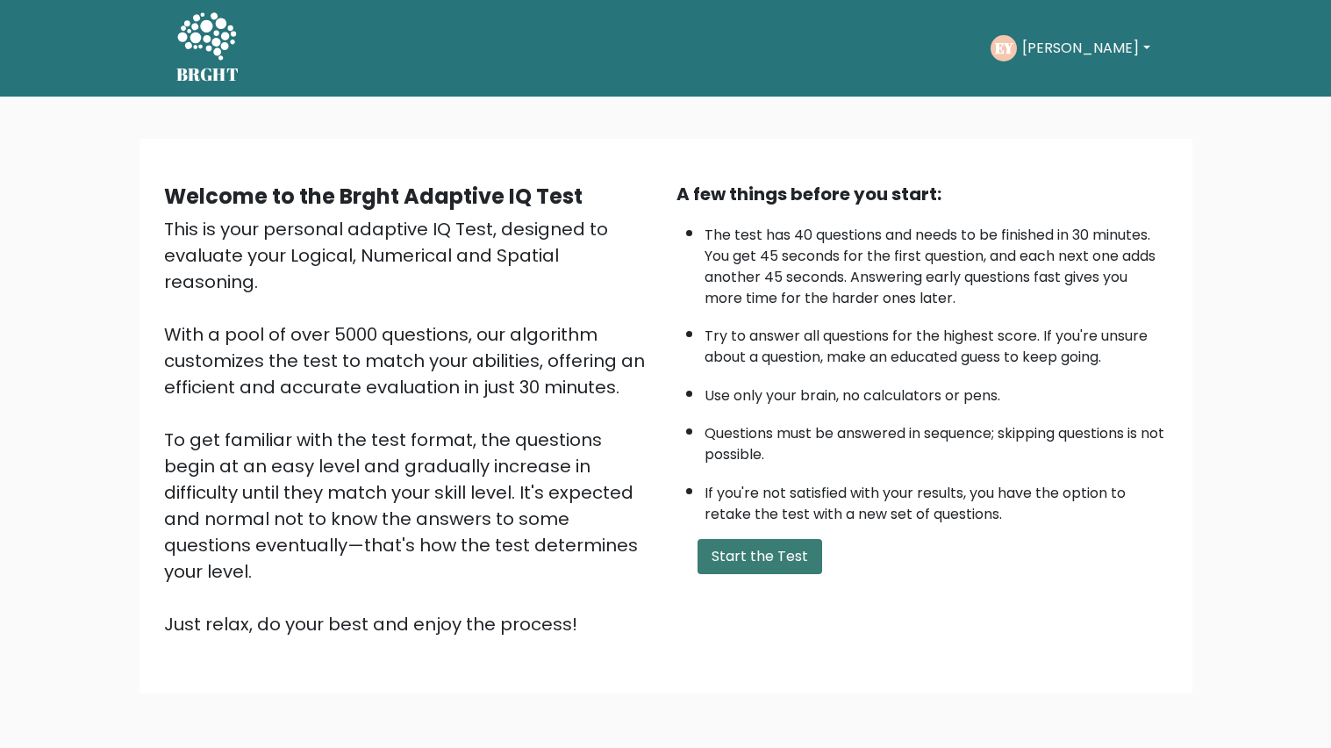
click at [774, 571] on button "Start the Test" at bounding box center [760, 556] width 125 height 35
